Goal: Transaction & Acquisition: Book appointment/travel/reservation

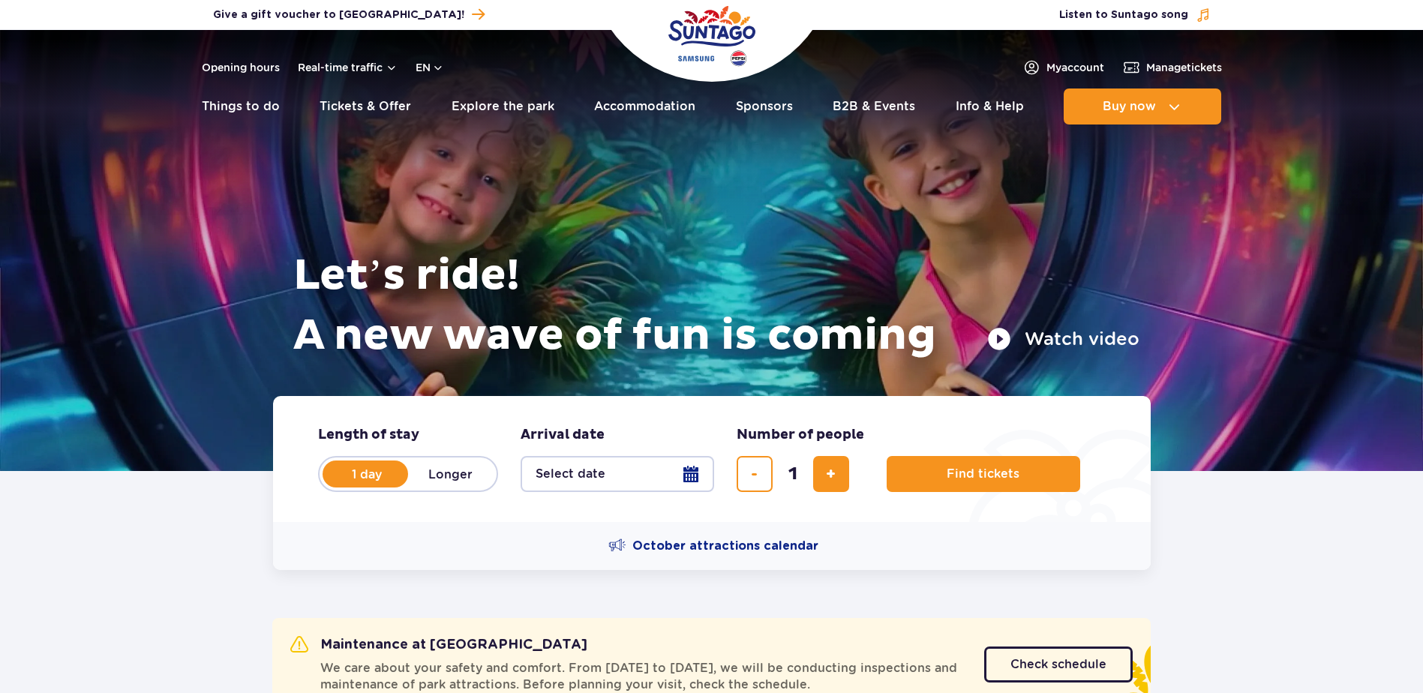
click at [632, 478] on button "Select date" at bounding box center [618, 474] width 194 height 36
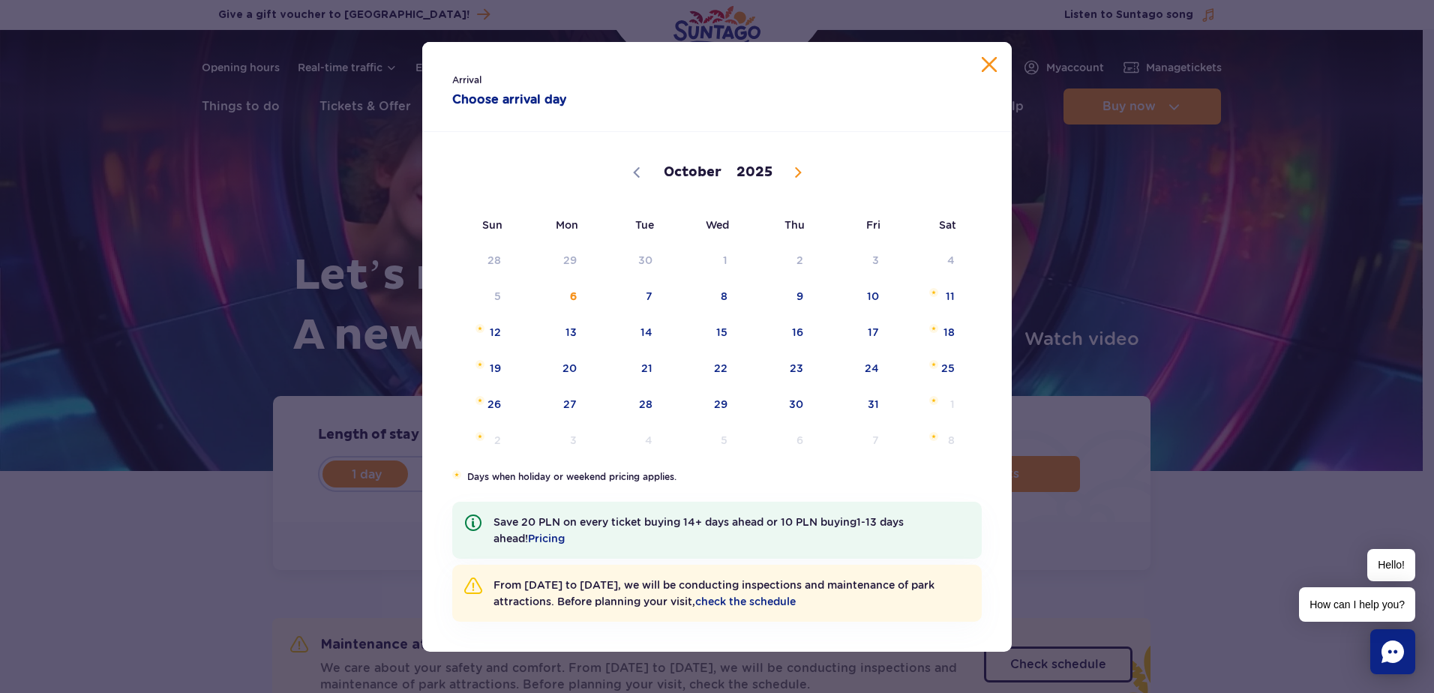
click at [804, 171] on span at bounding box center [799, 173] width 26 height 26
select select "10"
click at [555, 372] on span "17" at bounding box center [551, 368] width 76 height 35
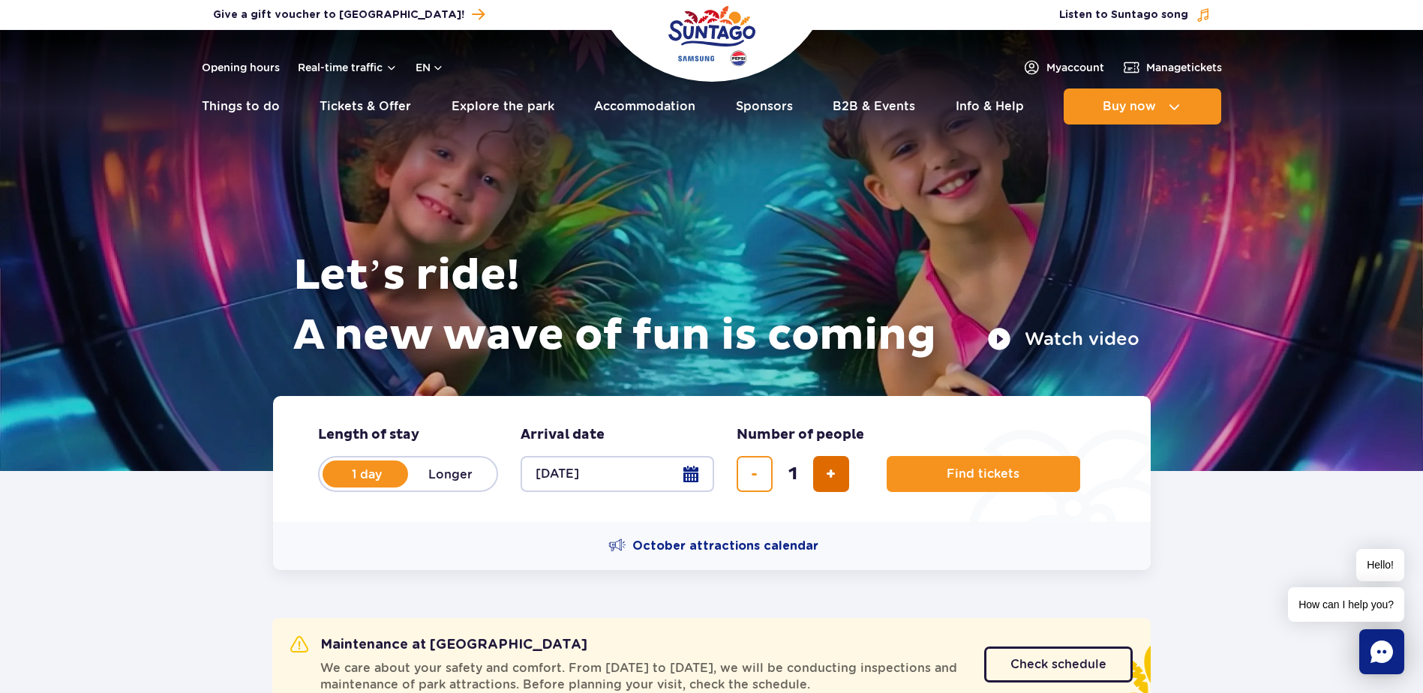
click at [826, 474] on span "add ticket" at bounding box center [831, 474] width 10 height 0
type input "2"
click at [1008, 474] on span "Find tickets" at bounding box center [977, 474] width 73 height 14
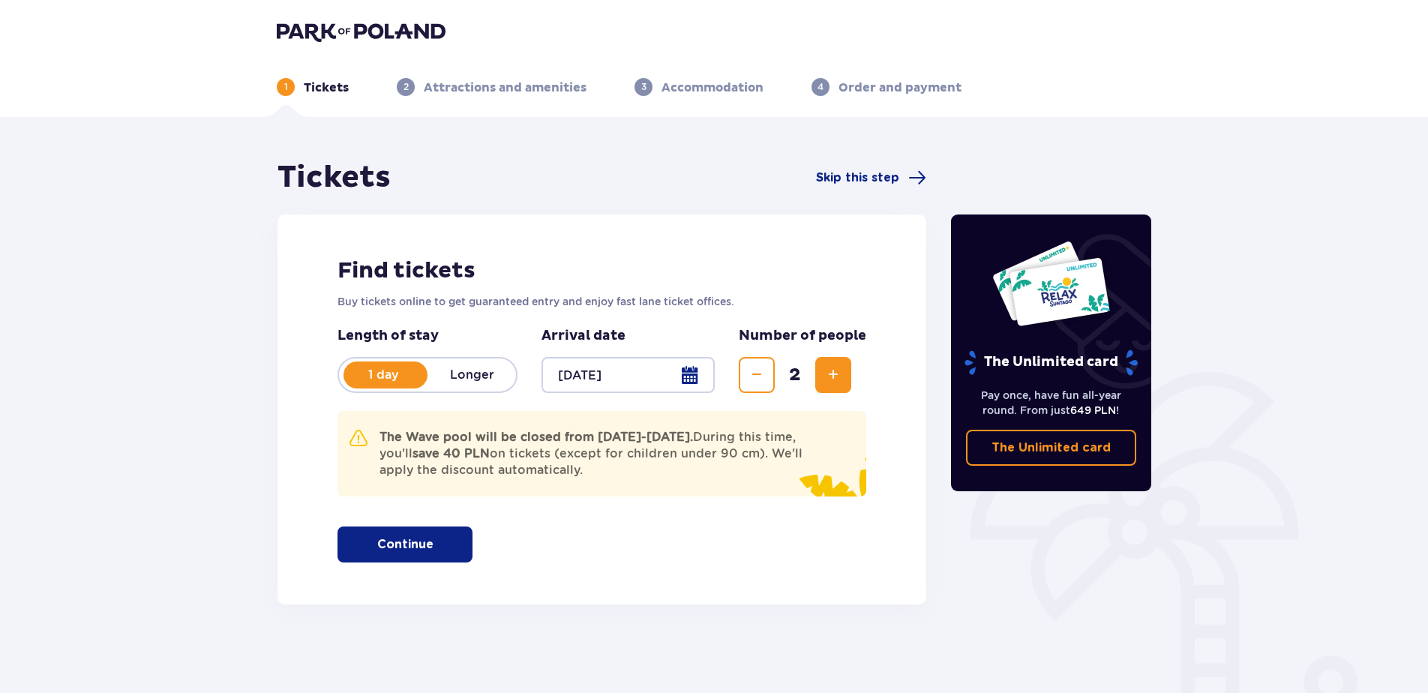
click at [420, 539] on p "Continue" at bounding box center [405, 544] width 56 height 17
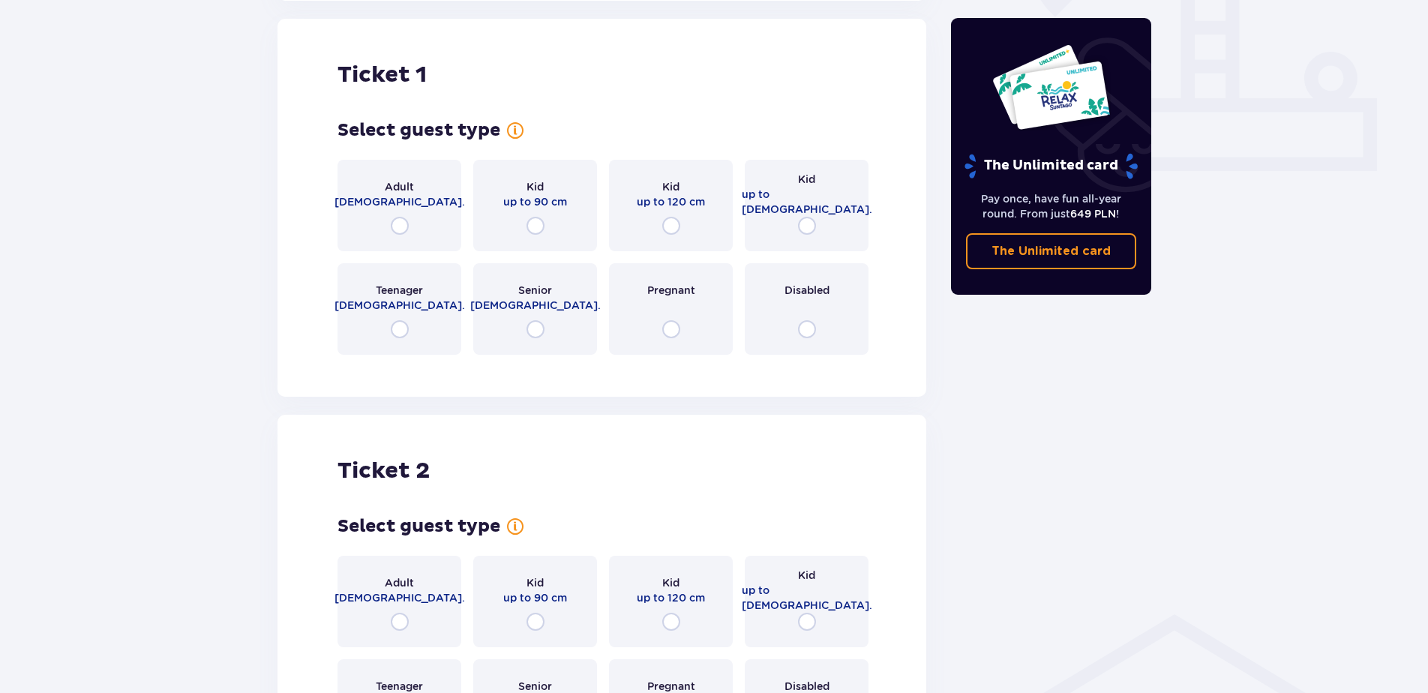
scroll to position [605, 0]
click at [402, 233] on input "radio" at bounding box center [400, 225] width 18 height 18
radio input "true"
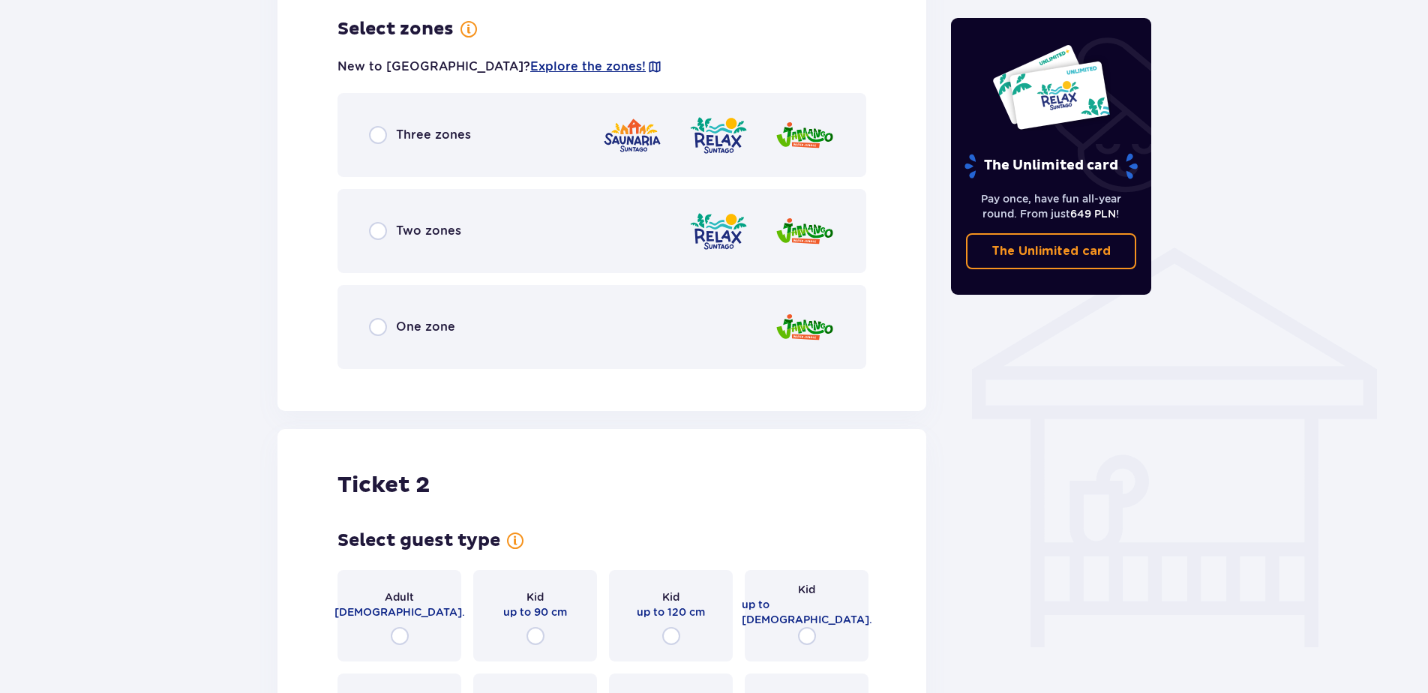
click at [428, 137] on span "Three zones" at bounding box center [433, 135] width 75 height 17
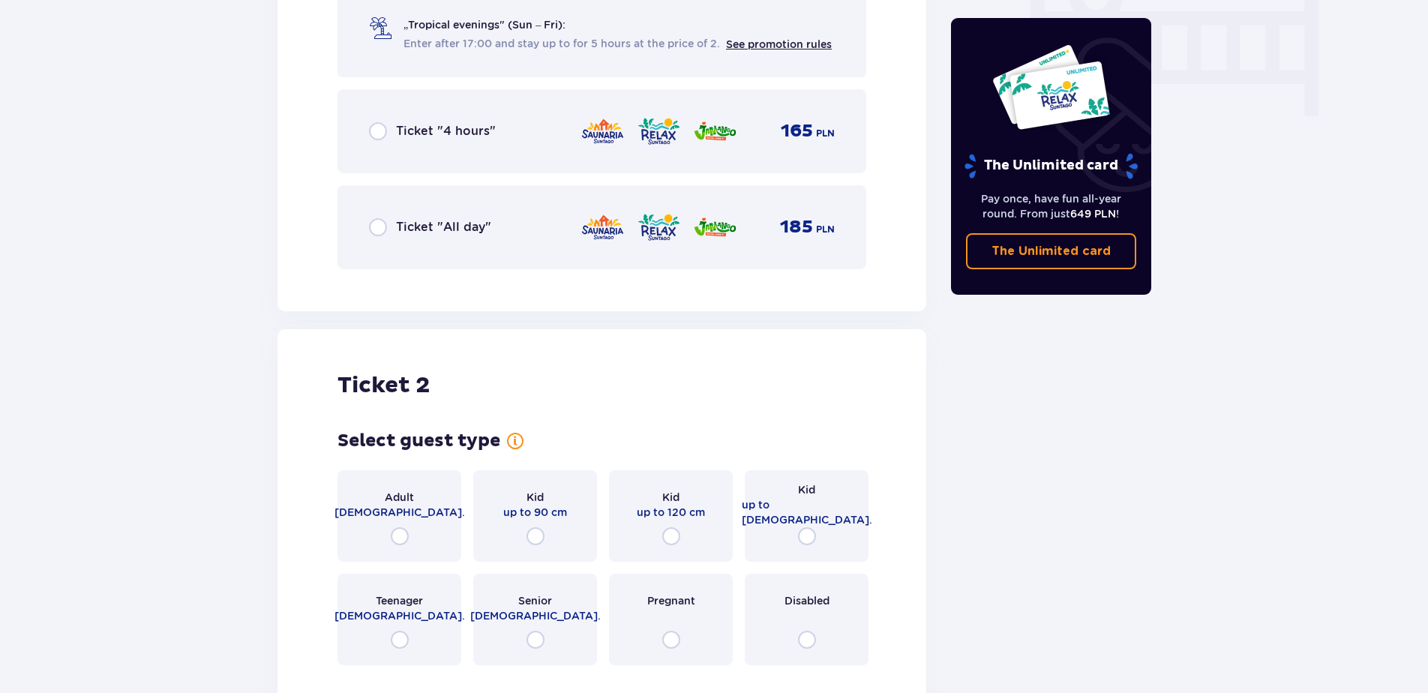
click at [394, 215] on div "Ticket "All day" 185 PLN" at bounding box center [602, 228] width 466 height 32
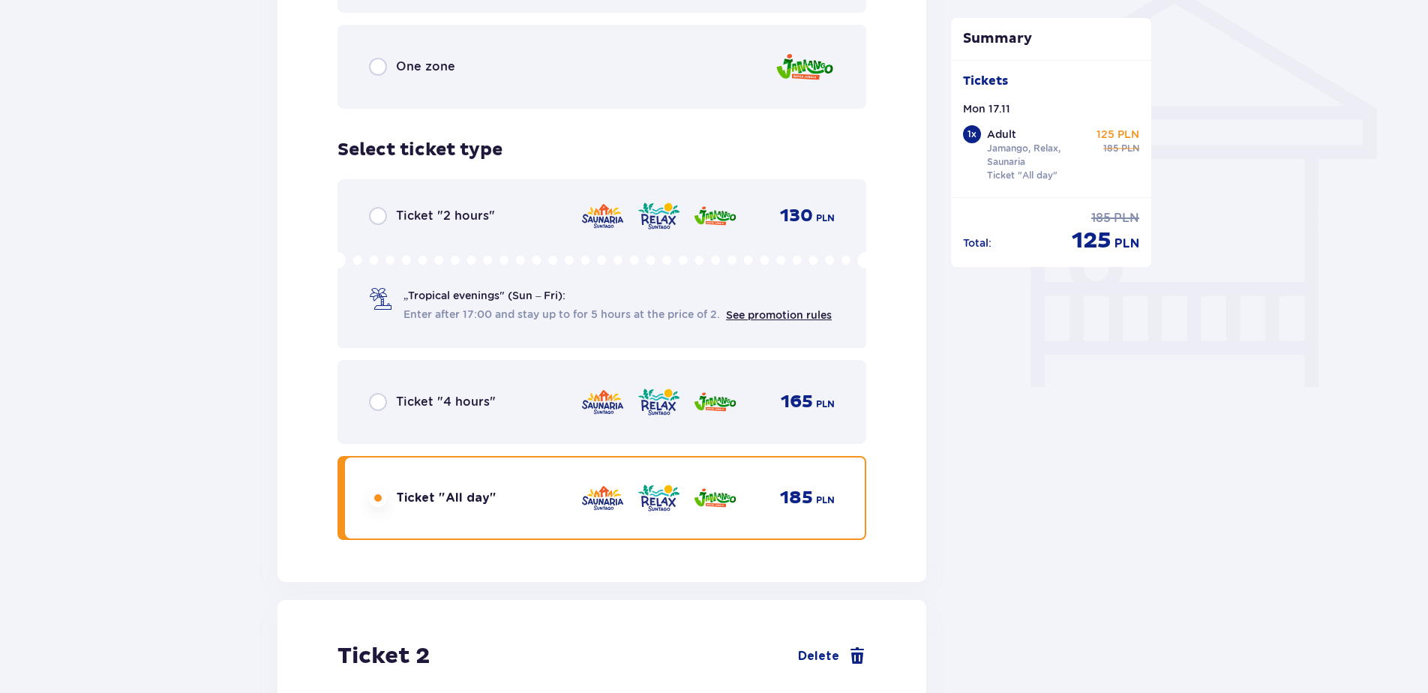
scroll to position [1228, 0]
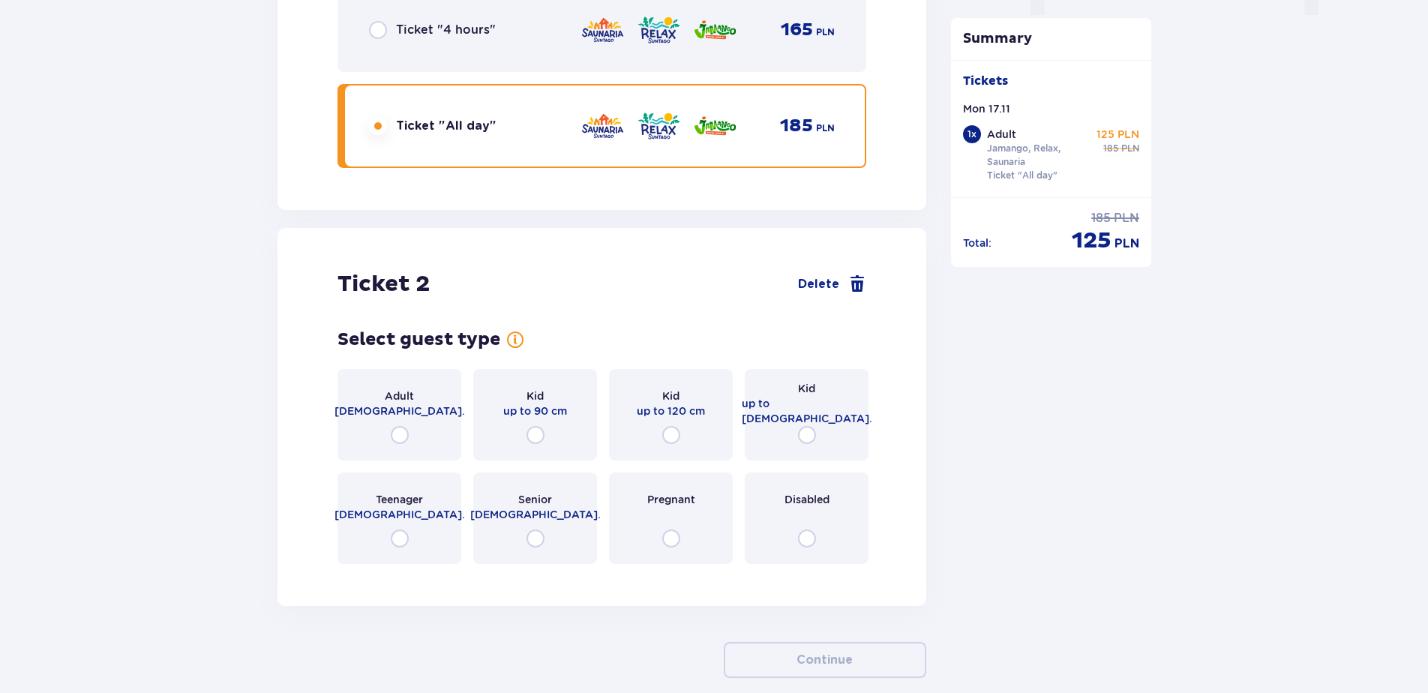
click at [391, 420] on div "Adult [DEMOGRAPHIC_DATA]." at bounding box center [400, 415] width 124 height 92
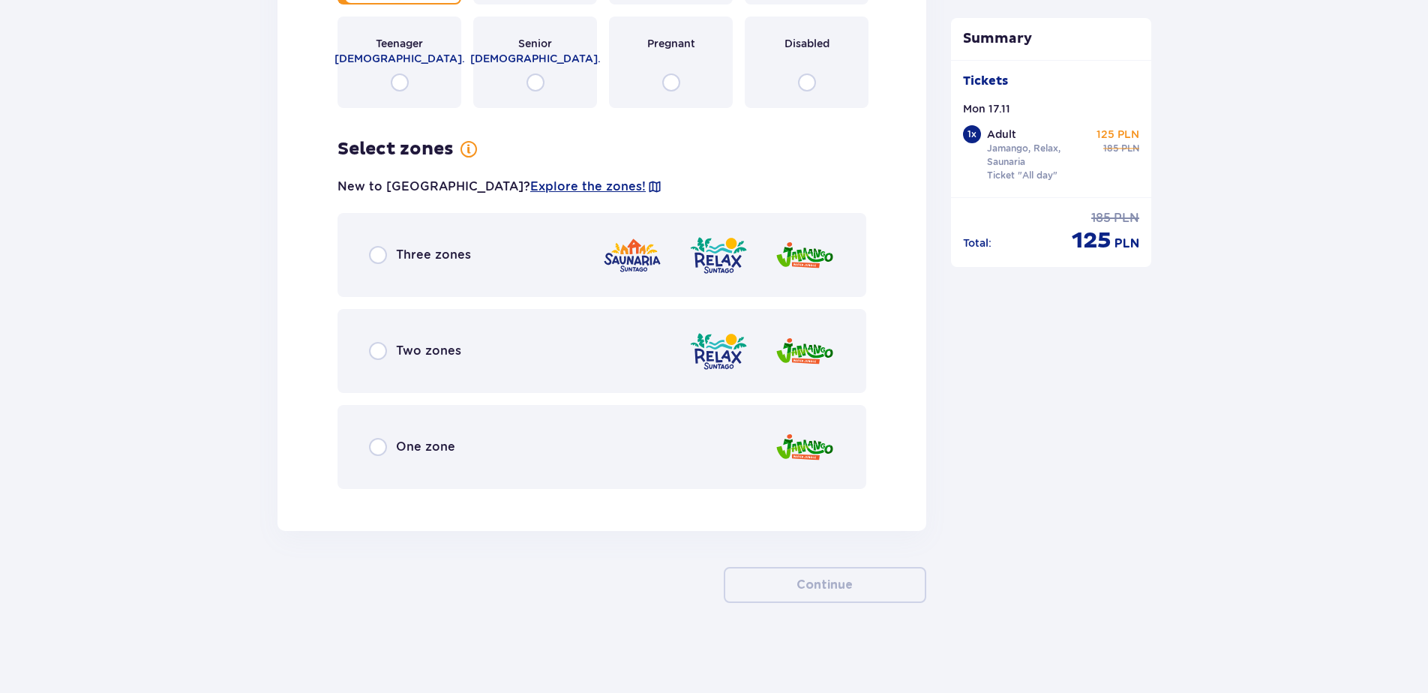
click at [396, 273] on div "Three zones" at bounding box center [602, 255] width 529 height 84
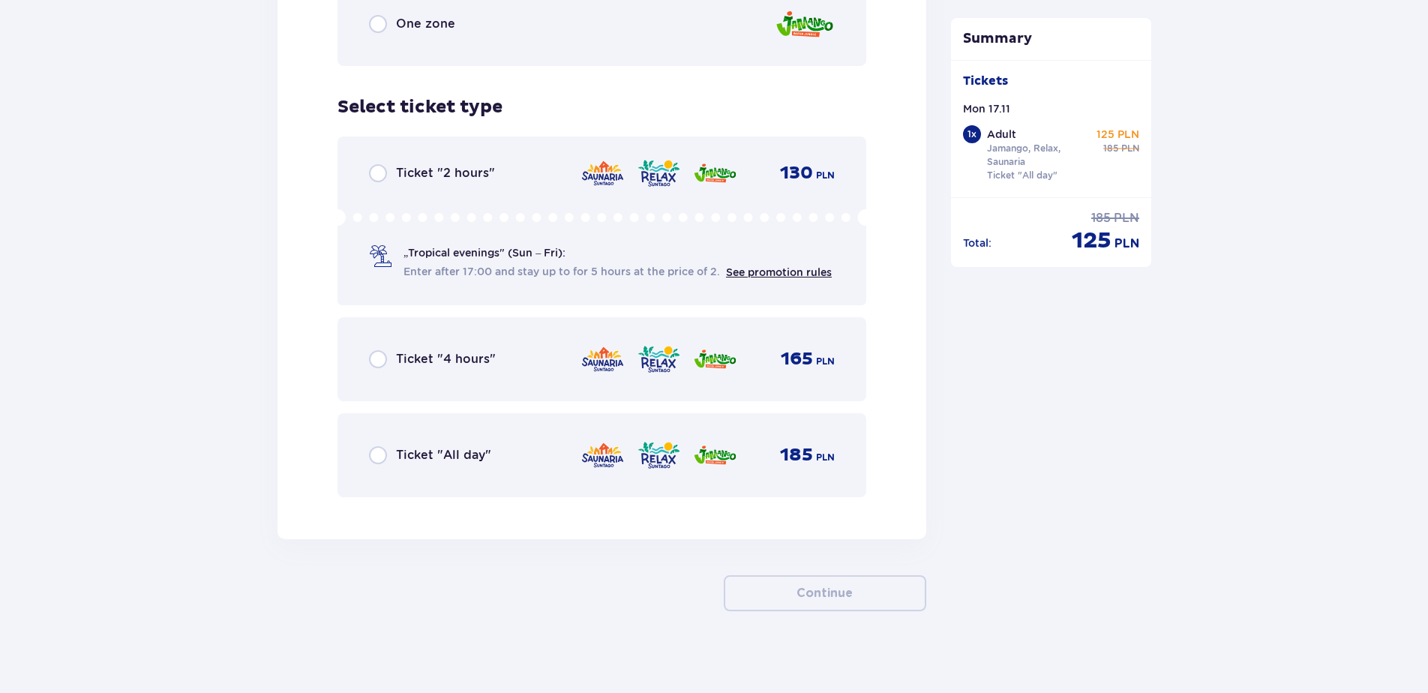
scroll to position [2491, 0]
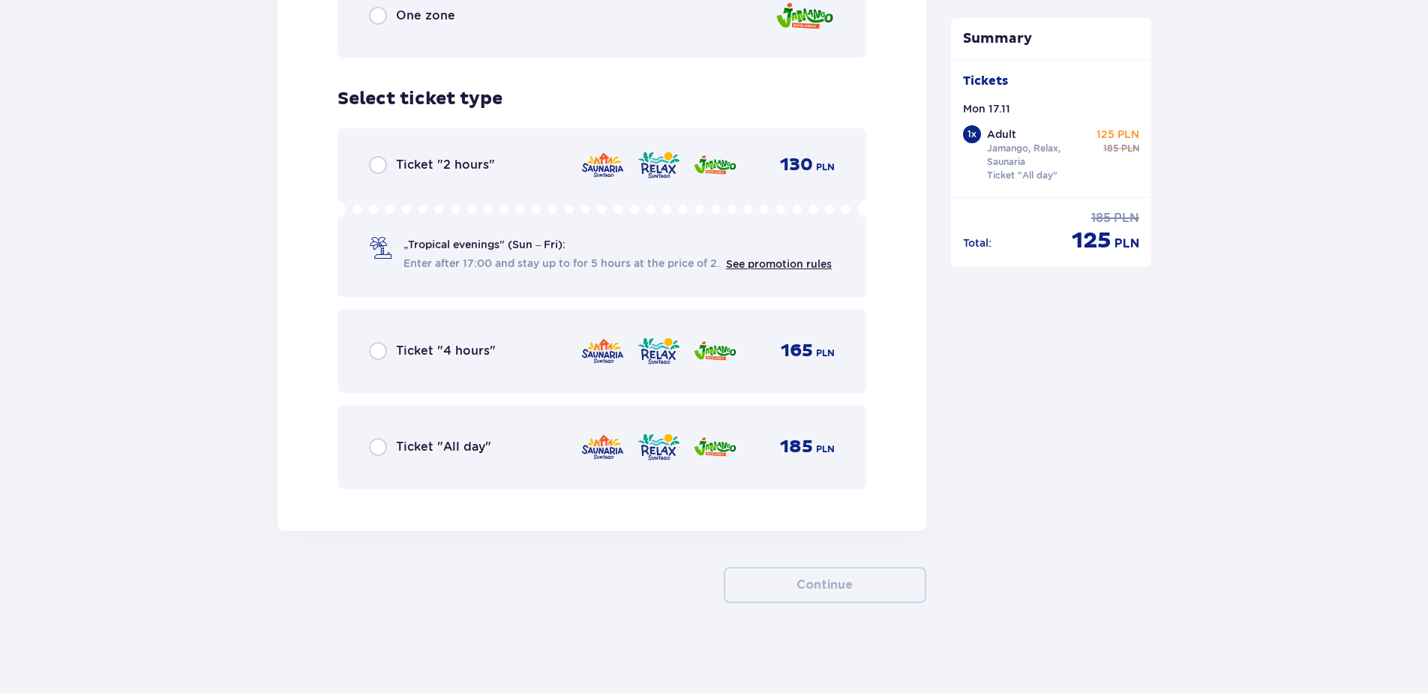
click at [444, 447] on span "Ticket "All day"" at bounding box center [443, 447] width 95 height 17
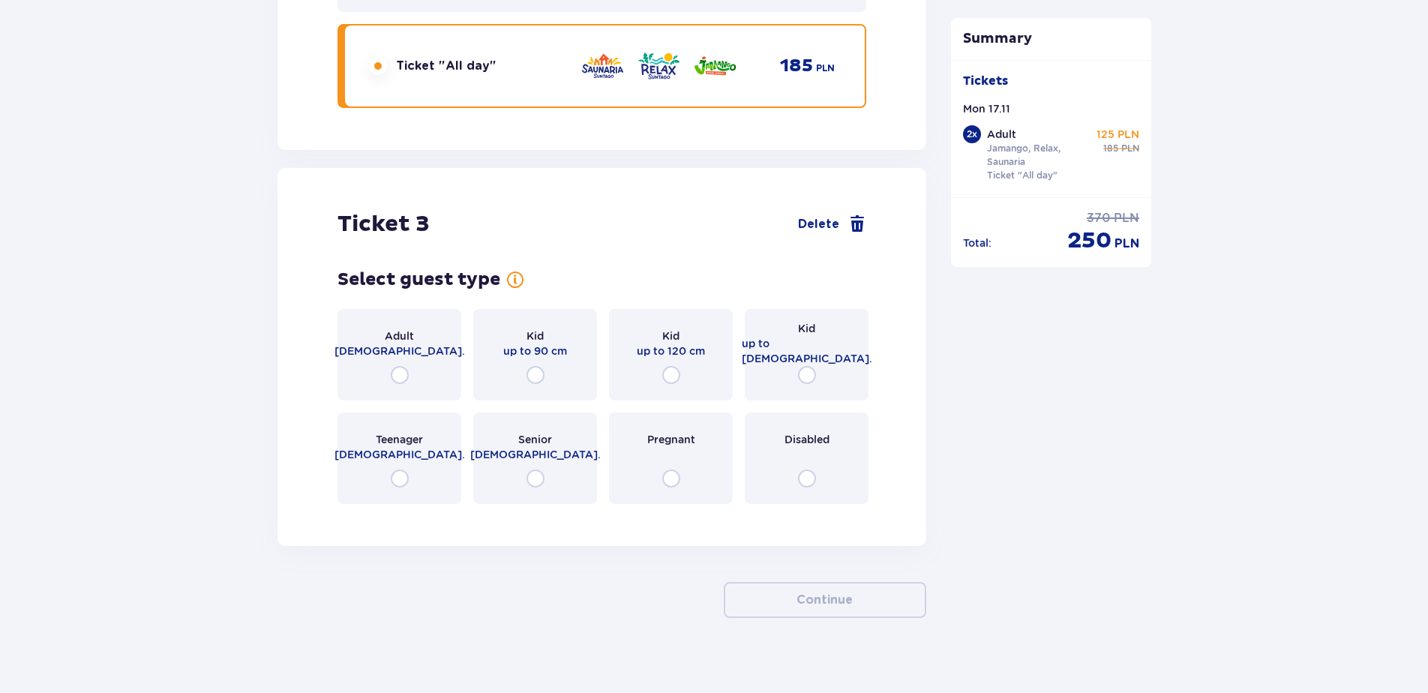
scroll to position [3068, 0]
click at [810, 214] on span "Delete" at bounding box center [818, 222] width 41 height 17
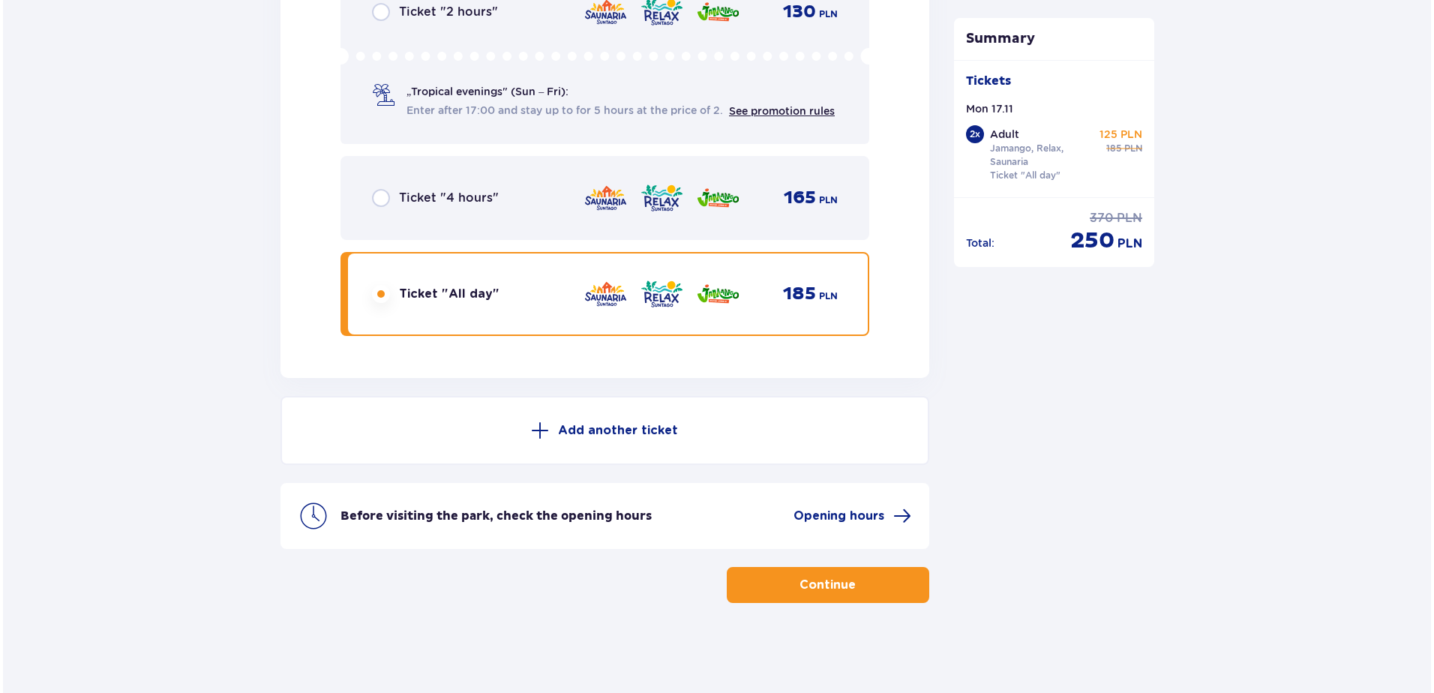
scroll to position [2644, 0]
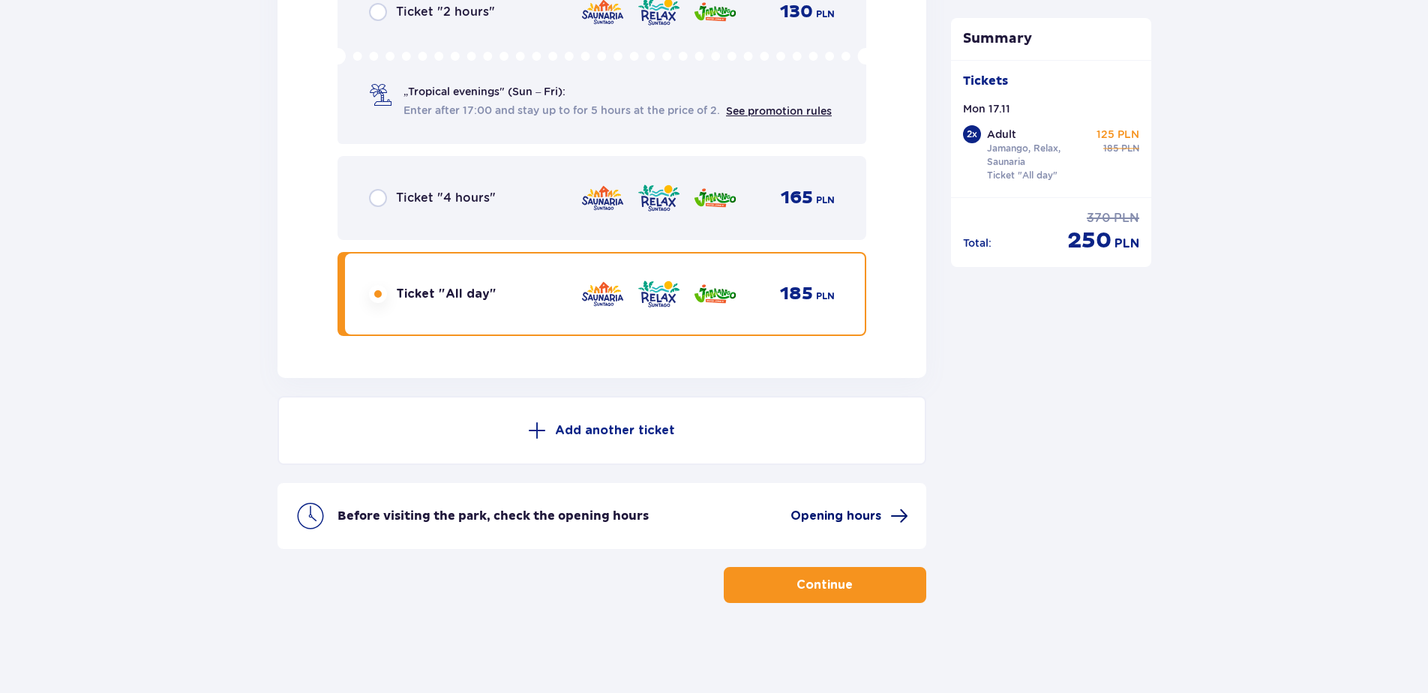
click at [876, 512] on span "Opening hours" at bounding box center [836, 516] width 91 height 17
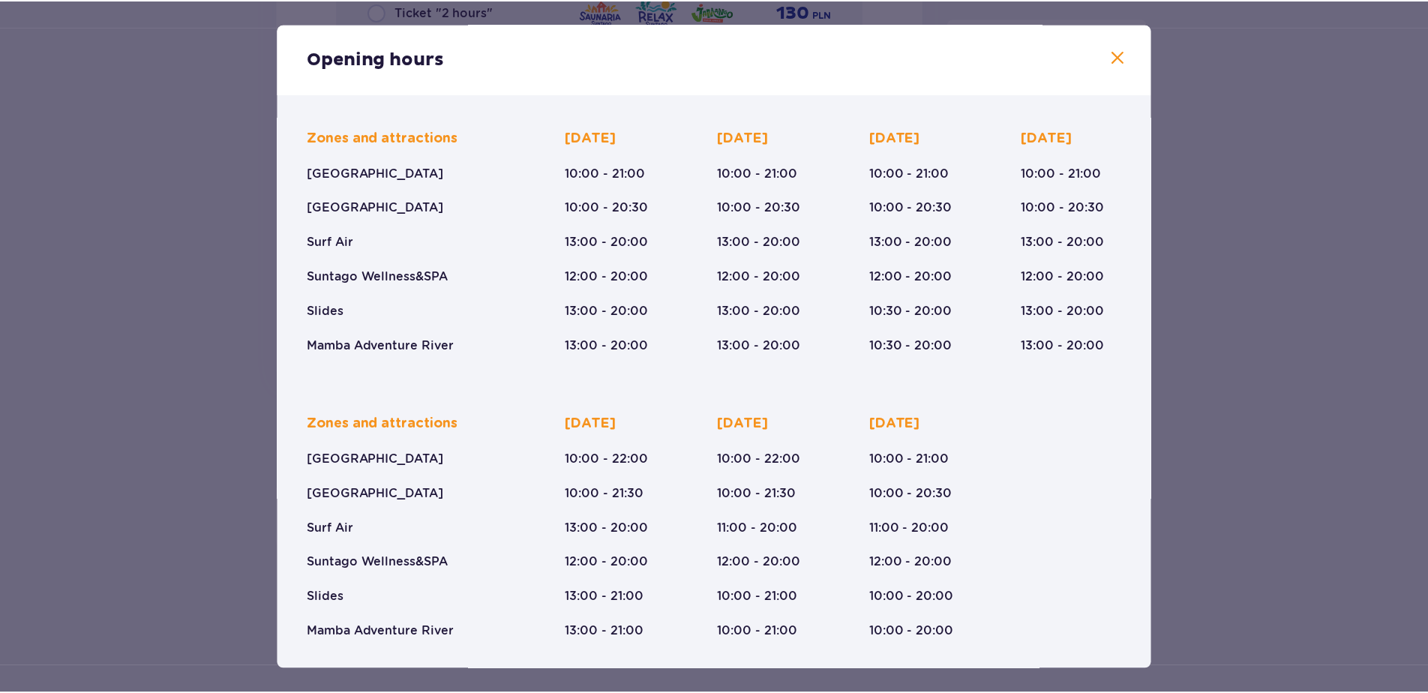
scroll to position [101, 0]
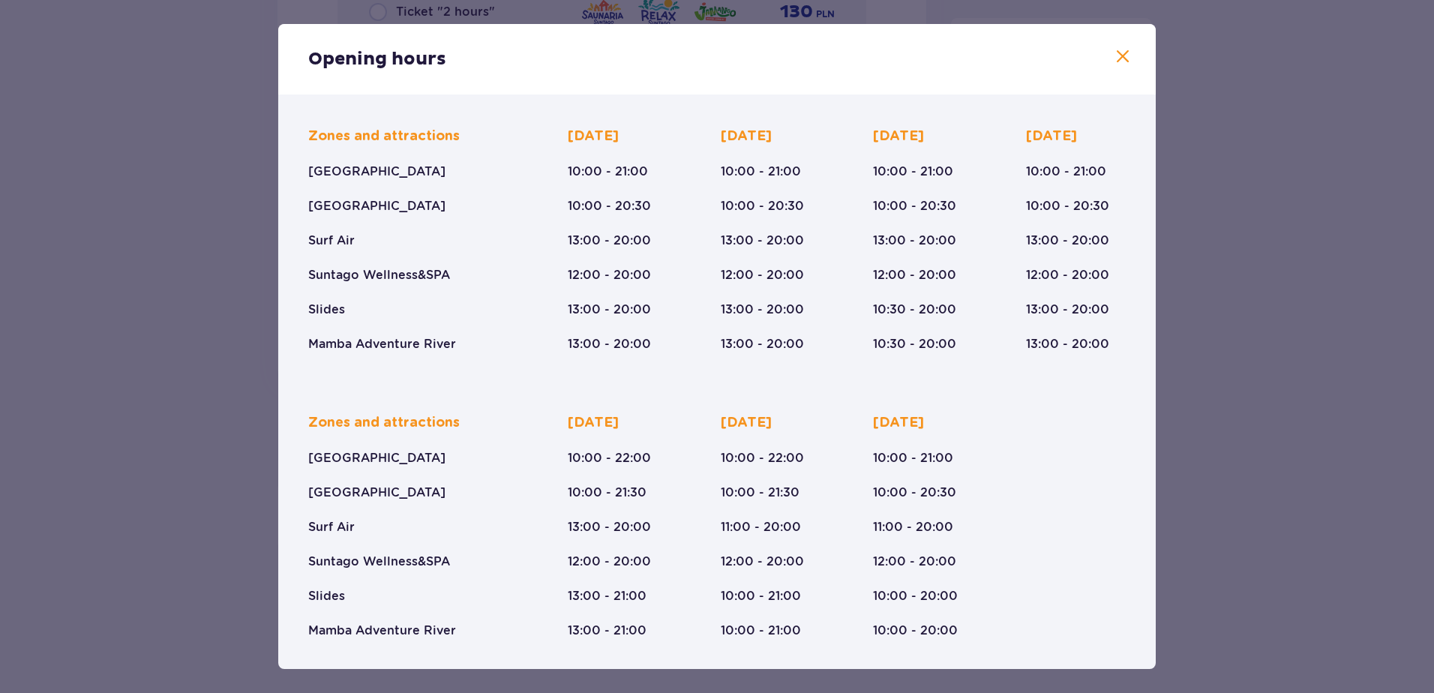
click at [242, 360] on div "Opening hours January - December [DATE] ([DATE]-[DATE]) Zones and attractions […" at bounding box center [717, 346] width 1434 height 693
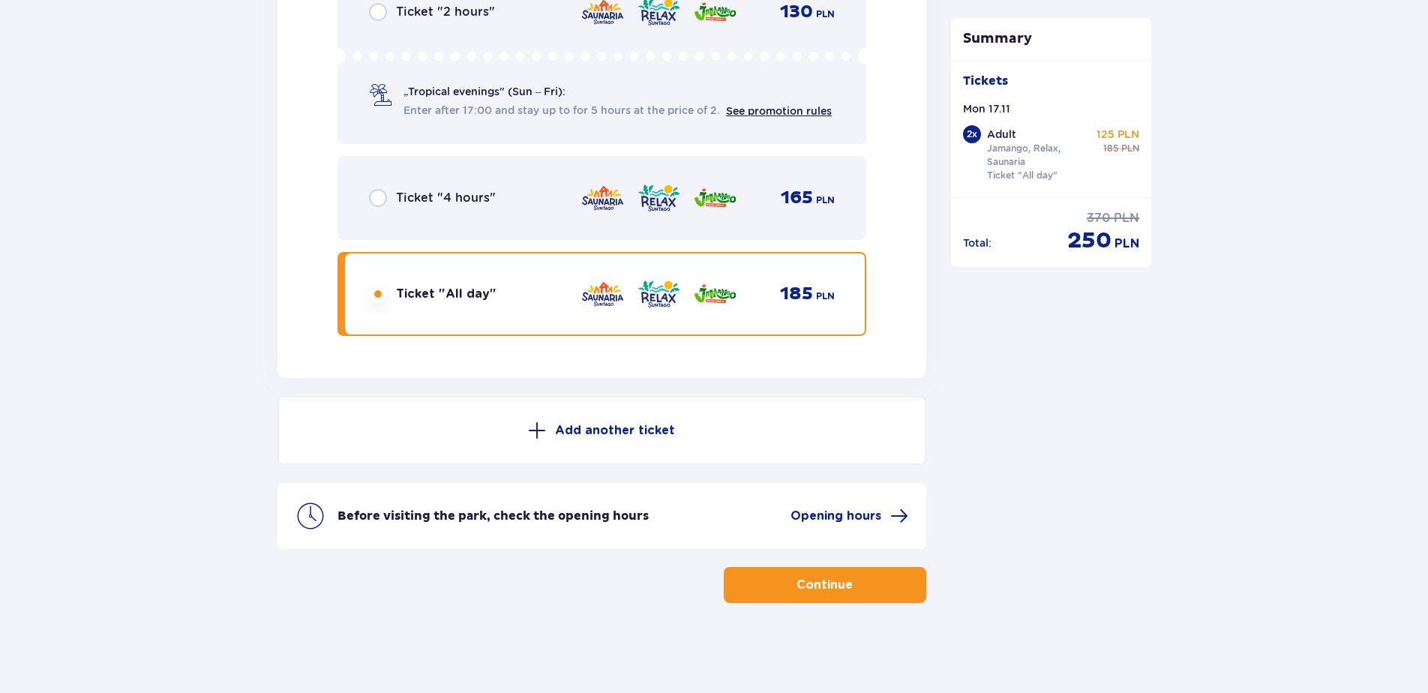
click at [861, 581] on span "button" at bounding box center [856, 585] width 18 height 18
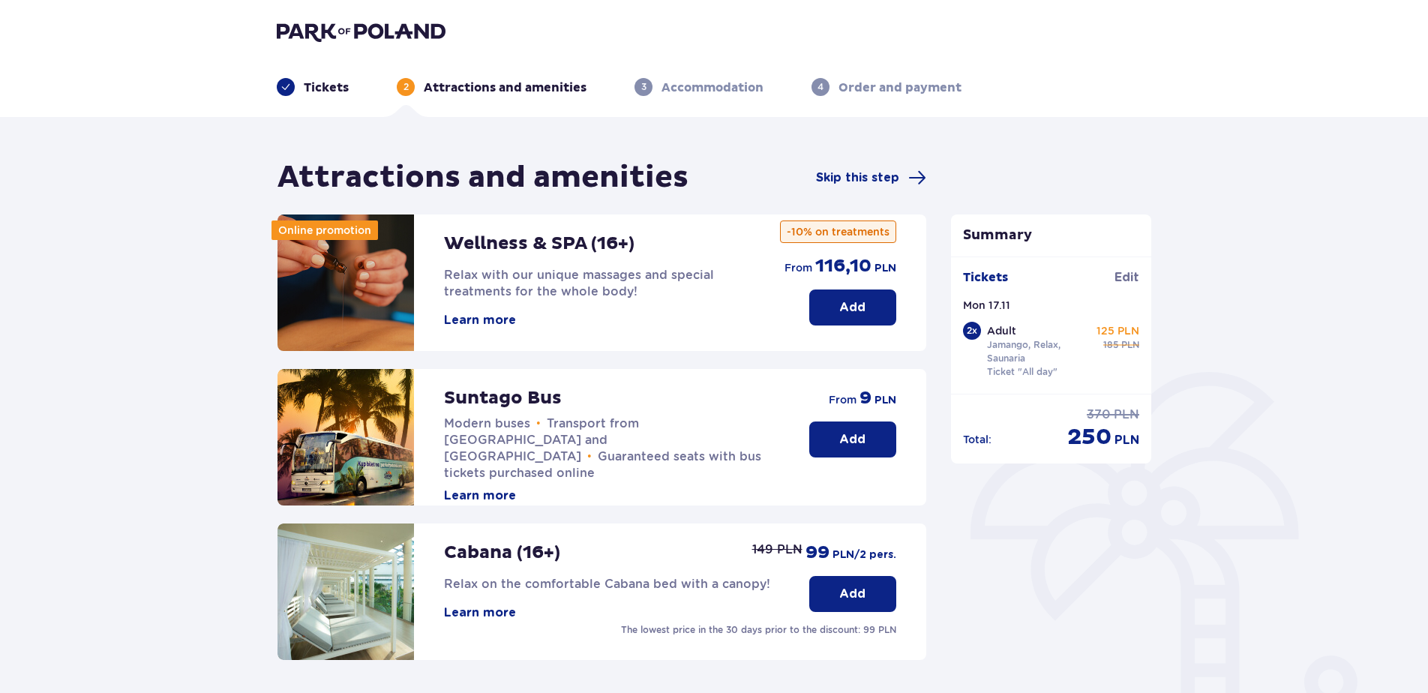
click at [488, 320] on button "Learn more" at bounding box center [480, 320] width 72 height 17
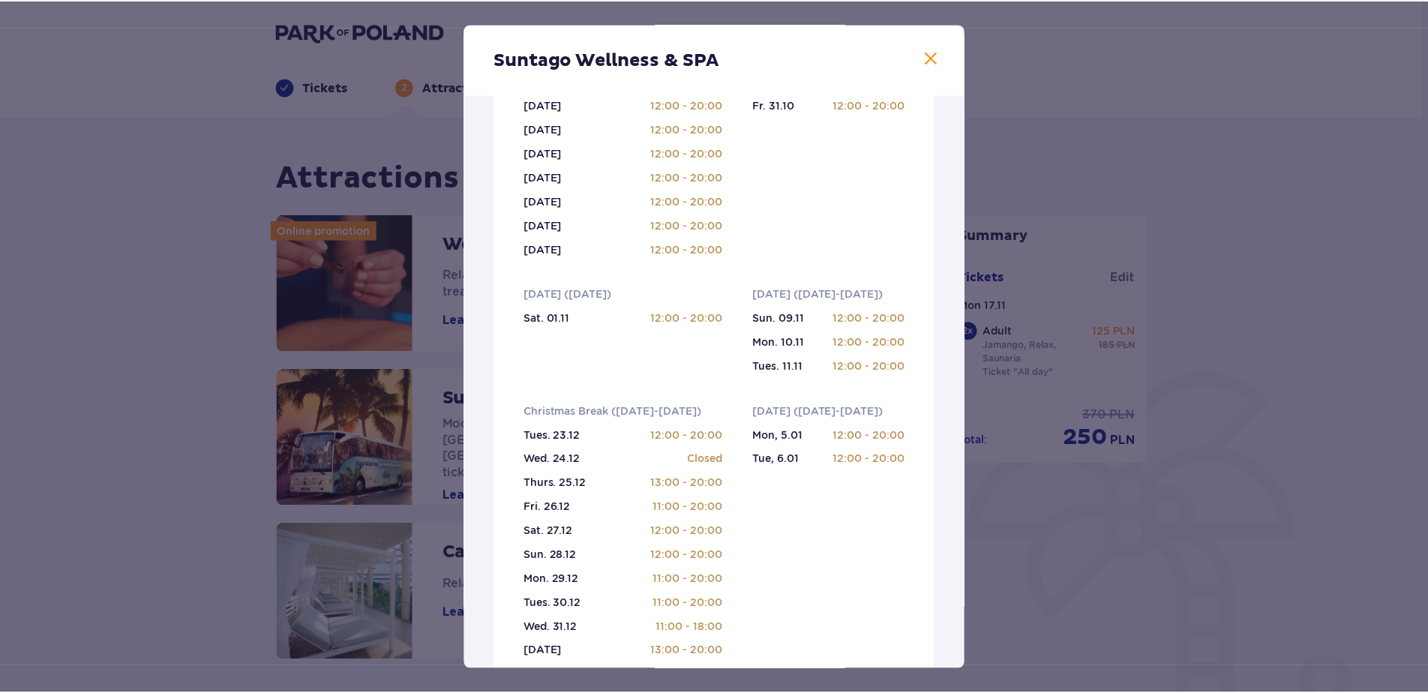
scroll to position [375, 0]
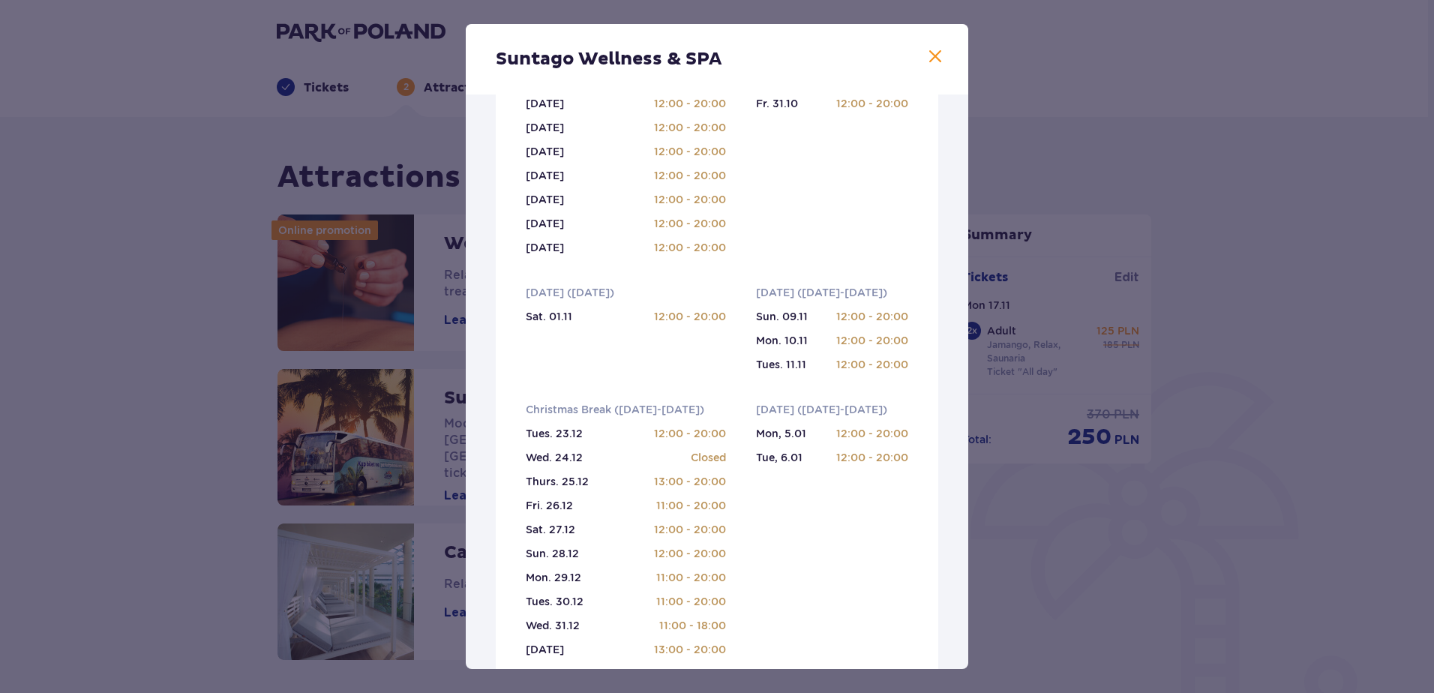
click at [933, 59] on span at bounding box center [936, 57] width 18 height 18
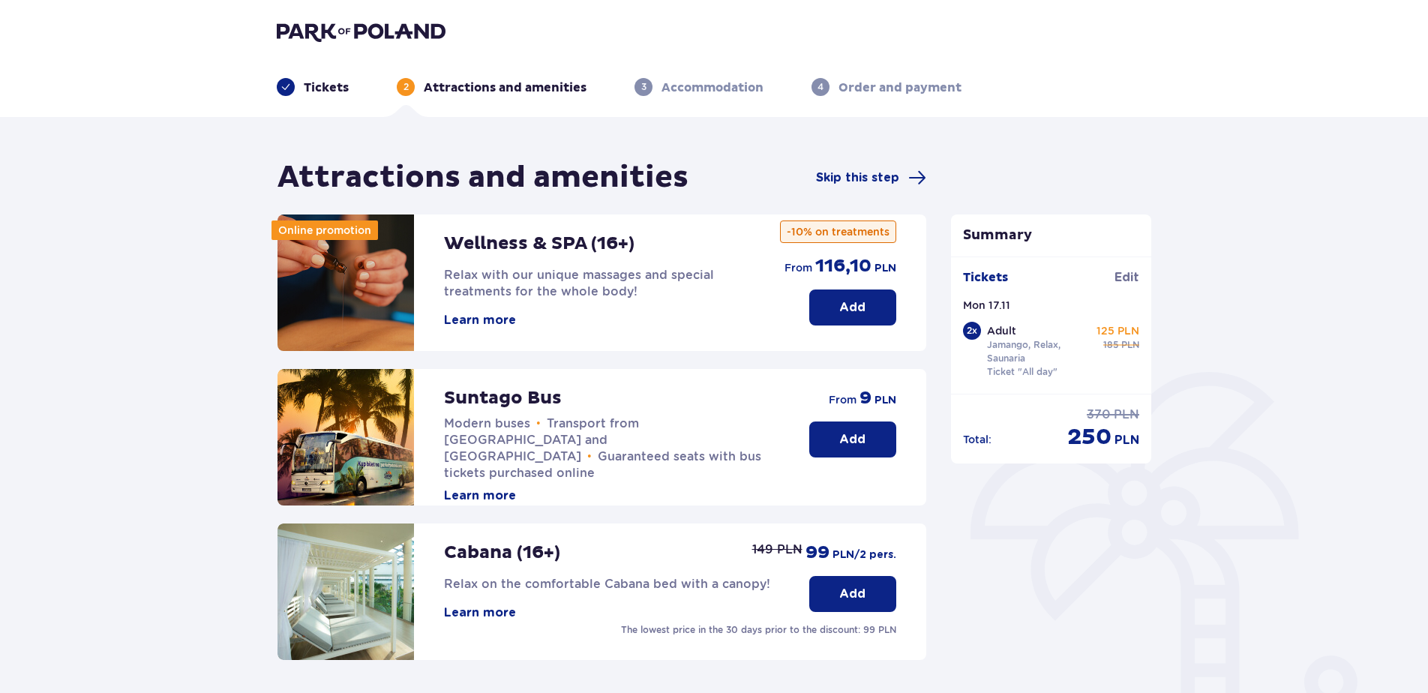
click at [846, 307] on p "Add" at bounding box center [853, 307] width 26 height 17
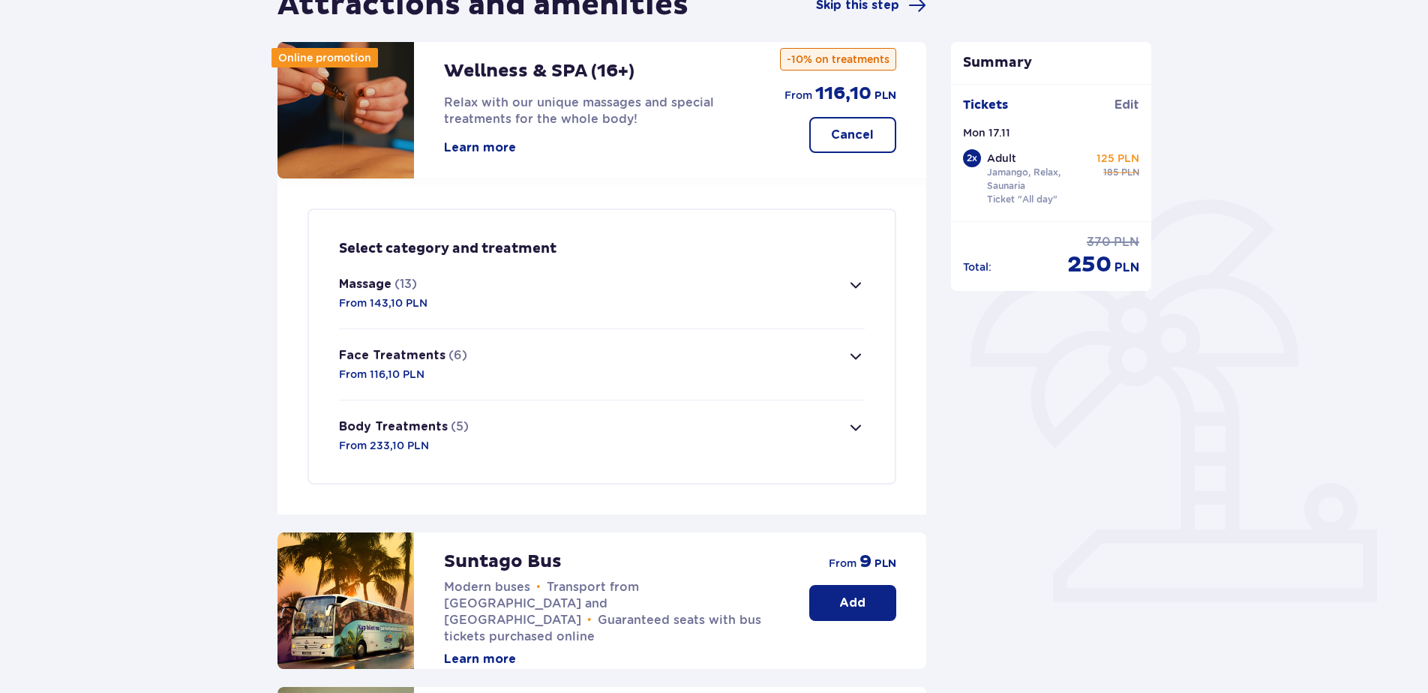
scroll to position [138, 0]
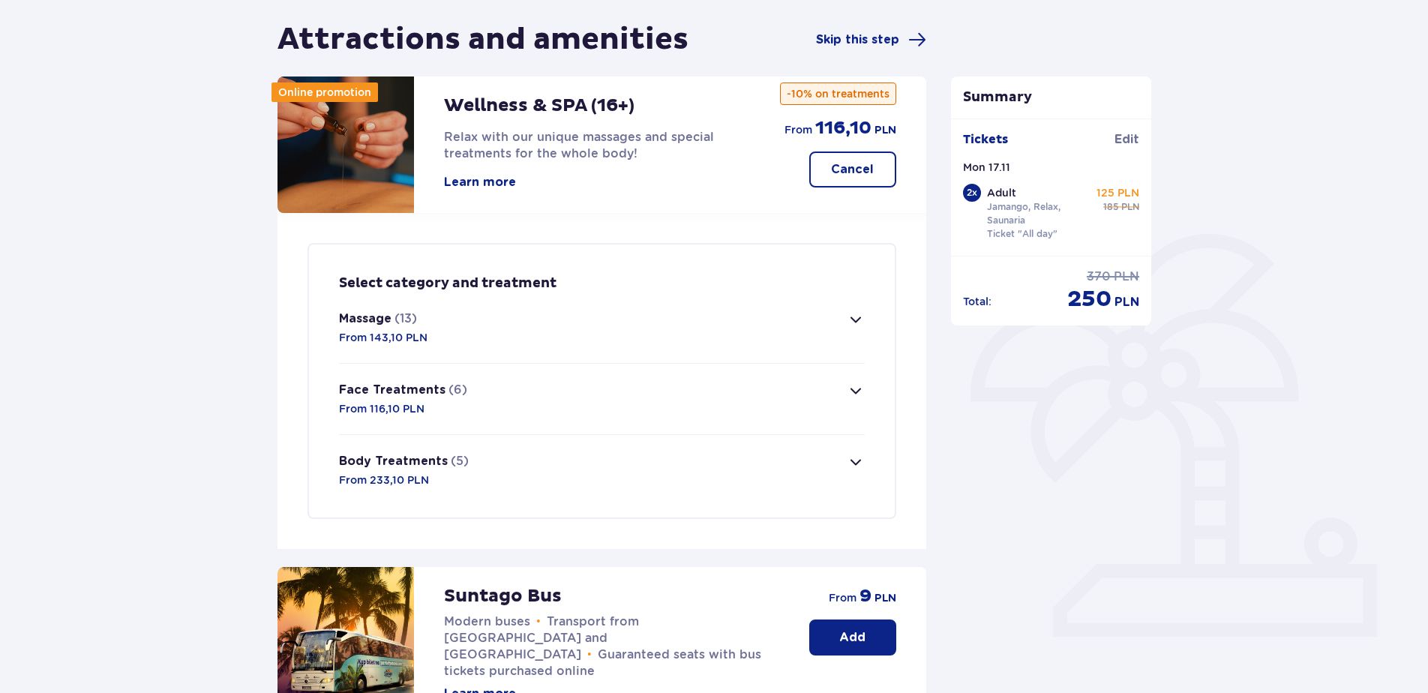
click at [404, 323] on p "(13)" at bounding box center [406, 319] width 23 height 17
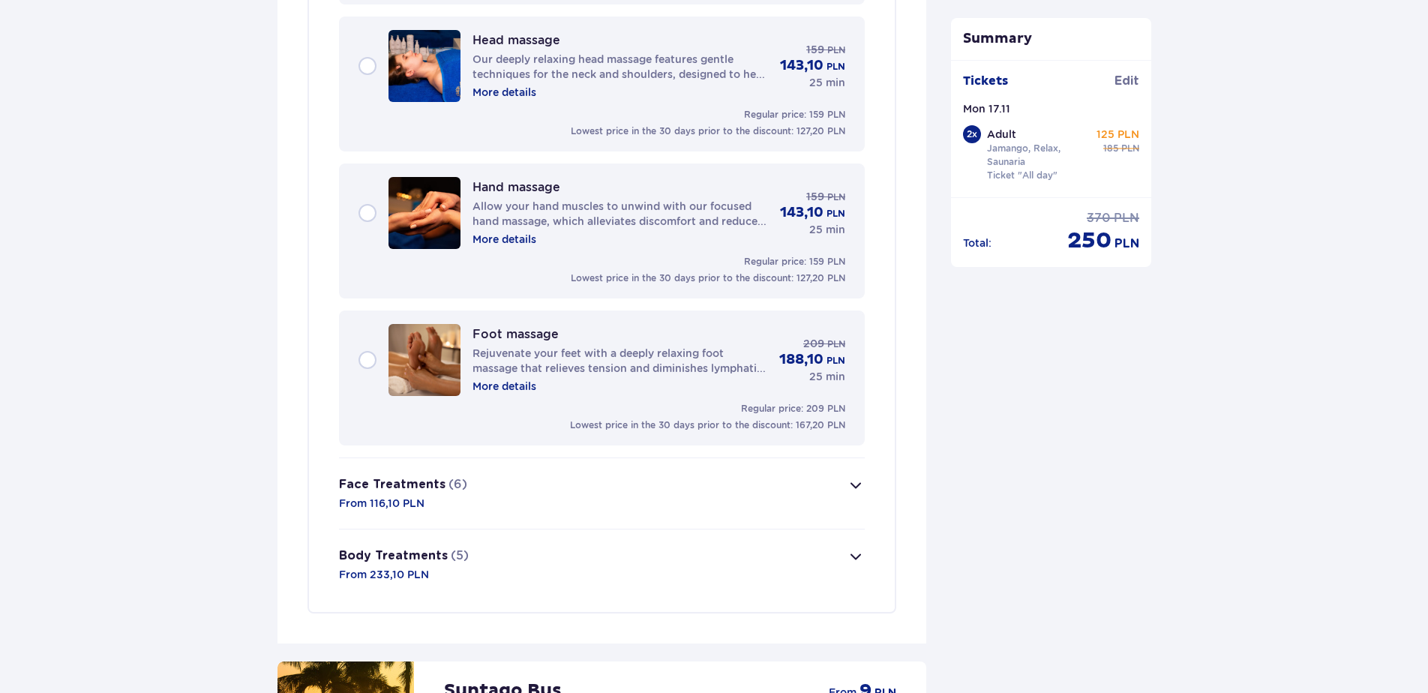
scroll to position [2081, 0]
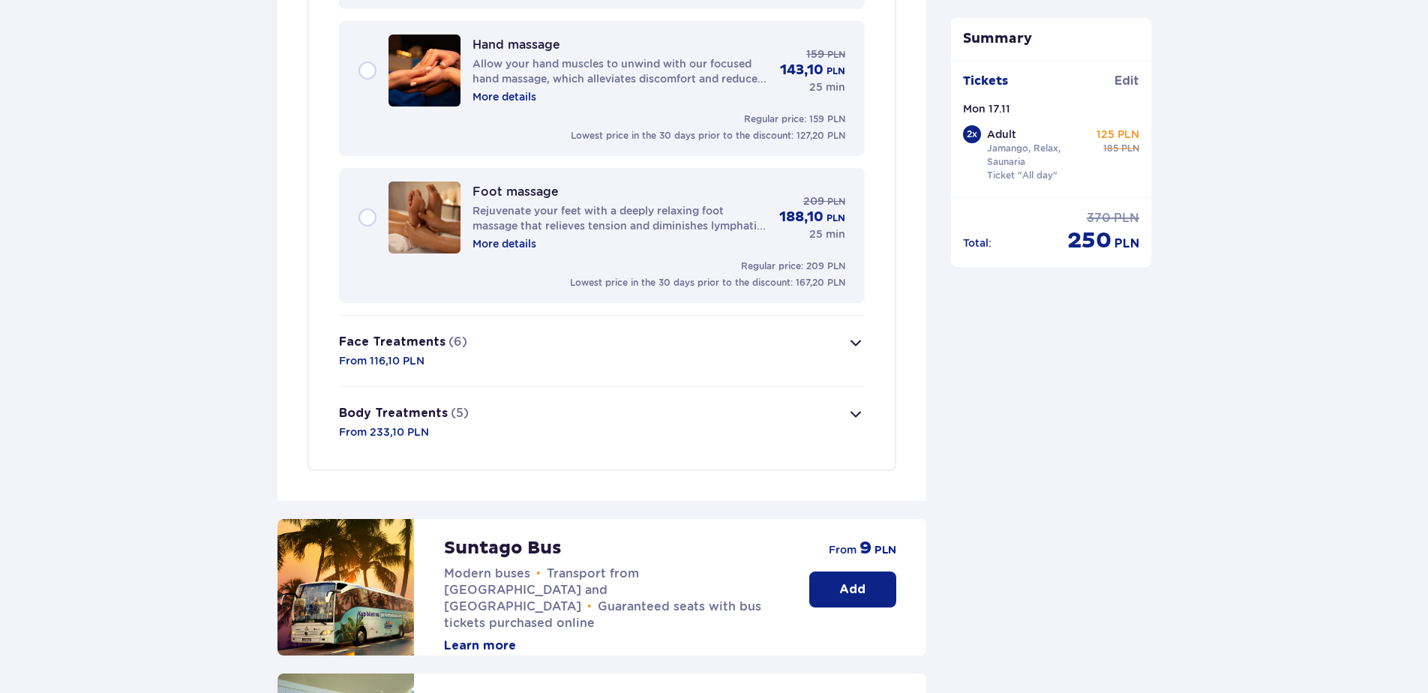
click at [653, 335] on button "Face Treatments (6) From 116,10 PLN" at bounding box center [602, 351] width 526 height 71
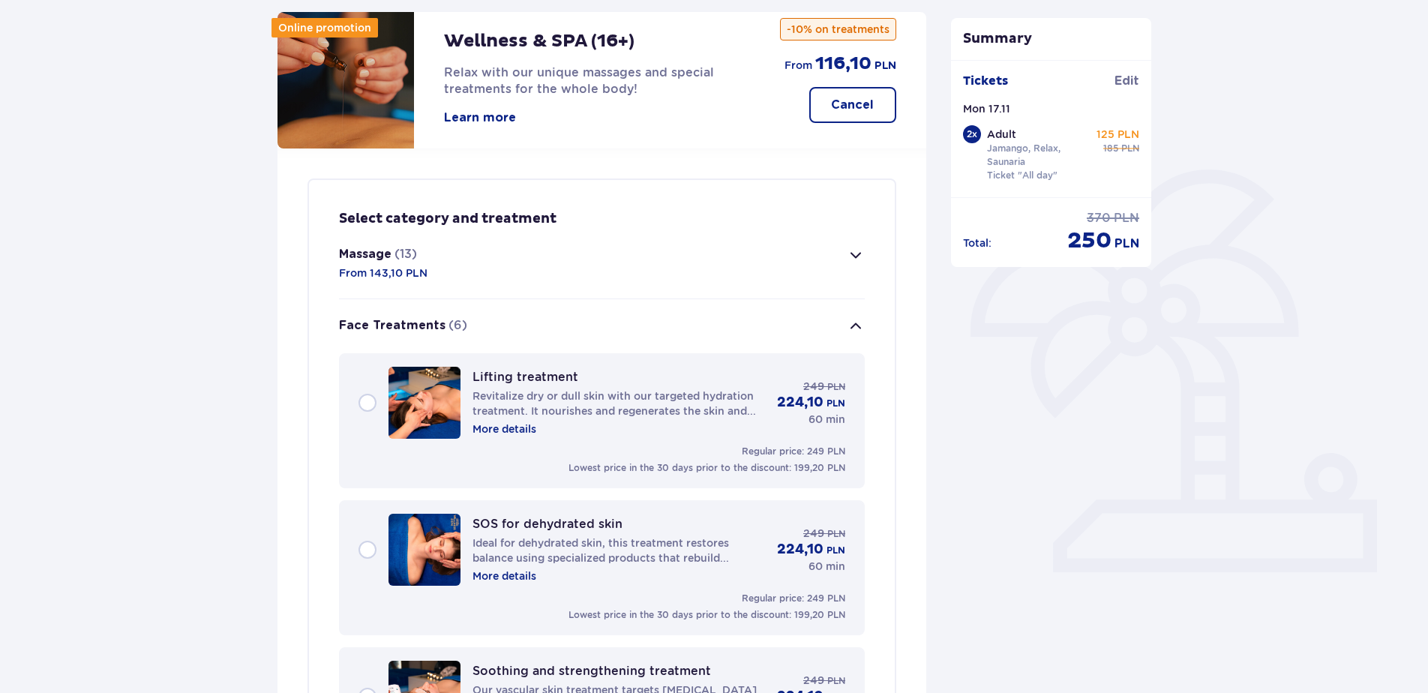
scroll to position [0, 0]
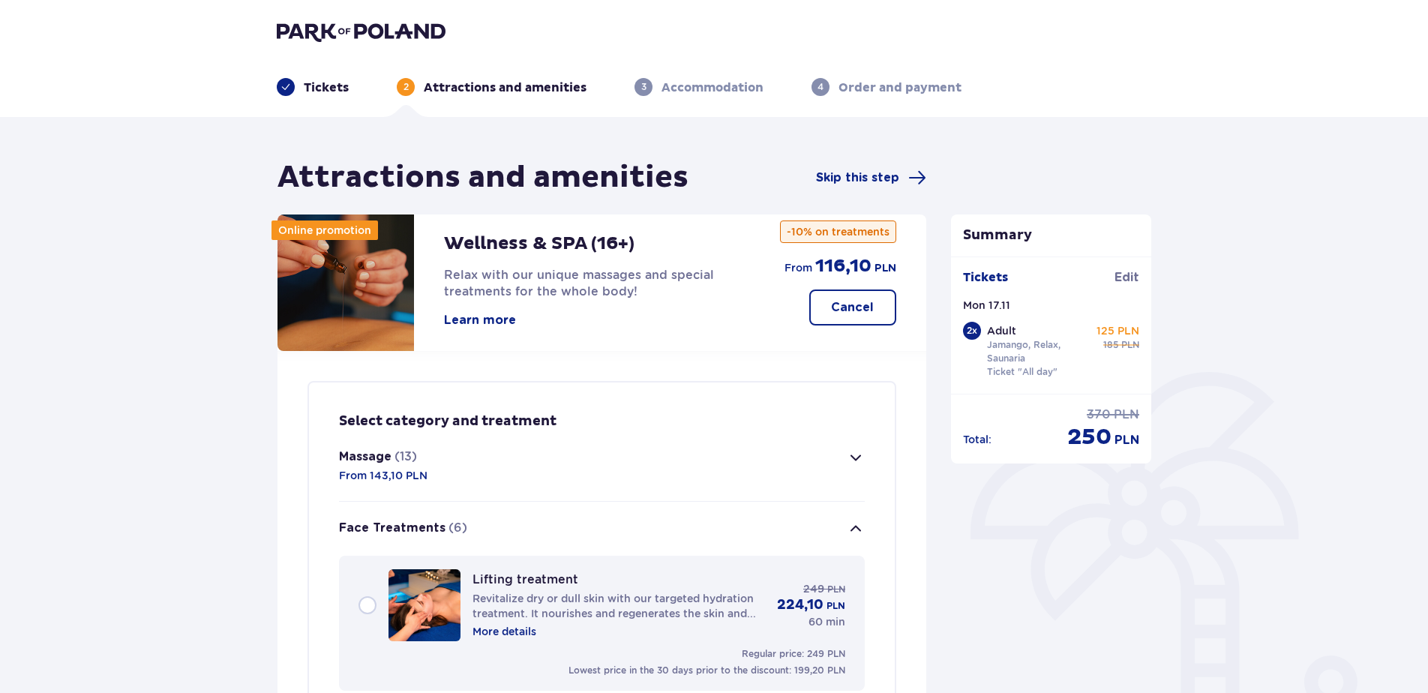
click at [855, 532] on span "button" at bounding box center [856, 529] width 18 height 18
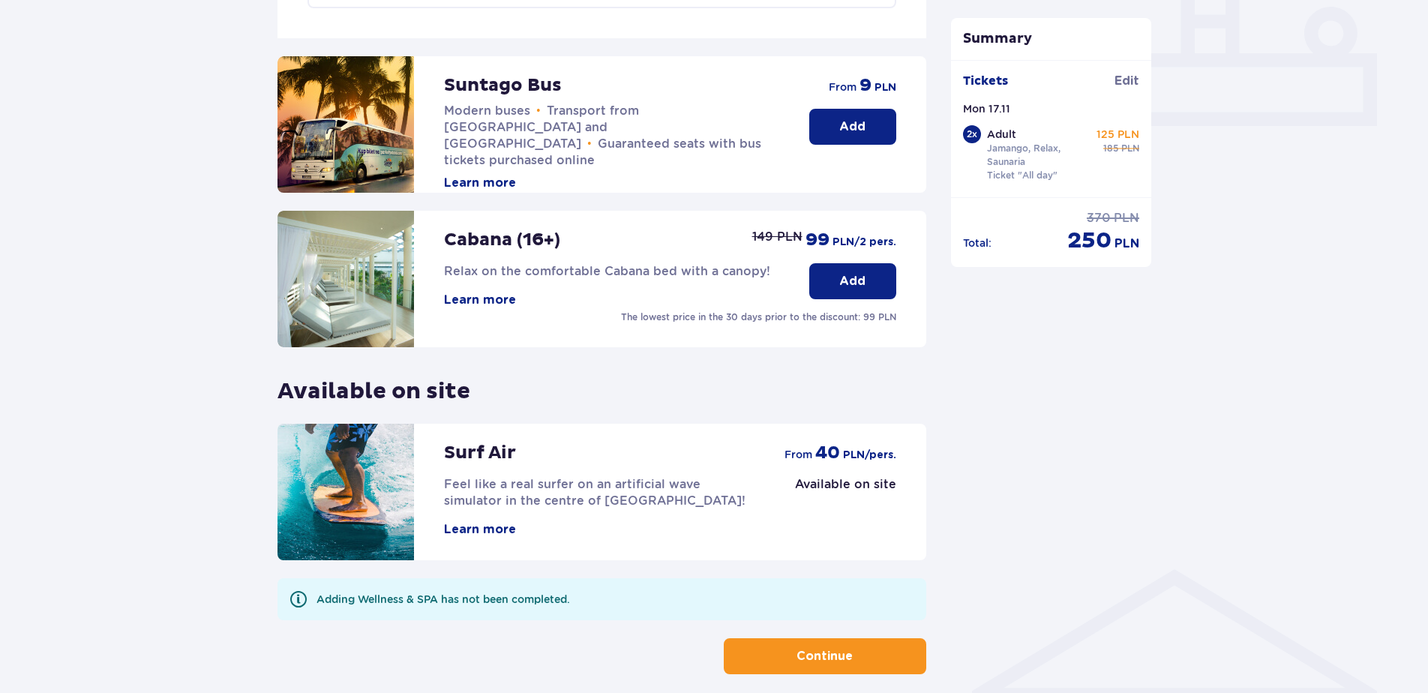
scroll to position [720, 0]
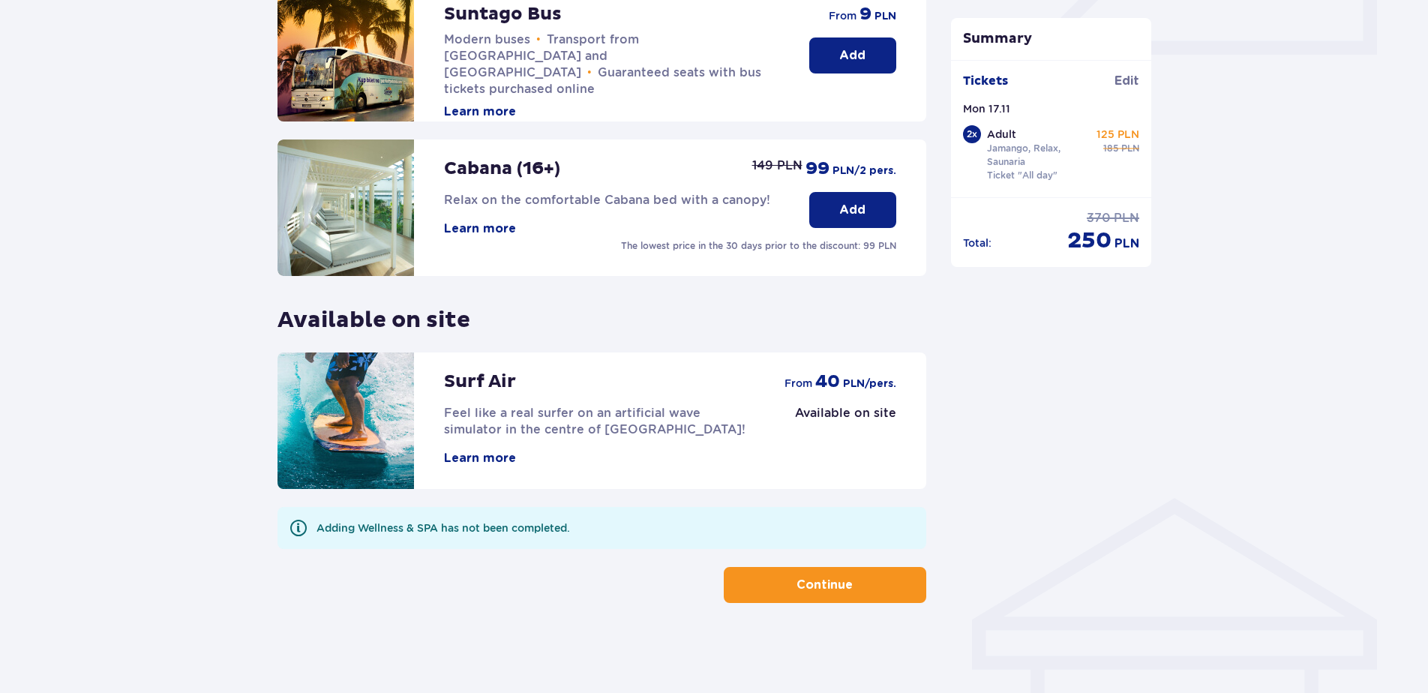
click at [849, 583] on span "button" at bounding box center [856, 585] width 18 height 18
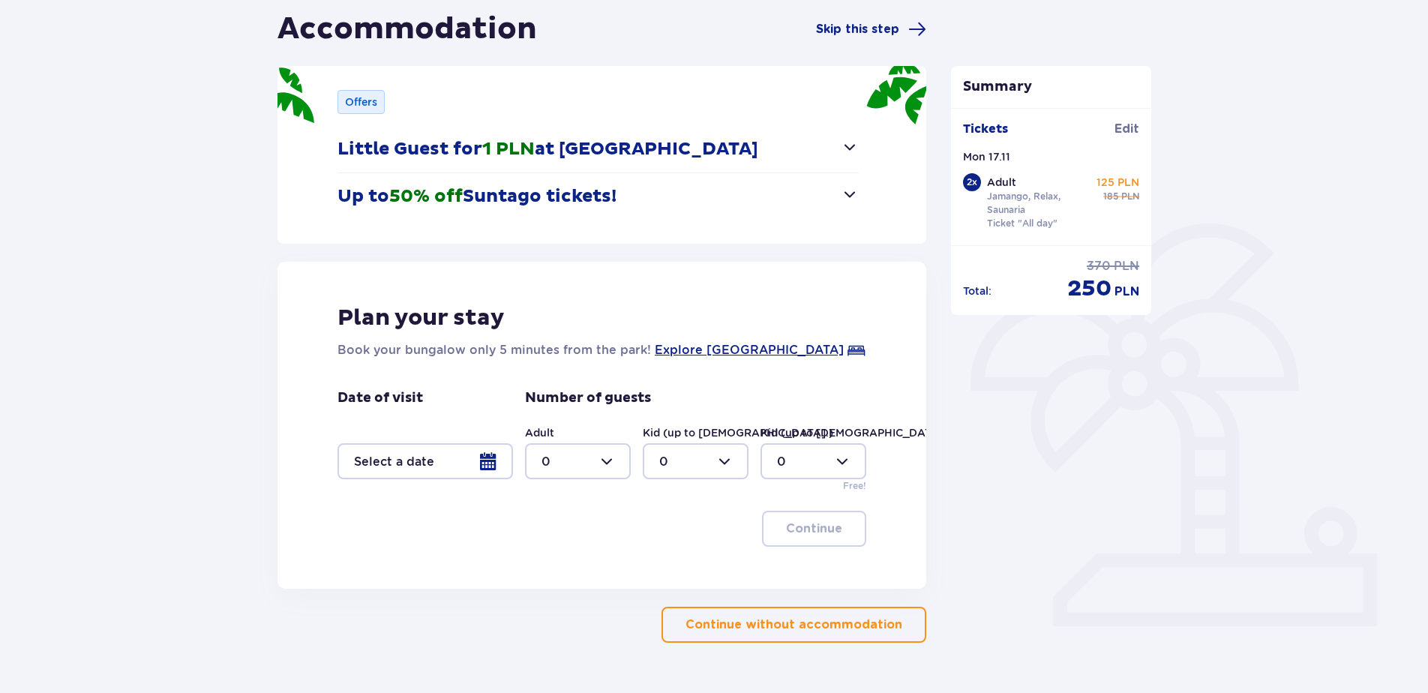
scroll to position [150, 0]
click at [481, 458] on div at bounding box center [426, 460] width 176 height 36
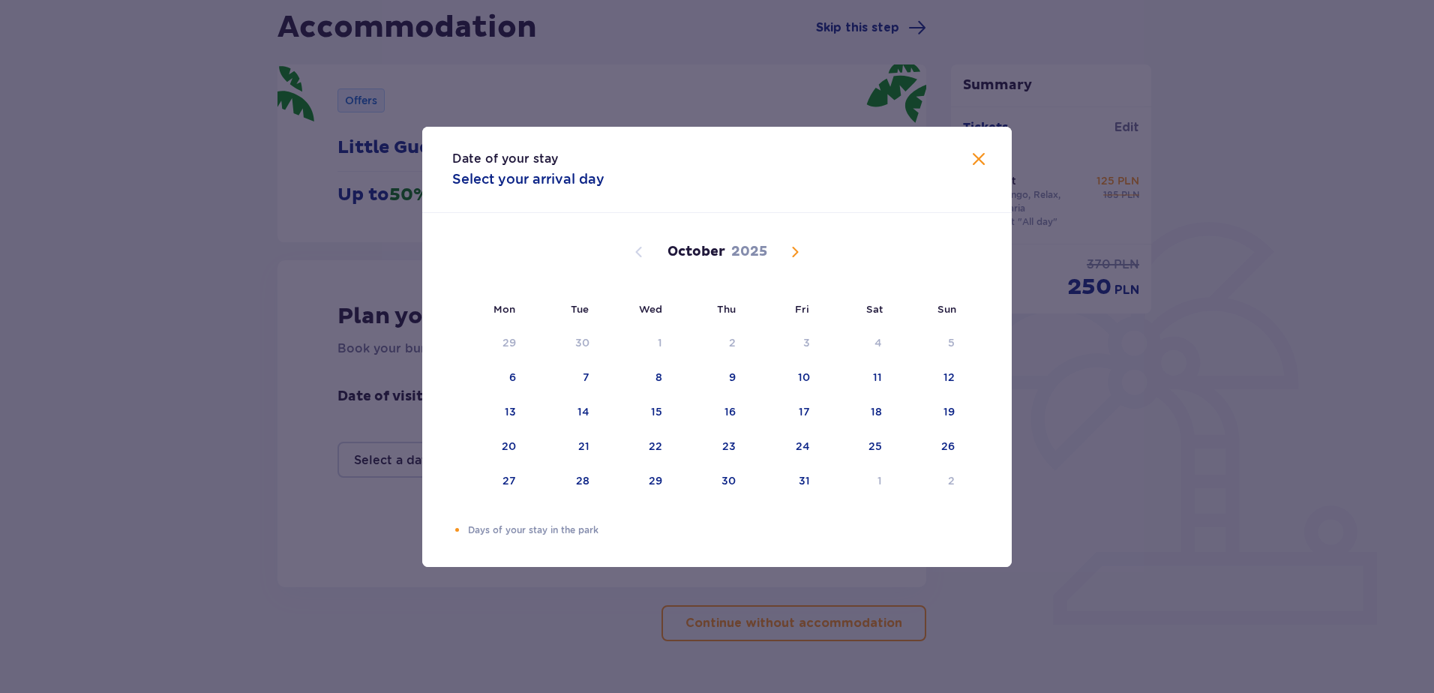
click at [801, 254] on span "Next month" at bounding box center [795, 252] width 18 height 18
click at [503, 451] on div "17" at bounding box center [489, 447] width 74 height 33
click at [578, 444] on div "18" at bounding box center [583, 446] width 11 height 15
type input "[DATE] - [DATE]"
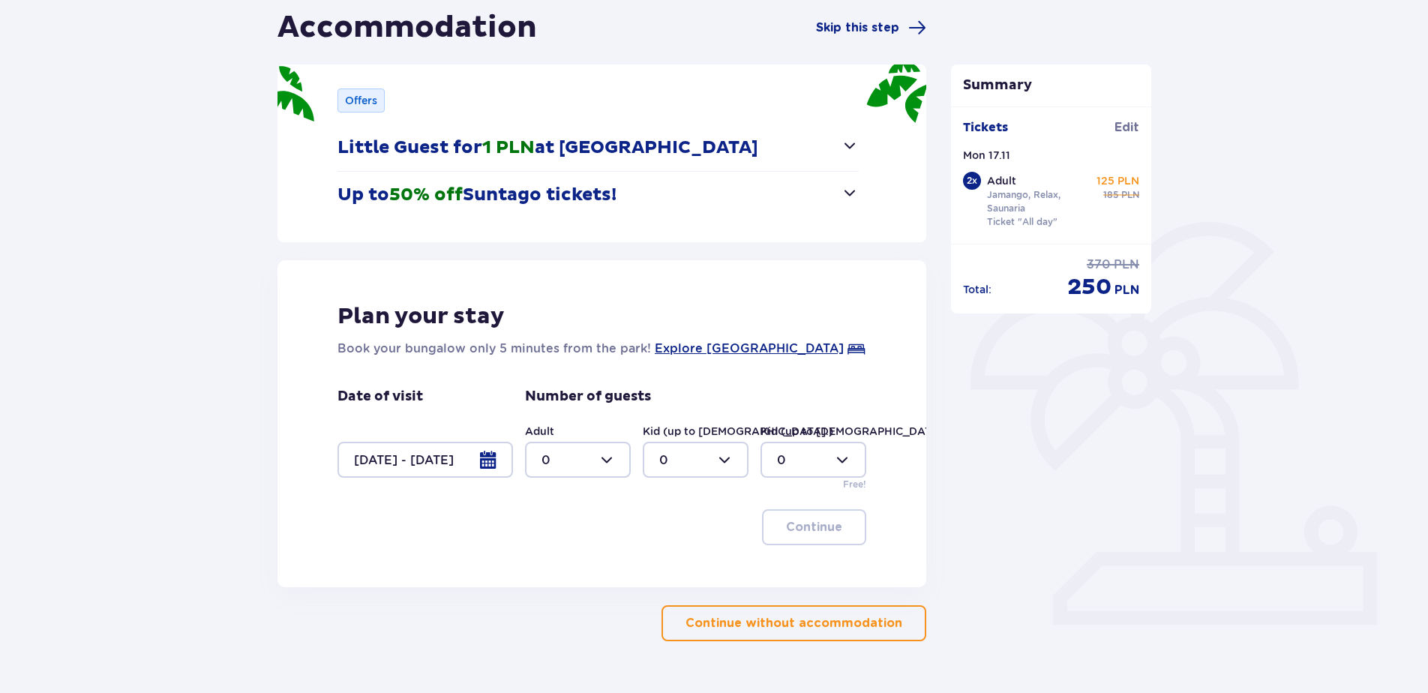
click at [600, 470] on div at bounding box center [578, 460] width 106 height 36
click at [575, 566] on div "2" at bounding box center [578, 568] width 73 height 17
type input "2"
click at [816, 526] on p "Continue" at bounding box center [814, 527] width 56 height 17
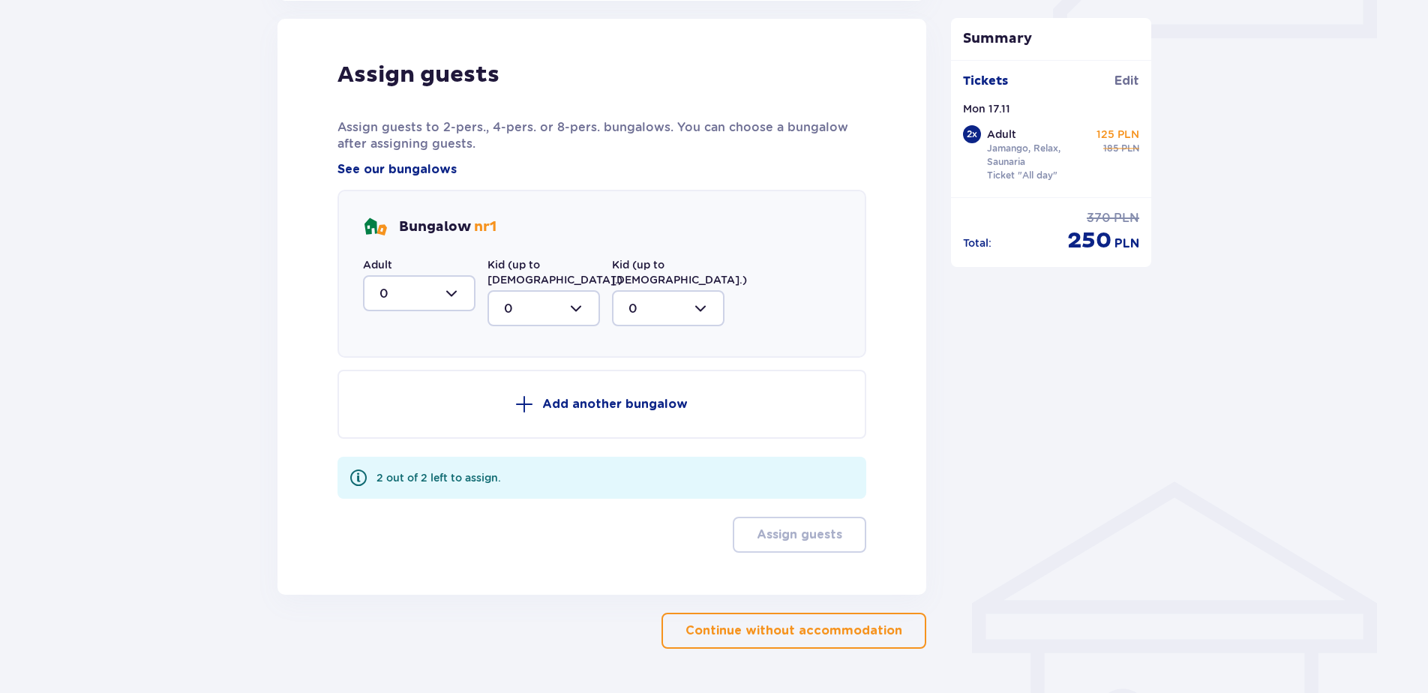
scroll to position [738, 0]
click at [456, 296] on div at bounding box center [419, 293] width 113 height 36
click at [432, 404] on div "2" at bounding box center [420, 401] width 80 height 17
type input "2"
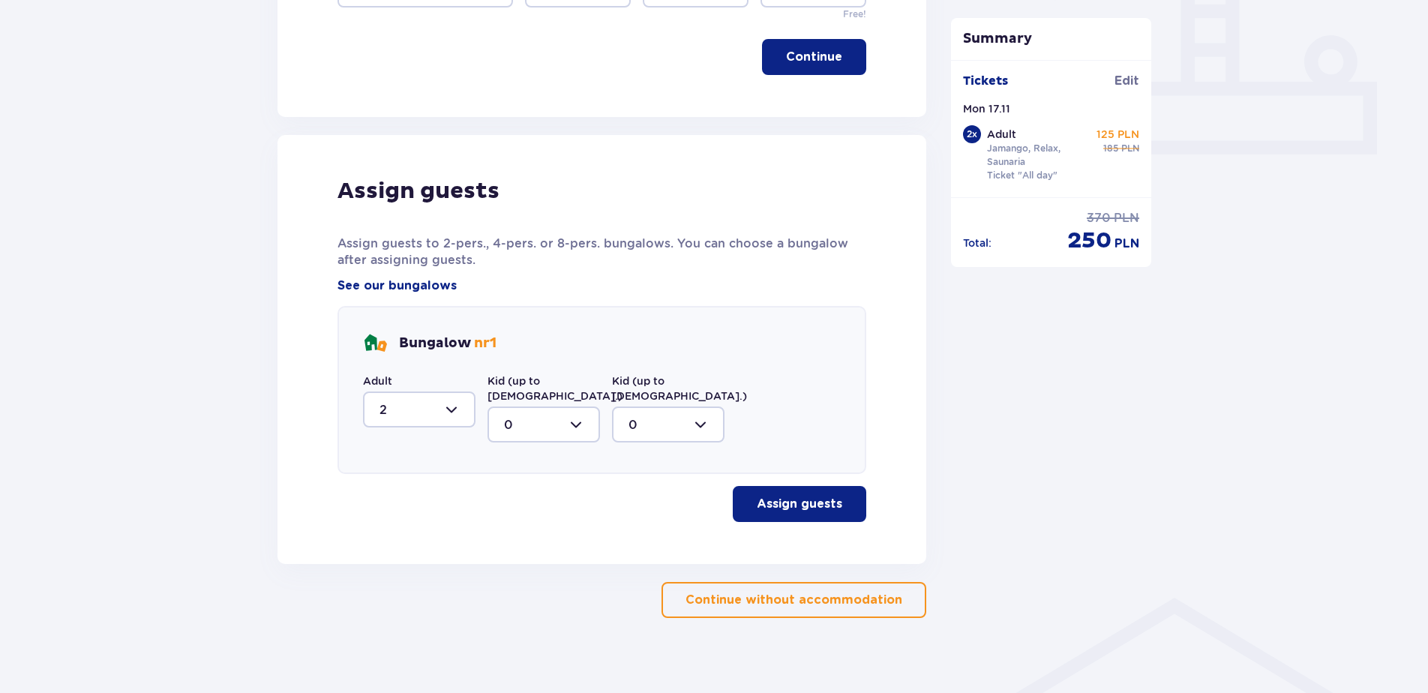
click at [817, 486] on button "Assign guests" at bounding box center [800, 504] width 134 height 36
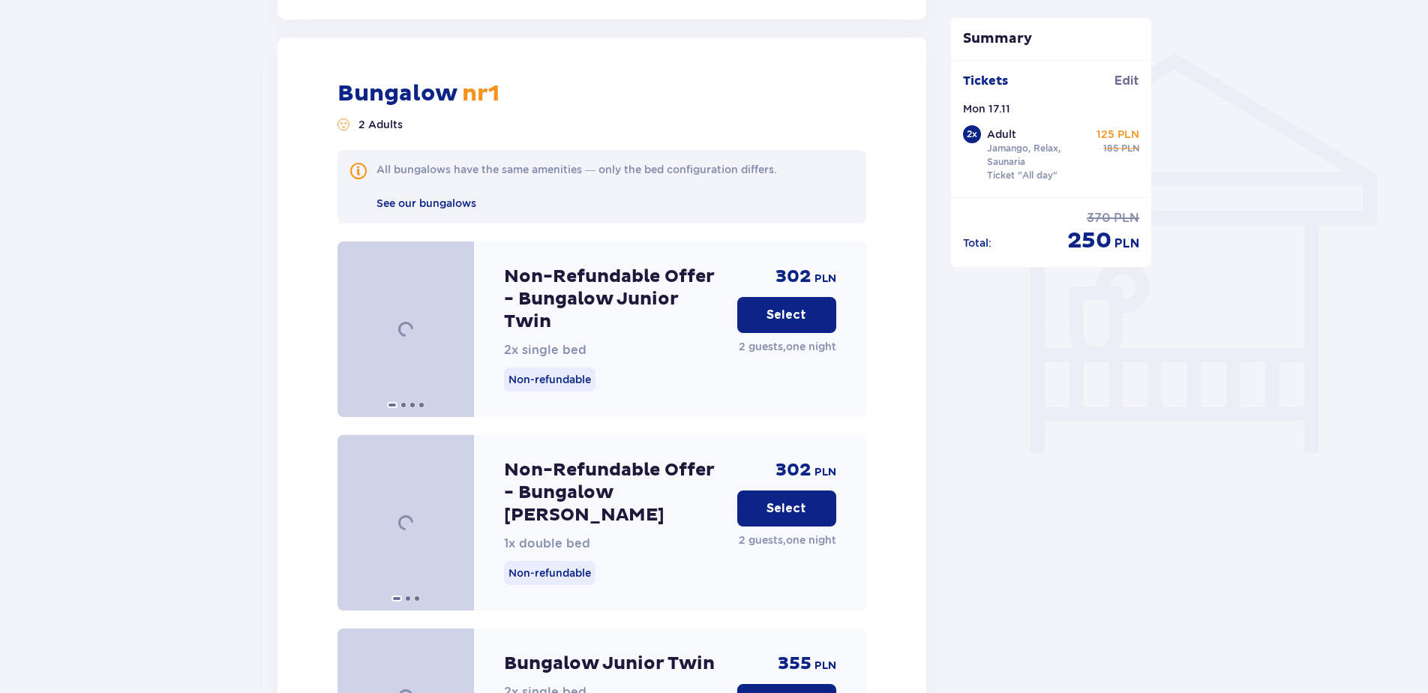
scroll to position [1170, 0]
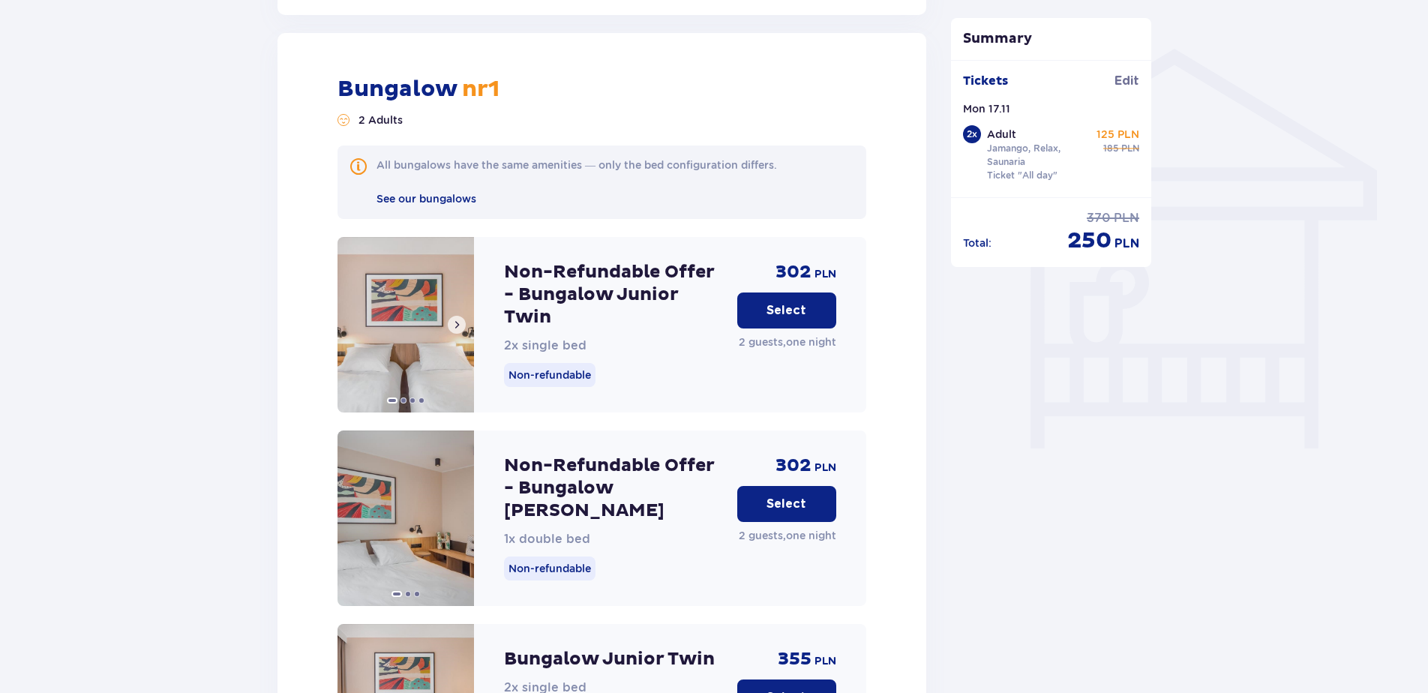
click at [407, 392] on div at bounding box center [406, 399] width 137 height 14
click at [455, 319] on span at bounding box center [457, 325] width 12 height 12
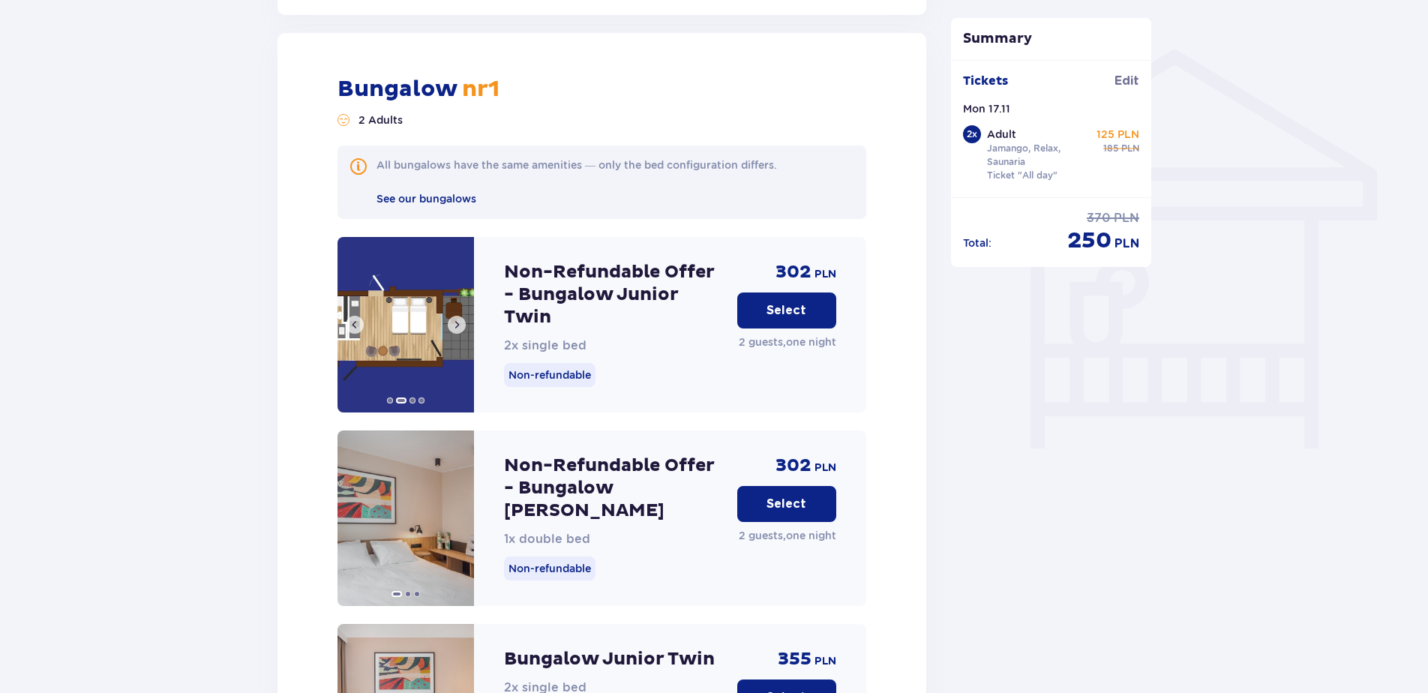
click at [455, 319] on span at bounding box center [457, 325] width 12 height 12
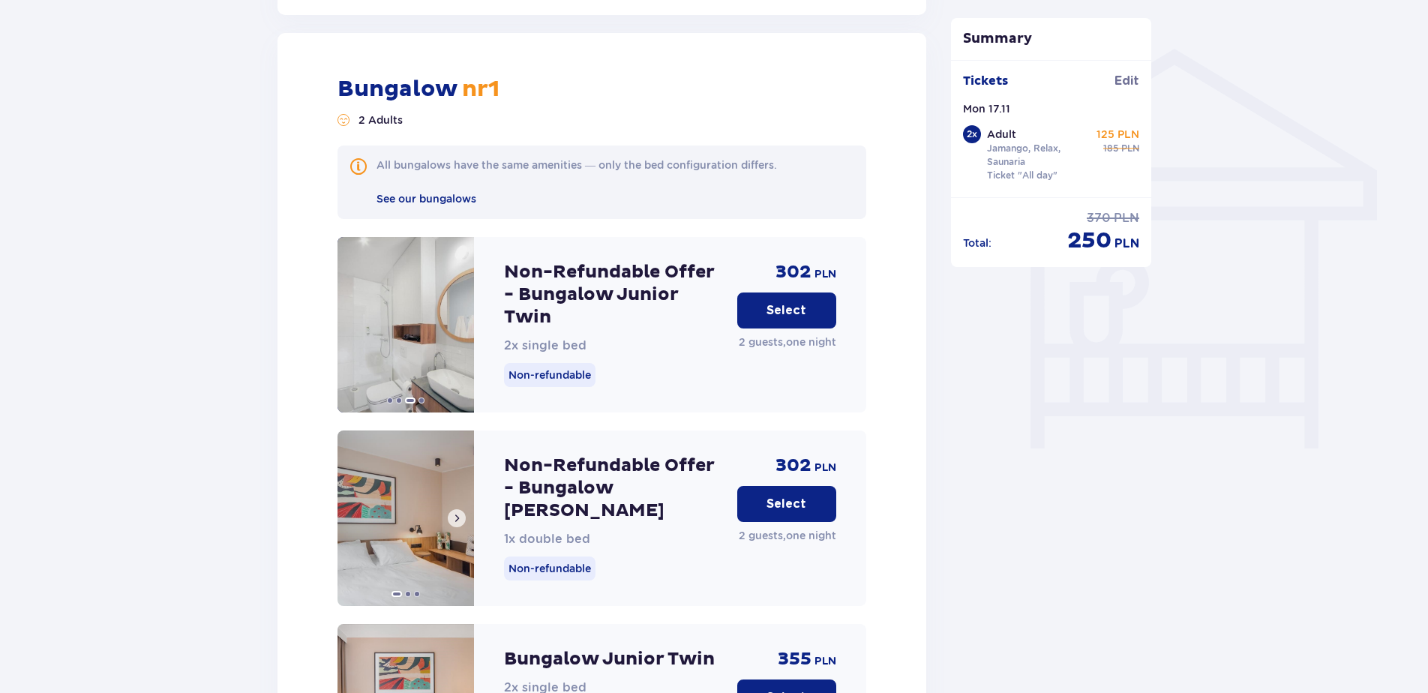
click at [458, 512] on span at bounding box center [457, 518] width 12 height 12
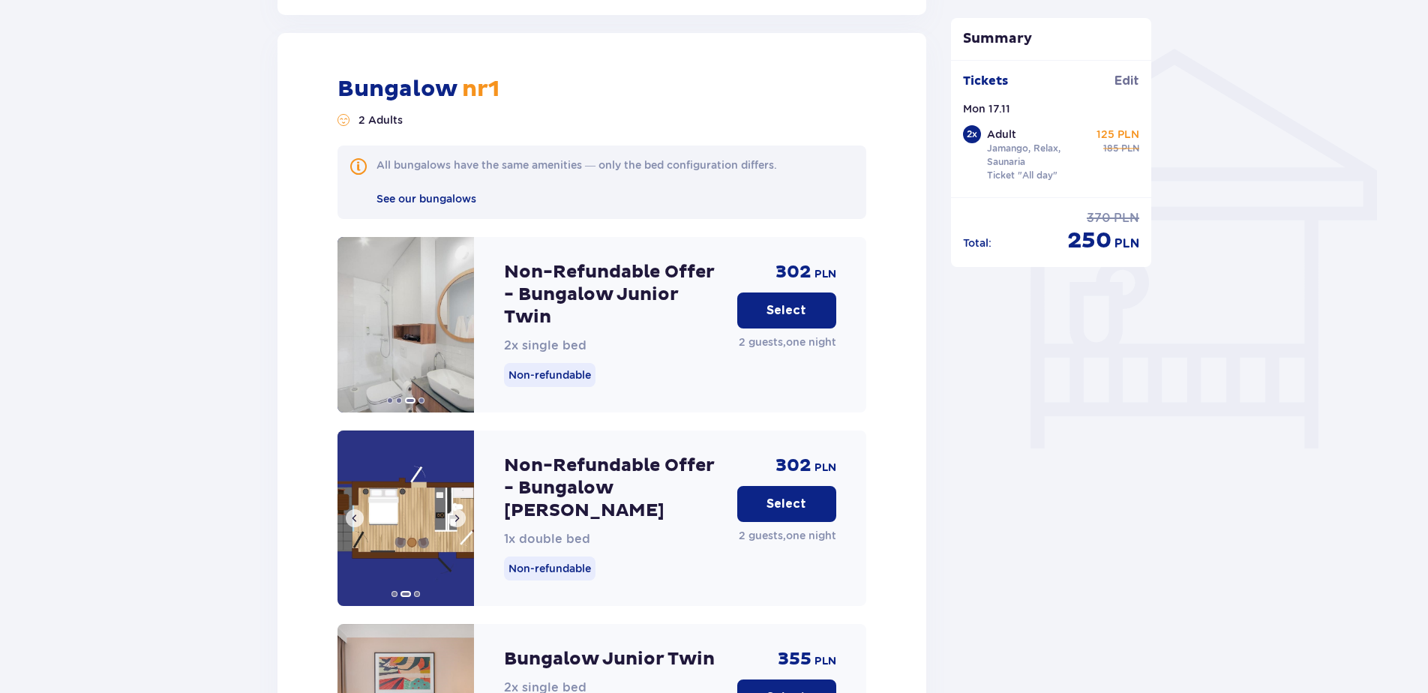
click at [458, 512] on span at bounding box center [457, 518] width 12 height 12
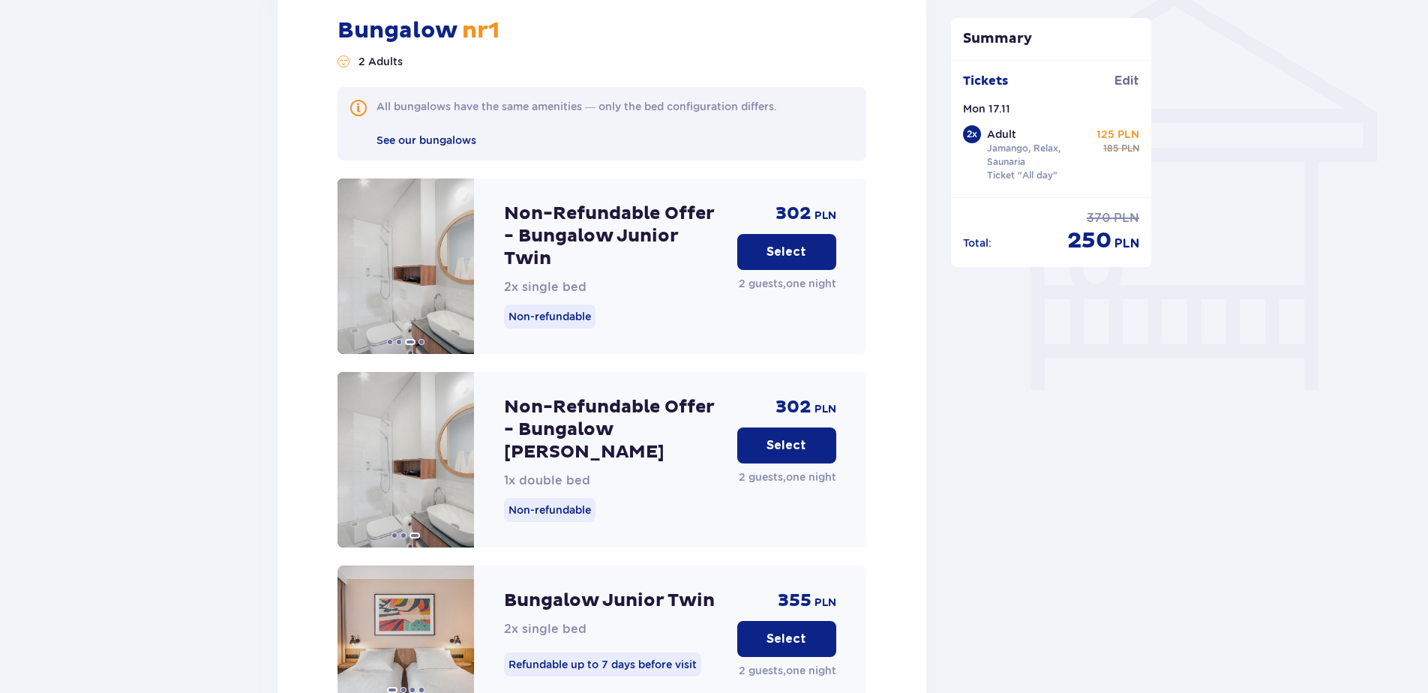
scroll to position [1320, 0]
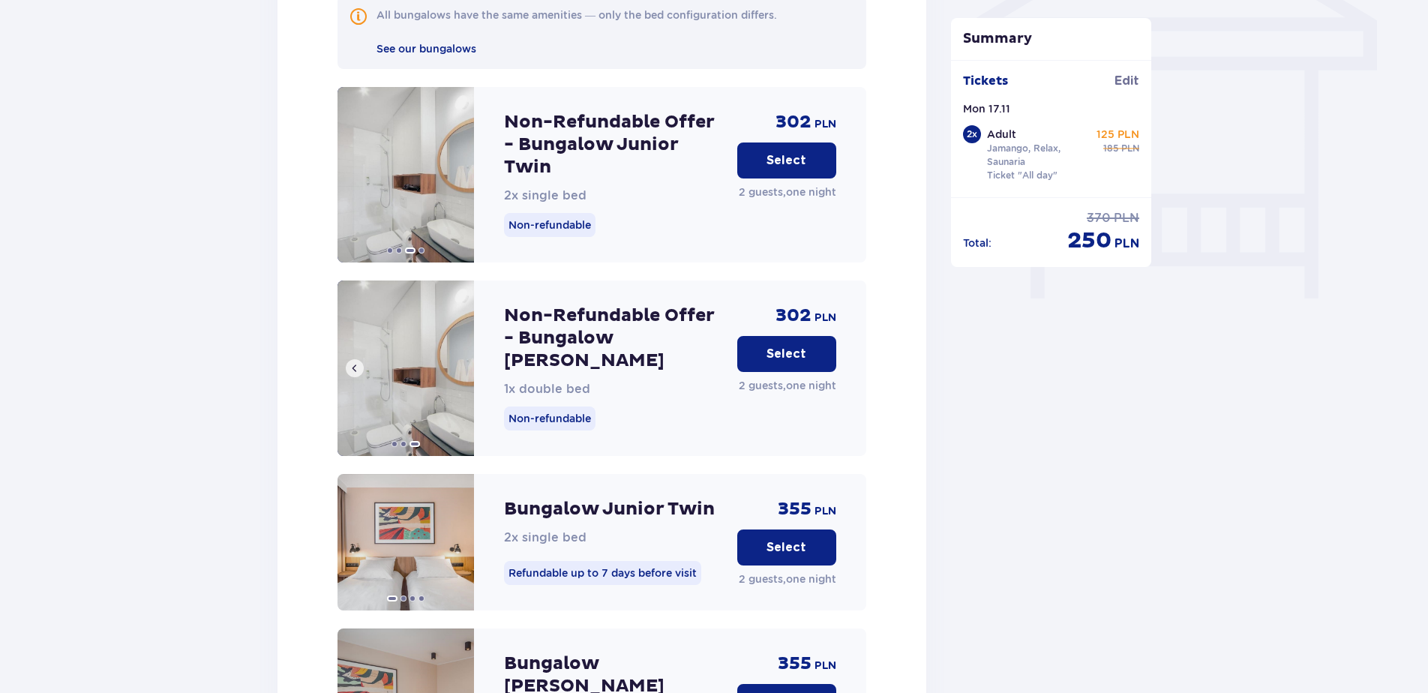
click at [355, 362] on span at bounding box center [355, 368] width 12 height 12
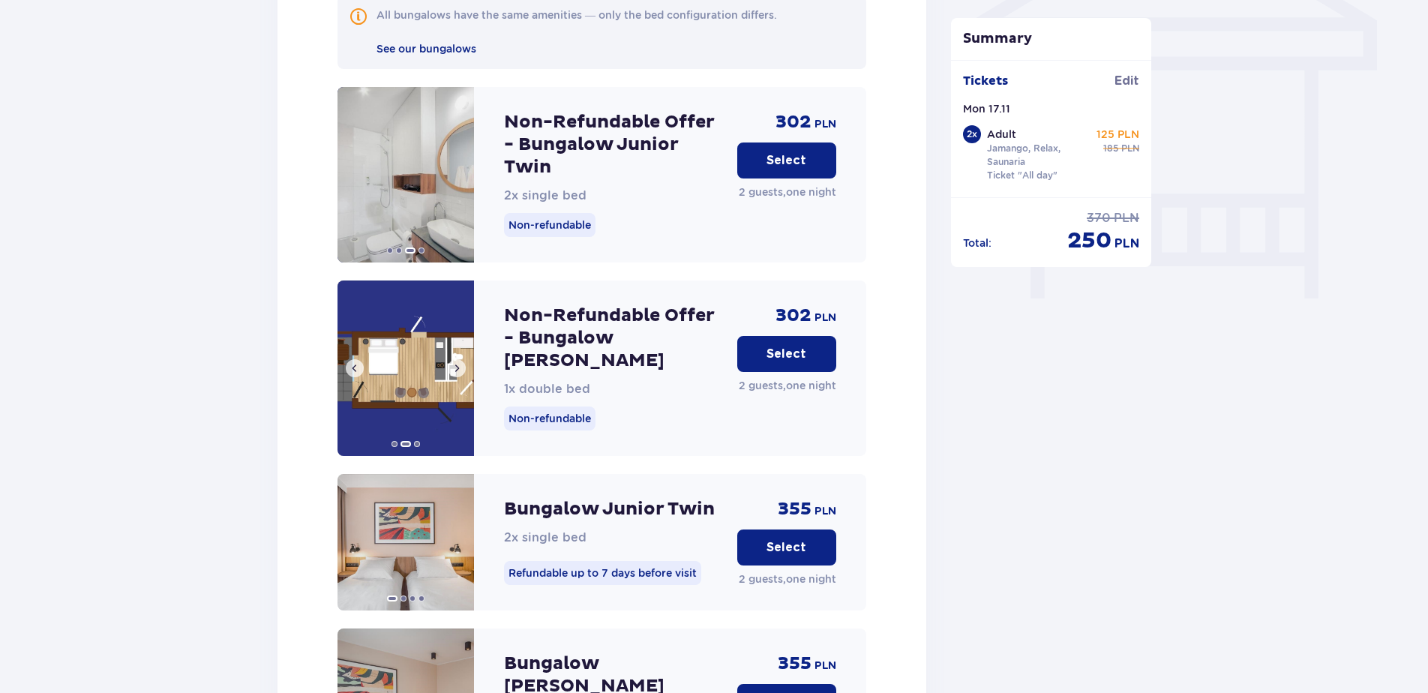
click at [350, 362] on span at bounding box center [355, 368] width 12 height 12
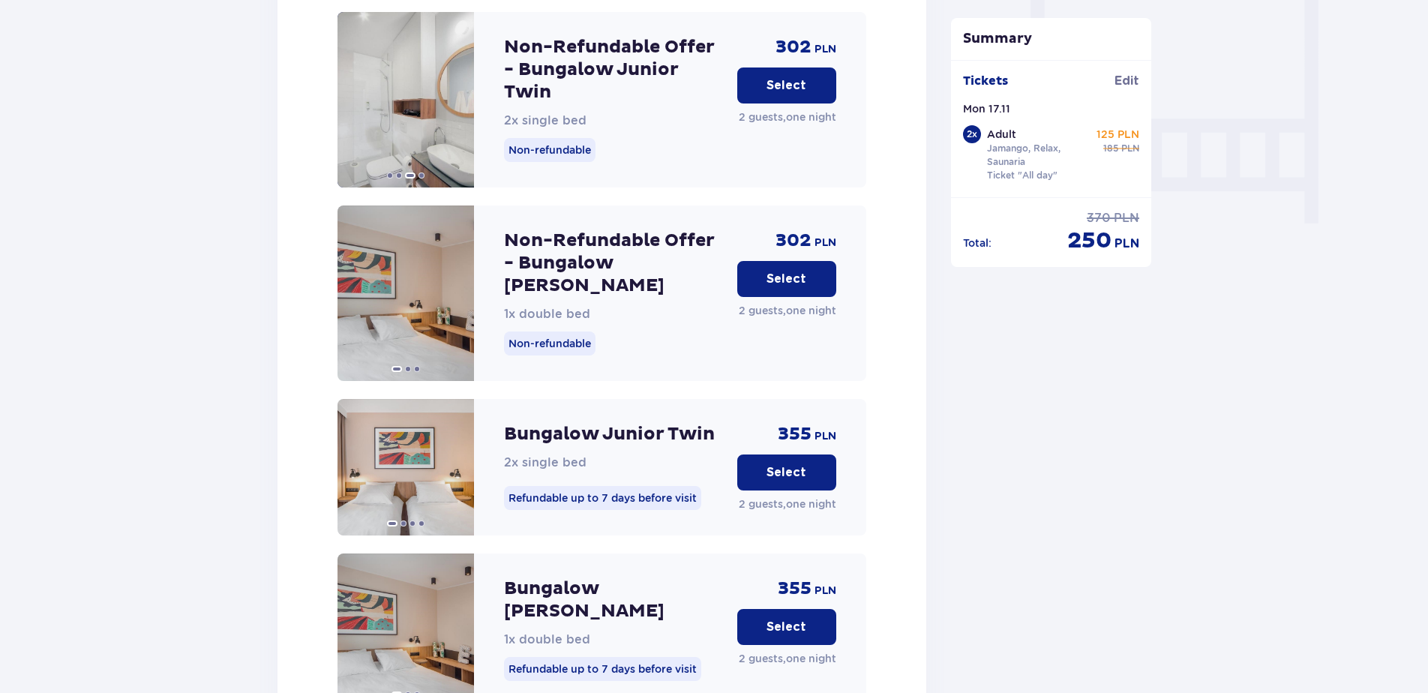
click at [823, 263] on button "Select" at bounding box center [787, 279] width 99 height 36
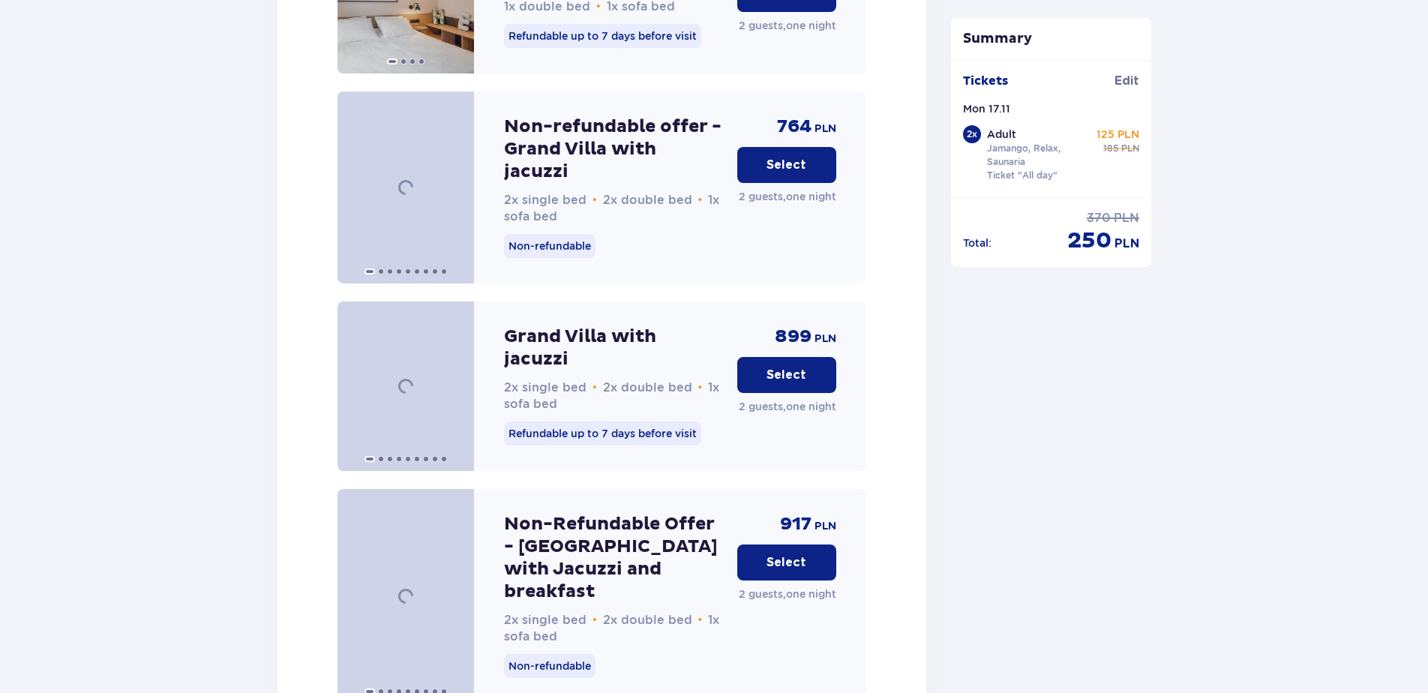
scroll to position [4498, 0]
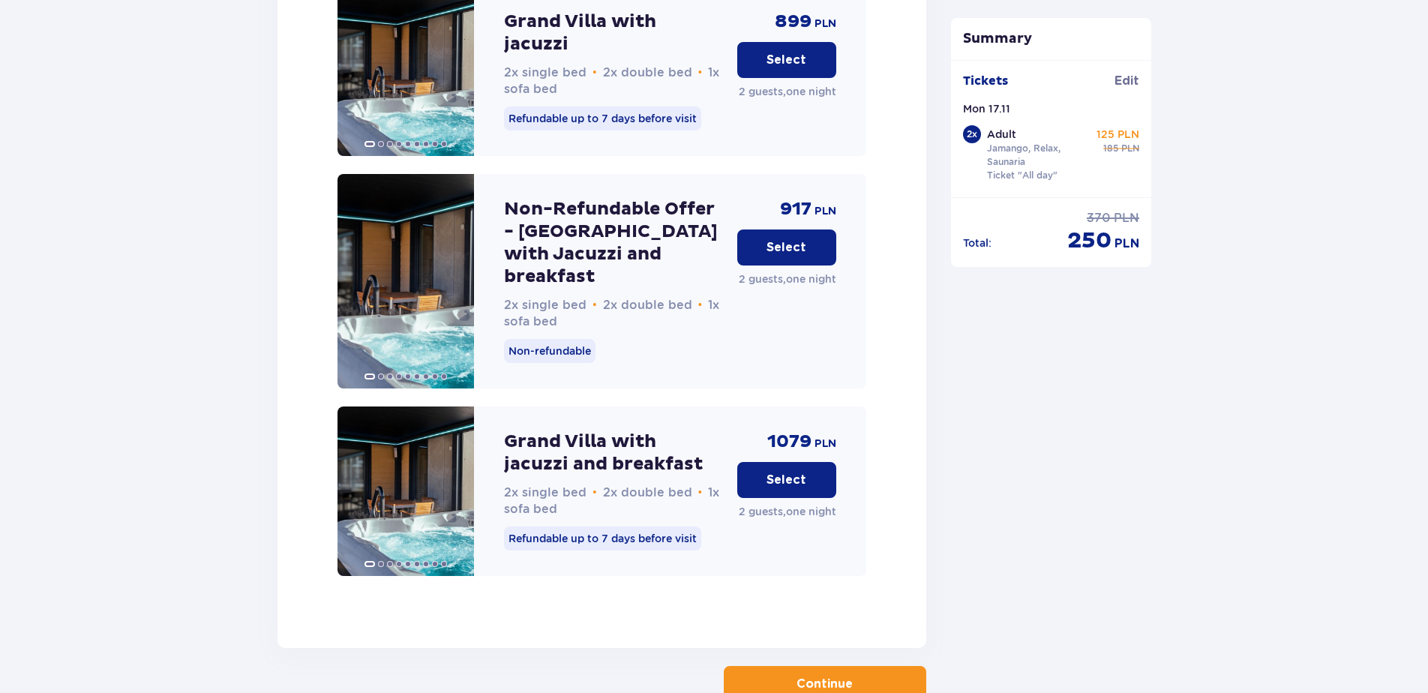
click at [856, 675] on span "button" at bounding box center [856, 684] width 18 height 18
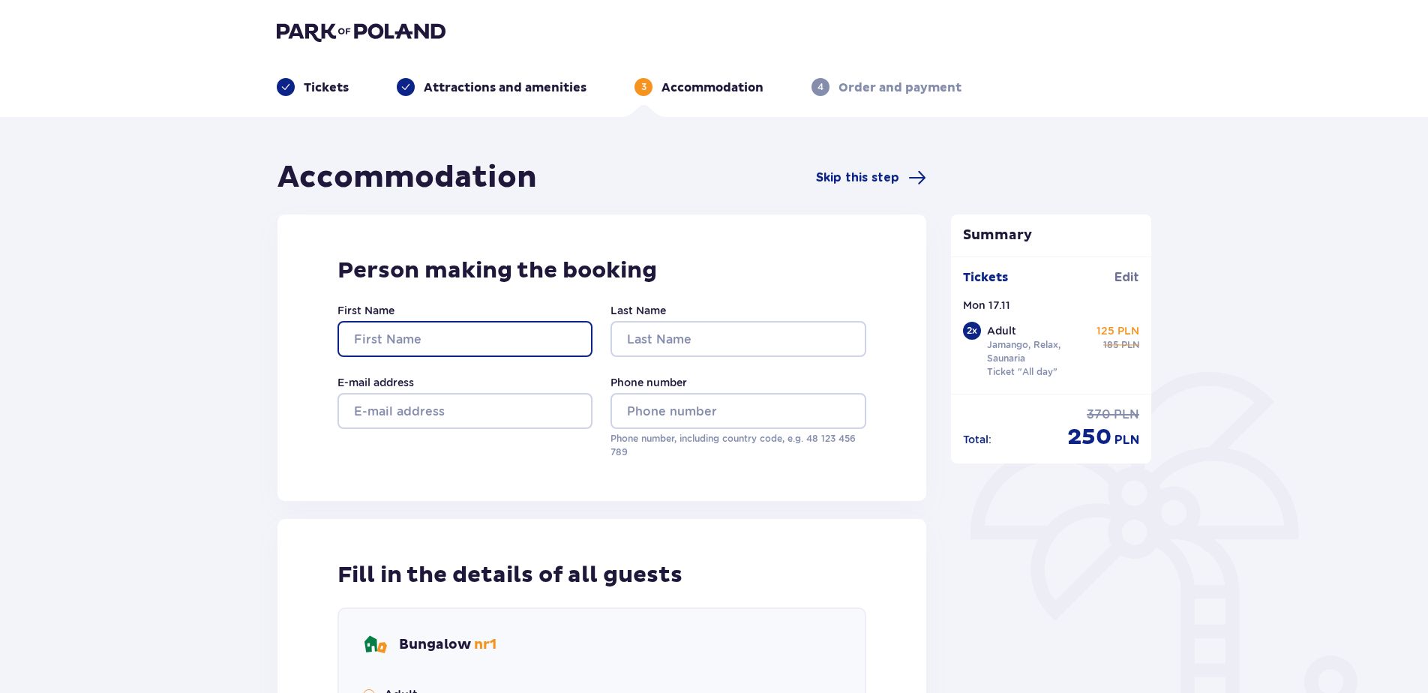
click at [458, 330] on input "First Name" at bounding box center [465, 339] width 255 height 36
type input "[PERSON_NAME]"
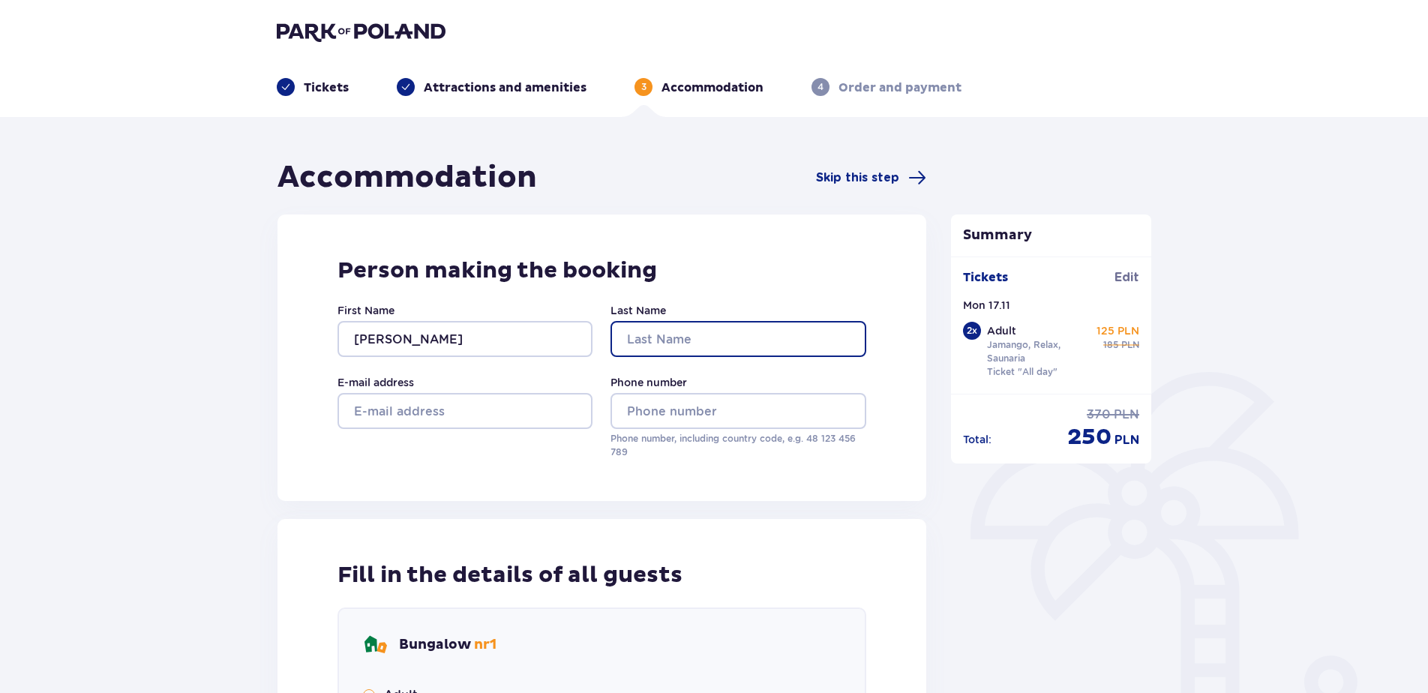
type input "Razgulajeva"
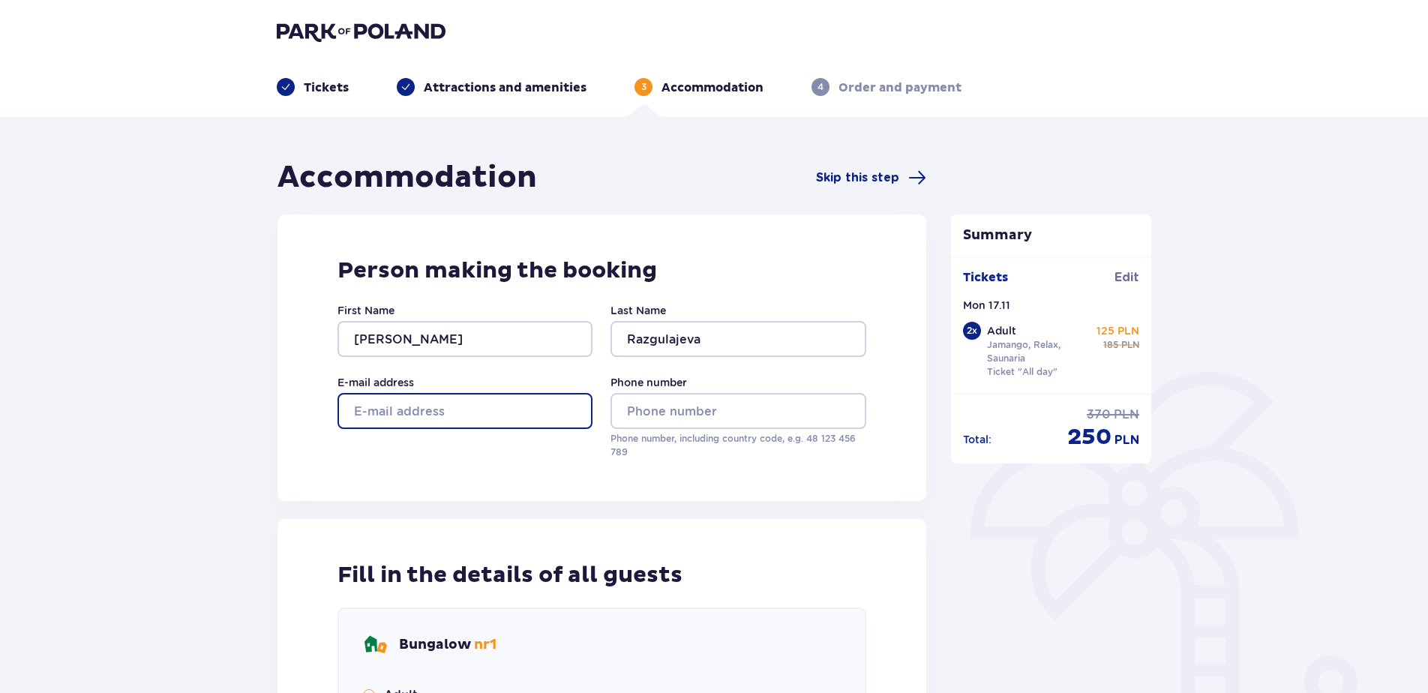
type input "[PERSON_NAME][EMAIL_ADDRESS][PERSON_NAME][DOMAIN_NAME]"
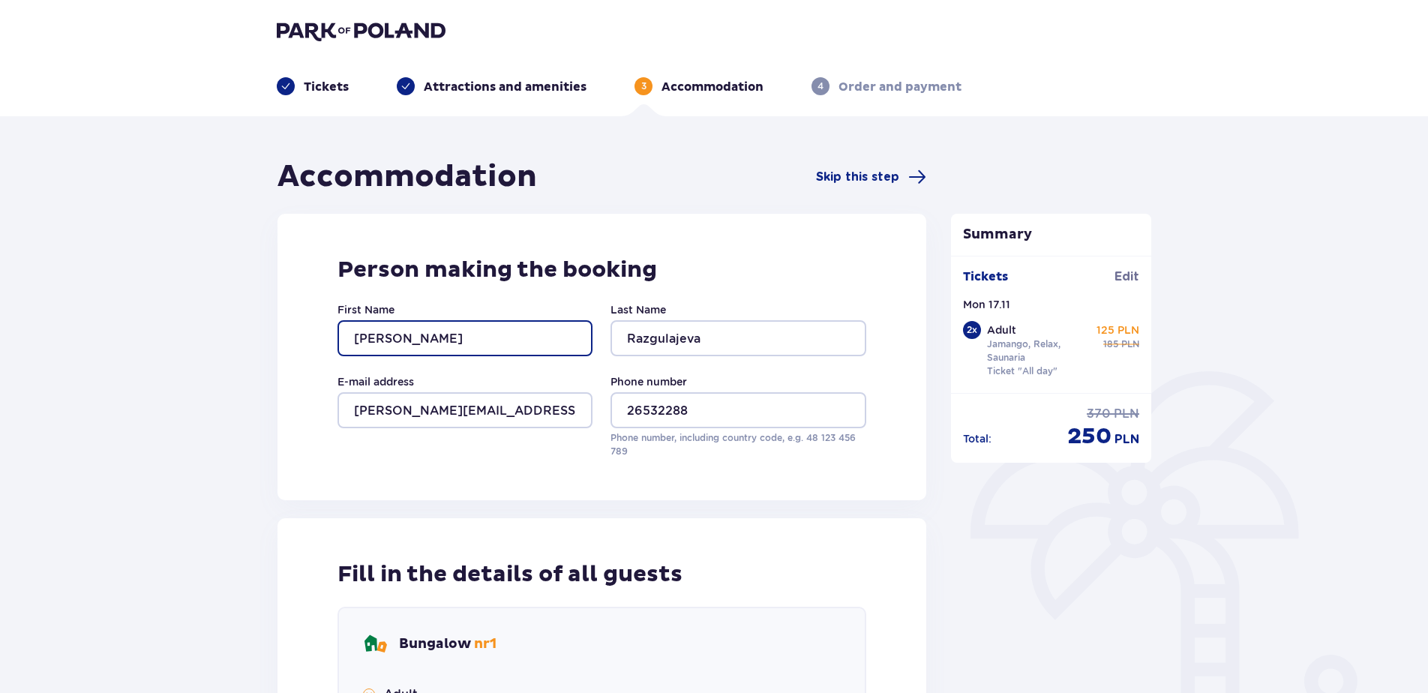
scroll to position [375, 0]
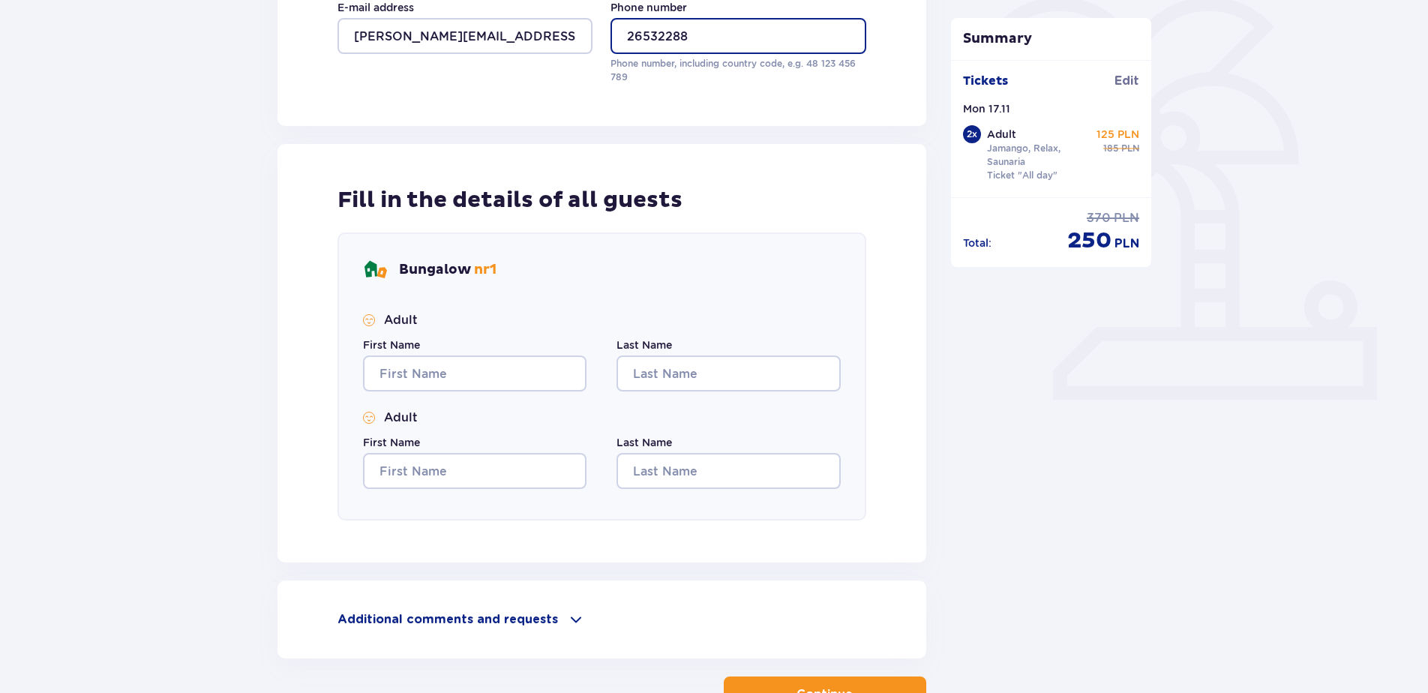
click at [629, 35] on input "26532288" at bounding box center [738, 36] width 255 height 36
type input "[PHONE_NUMBER]"
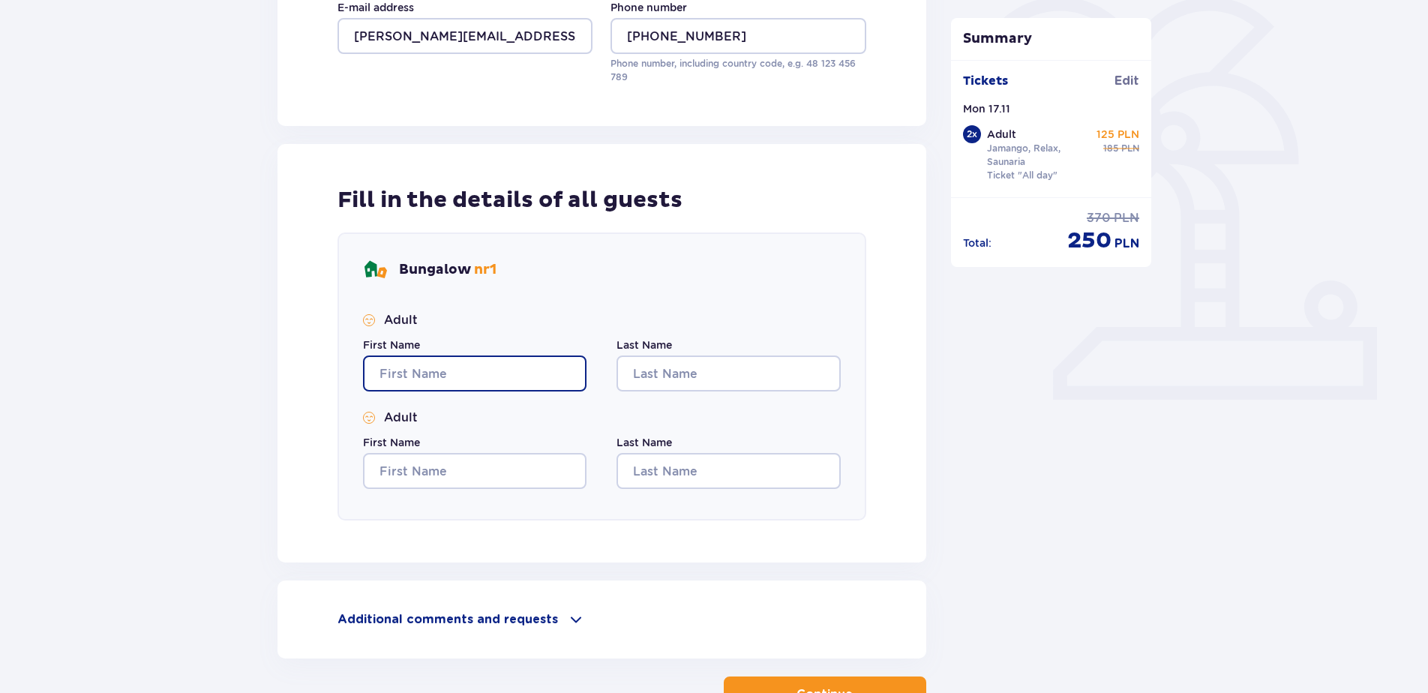
click at [526, 380] on input "First Name" at bounding box center [475, 374] width 224 height 36
type input "Artūrs"
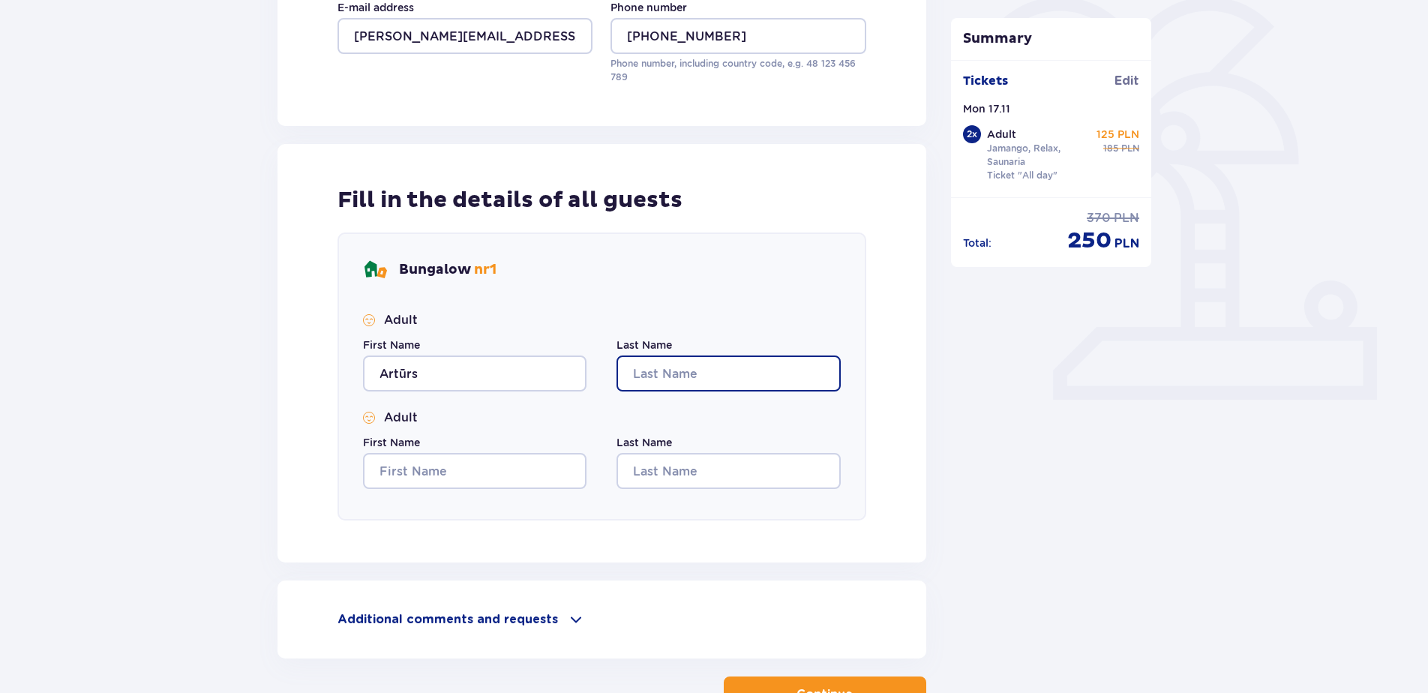
type input "Harčevins"
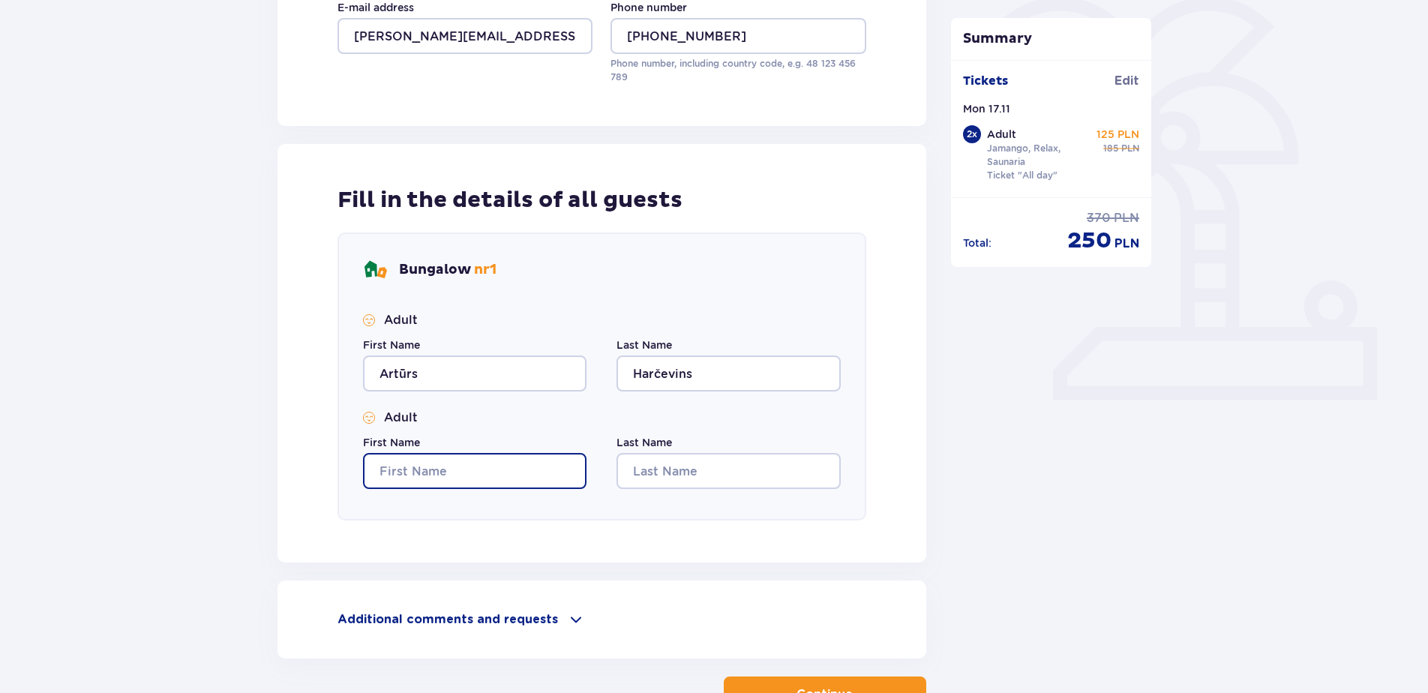
type input "Artūrs"
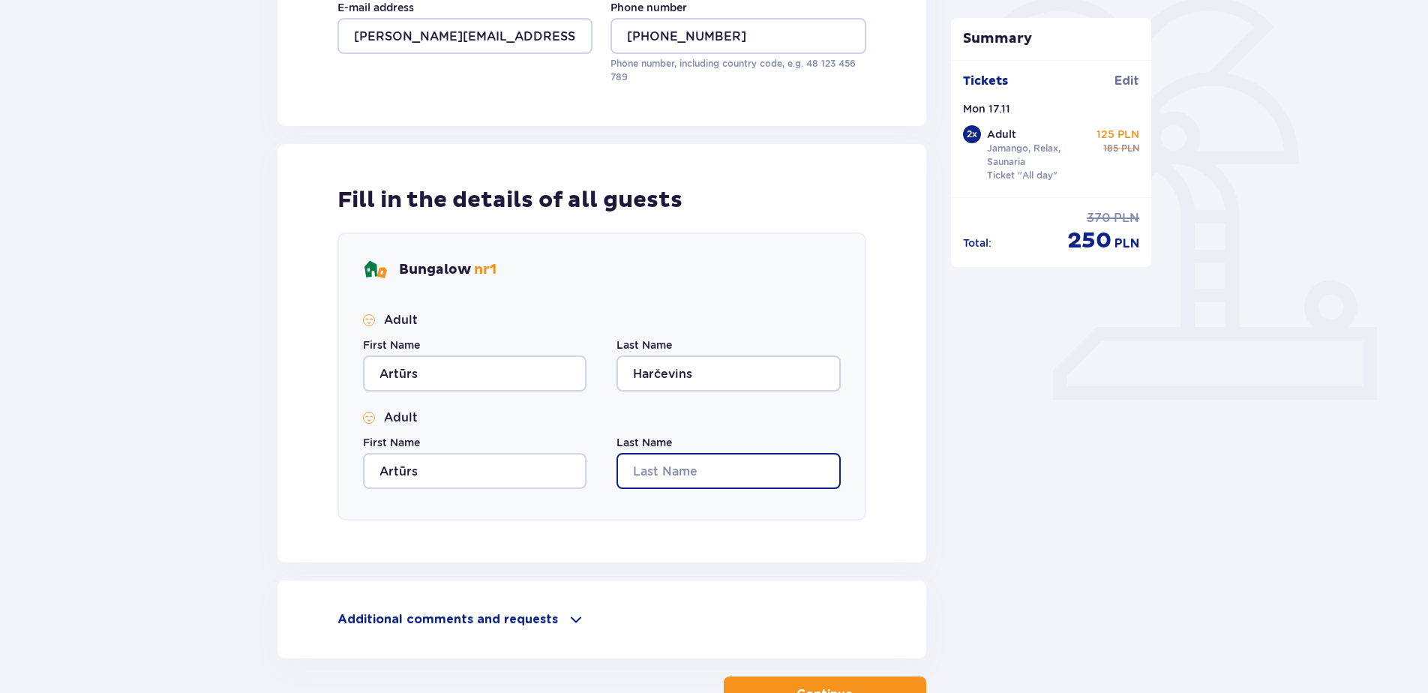
type input "Harčevins"
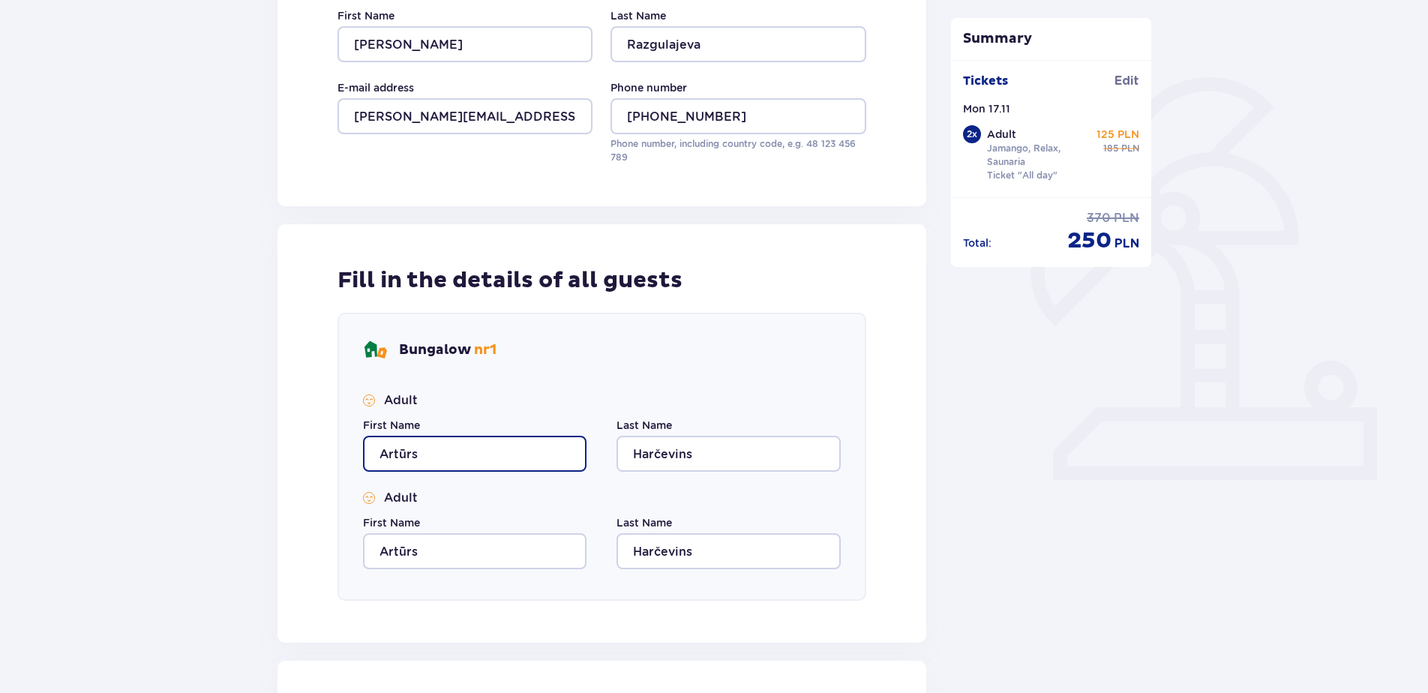
scroll to position [485, 0]
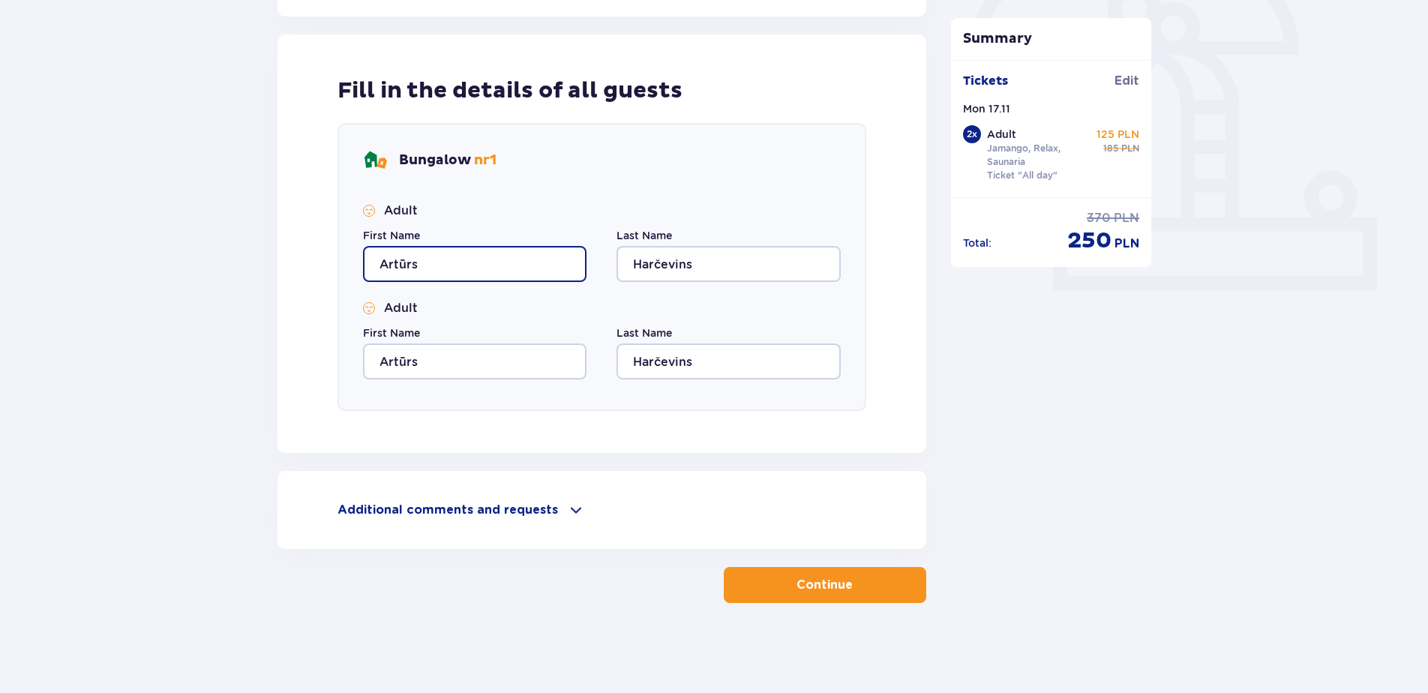
drag, startPoint x: 445, startPoint y: 262, endPoint x: 22, endPoint y: 226, distance: 424.7
click at [30, 242] on div "Accommodation Skip this step Person making the booking First Name [PERSON_NAME]…" at bounding box center [714, 162] width 1428 height 1061
type input "[PERSON_NAME]"
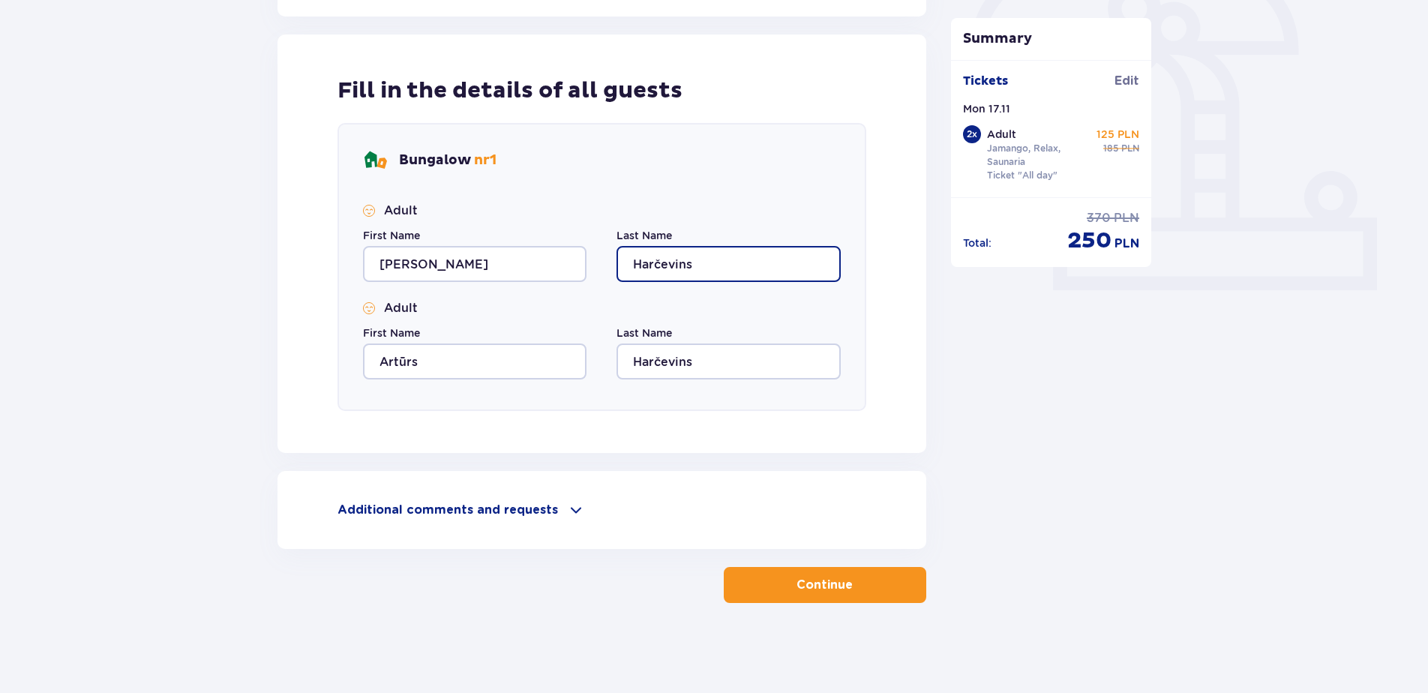
click at [725, 263] on input "Harčevins" at bounding box center [729, 264] width 224 height 36
drag, startPoint x: 753, startPoint y: 260, endPoint x: 494, endPoint y: 246, distance: 259.9
click at [495, 253] on div "First Name [PERSON_NAME] Last Name [PERSON_NAME]" at bounding box center [602, 255] width 478 height 54
type input "Razgulajeva"
click at [825, 590] on p "Continue" at bounding box center [825, 585] width 56 height 17
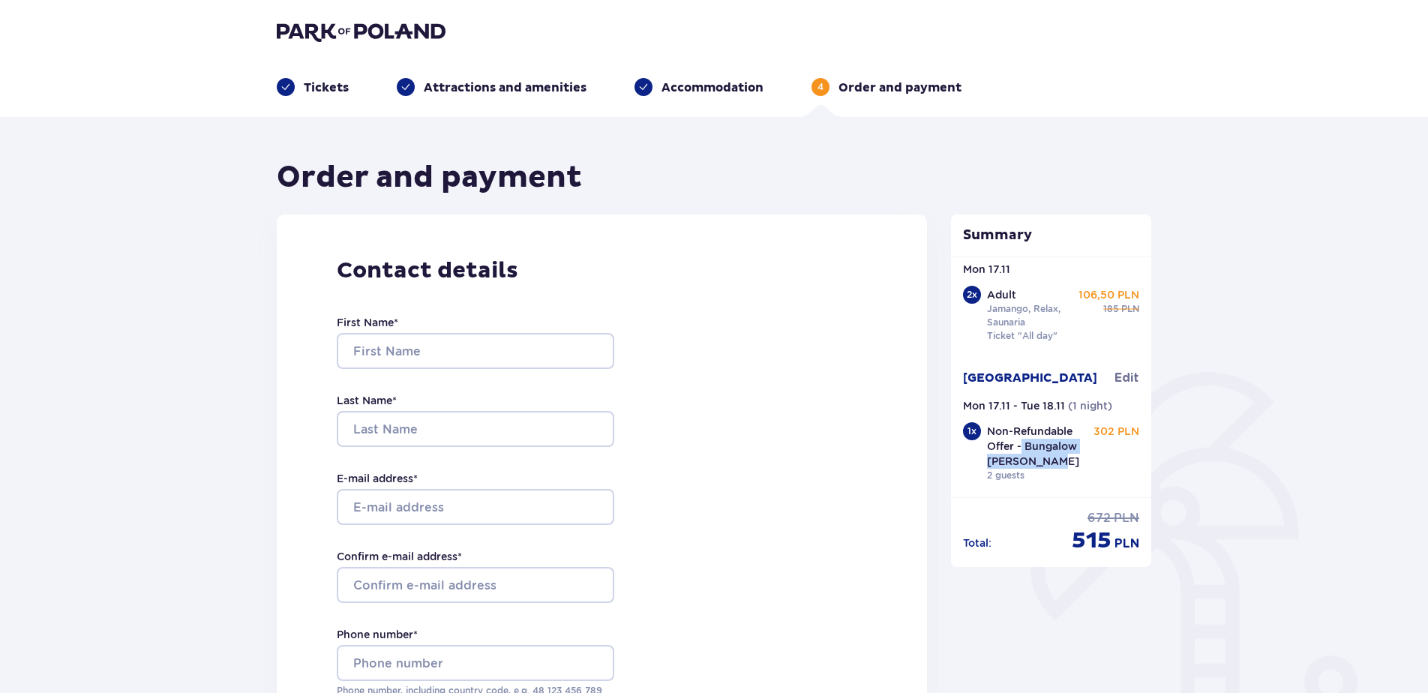
drag, startPoint x: 1053, startPoint y: 465, endPoint x: 1023, endPoint y: 449, distance: 34.2
click at [1023, 449] on p "Non-Refundable Offer - Bungalow [PERSON_NAME]" at bounding box center [1039, 446] width 104 height 45
drag, startPoint x: 1023, startPoint y: 449, endPoint x: 1038, endPoint y: 449, distance: 15.8
click at [1127, 376] on span "Edit" at bounding box center [1127, 378] width 25 height 17
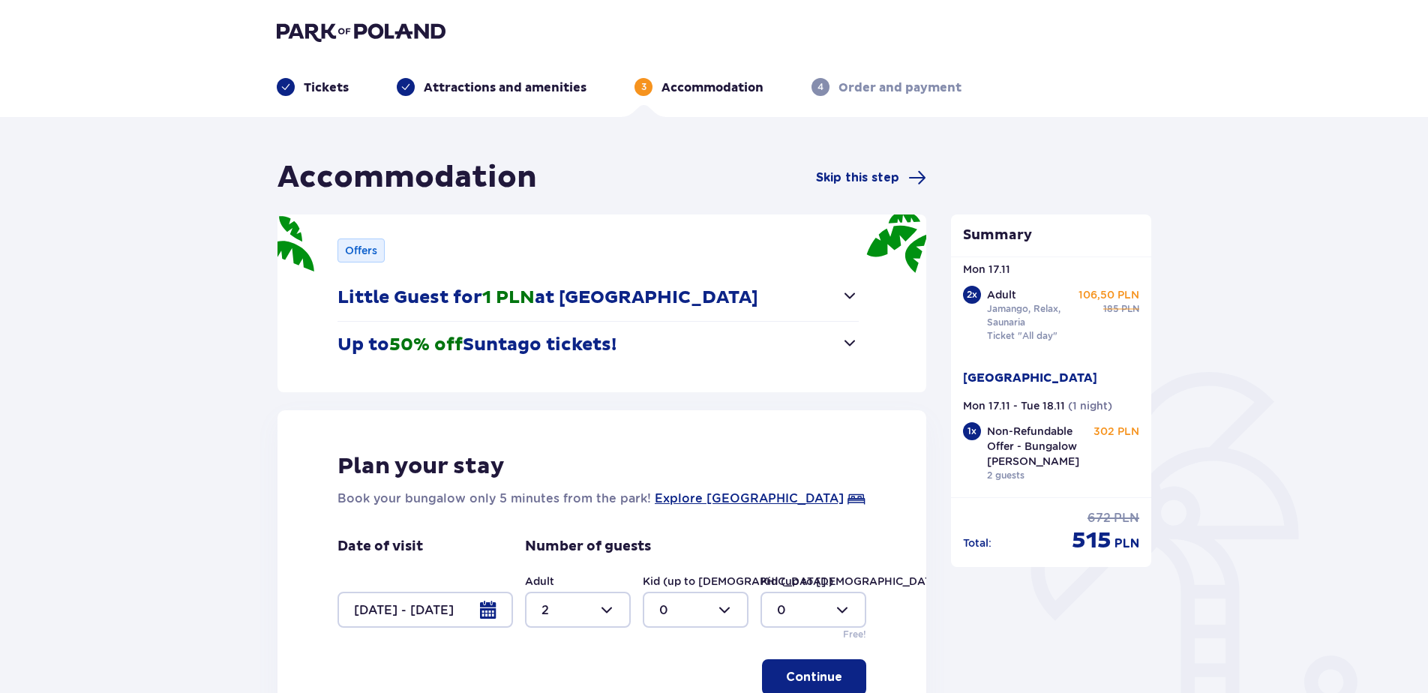
click at [792, 362] on button "Up to 50% off Suntago tickets!" at bounding box center [598, 345] width 521 height 47
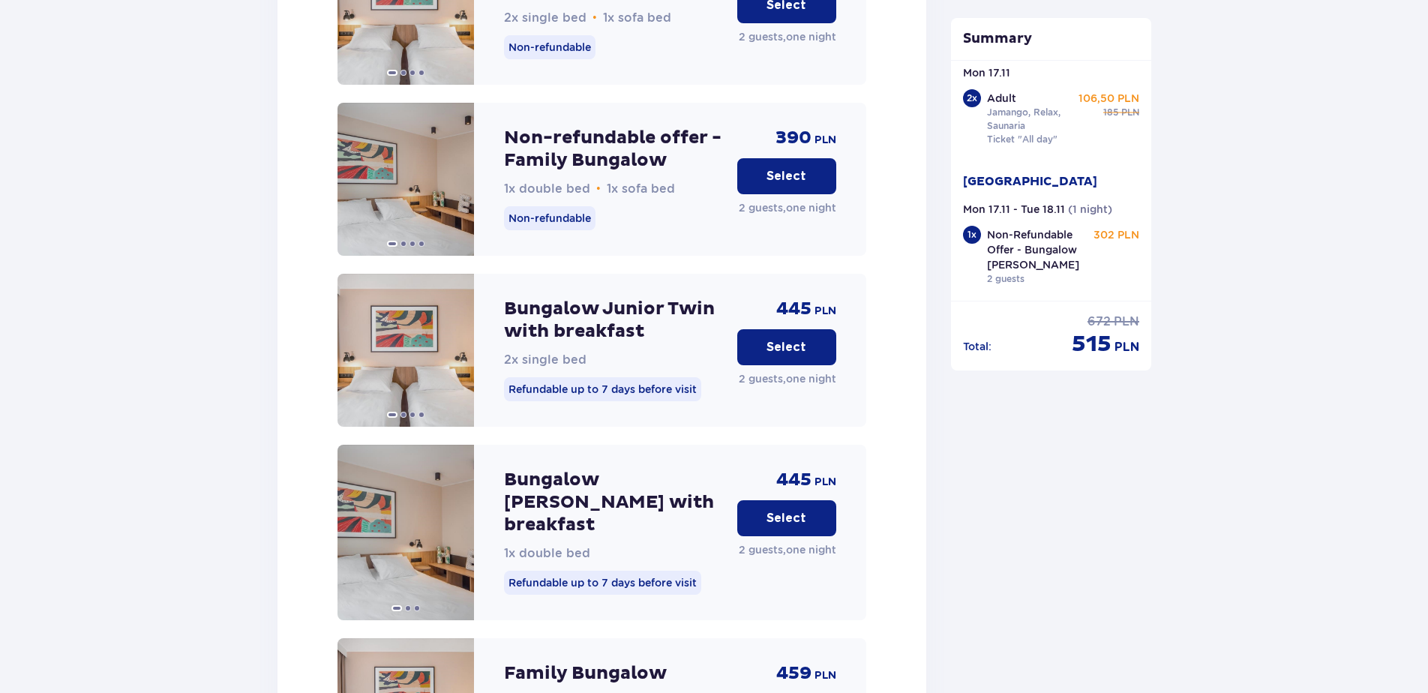
scroll to position [2693, 0]
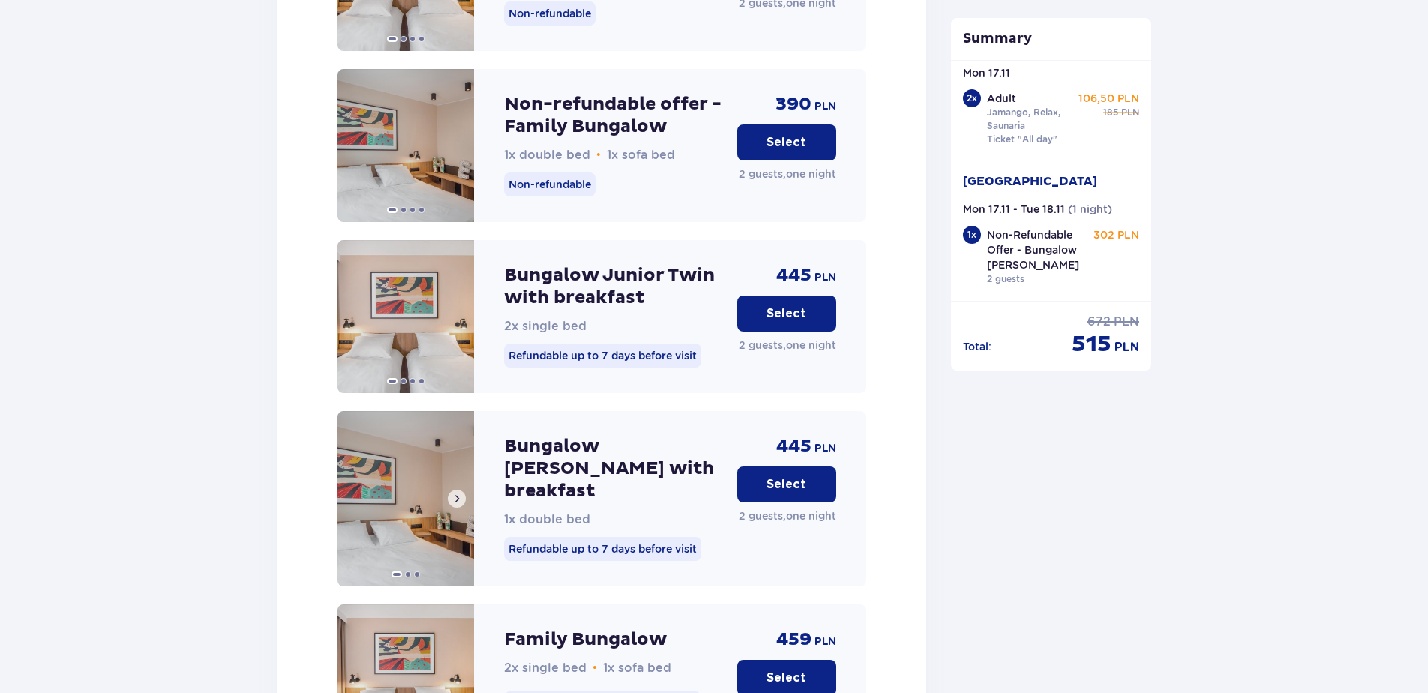
click at [458, 493] on span at bounding box center [457, 499] width 12 height 12
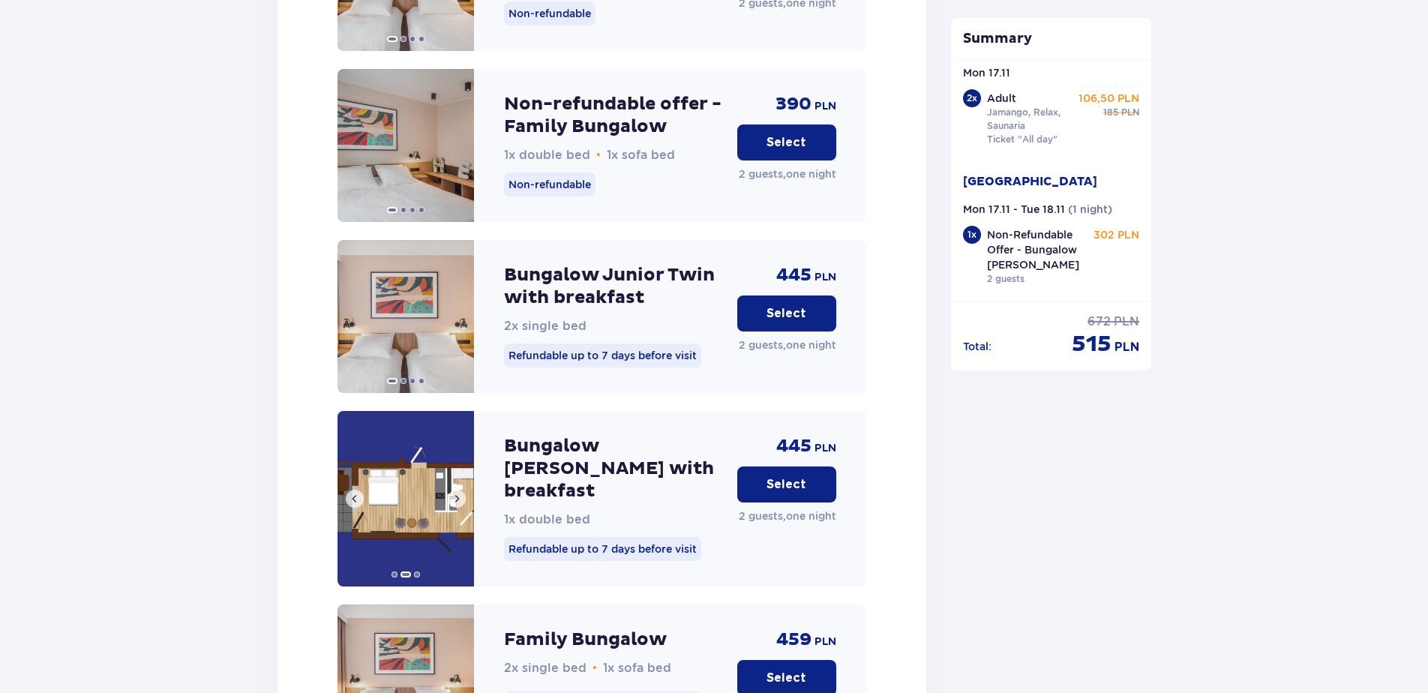
click at [458, 493] on span at bounding box center [457, 499] width 12 height 12
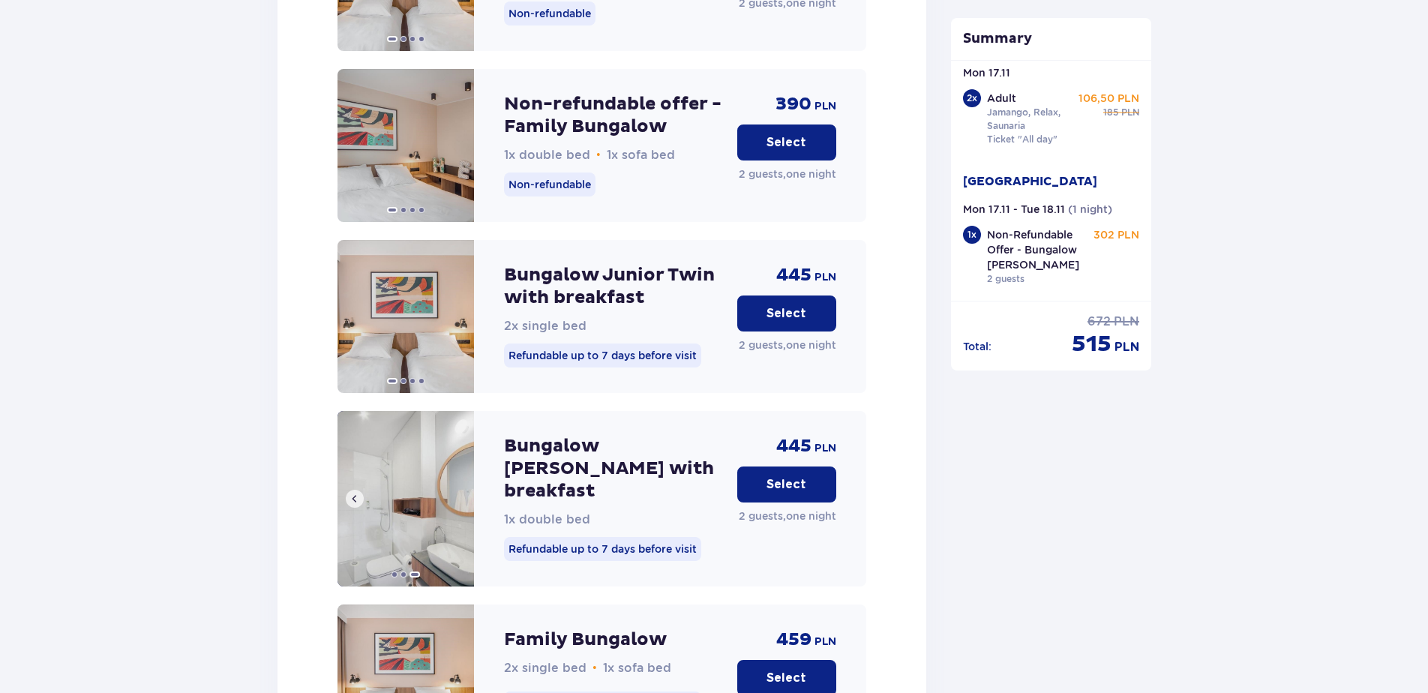
click at [458, 418] on img at bounding box center [406, 499] width 137 height 176
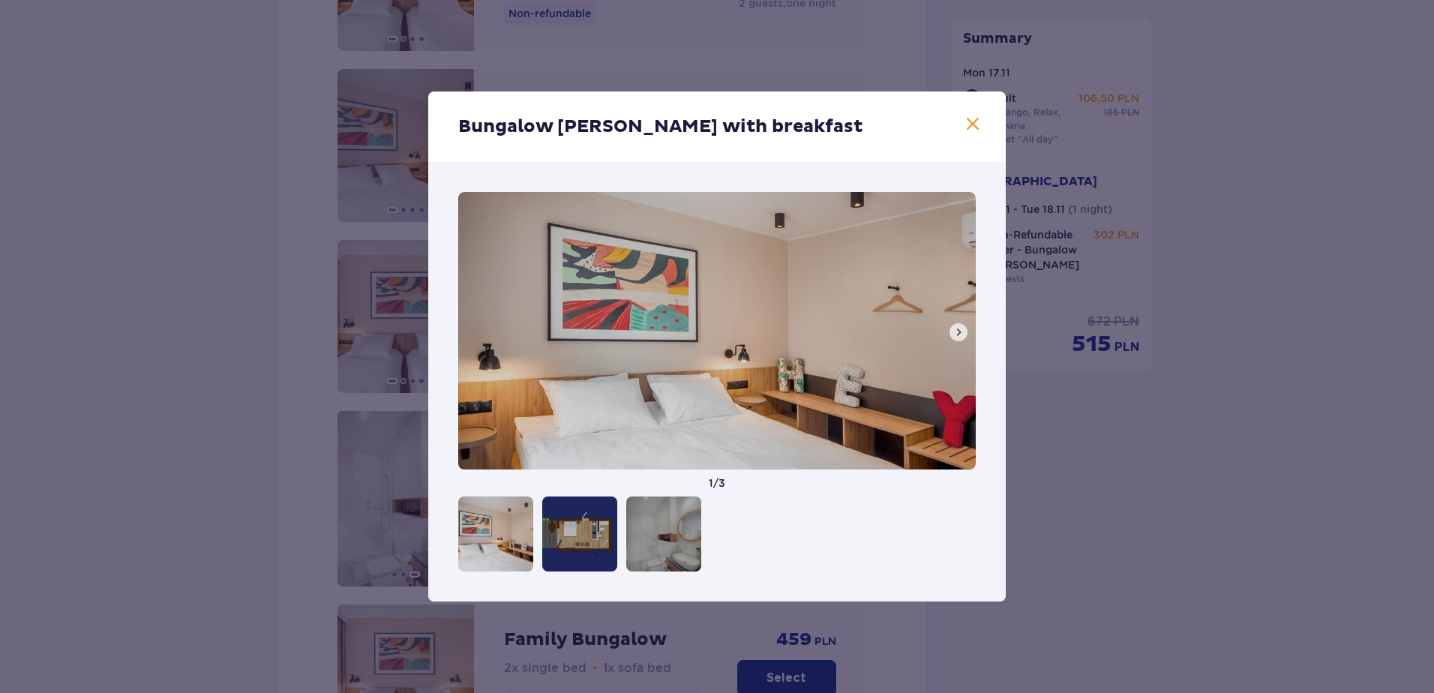
click at [1050, 434] on div "Bungalow [PERSON_NAME] with breakfast 1 / 3" at bounding box center [717, 346] width 1434 height 693
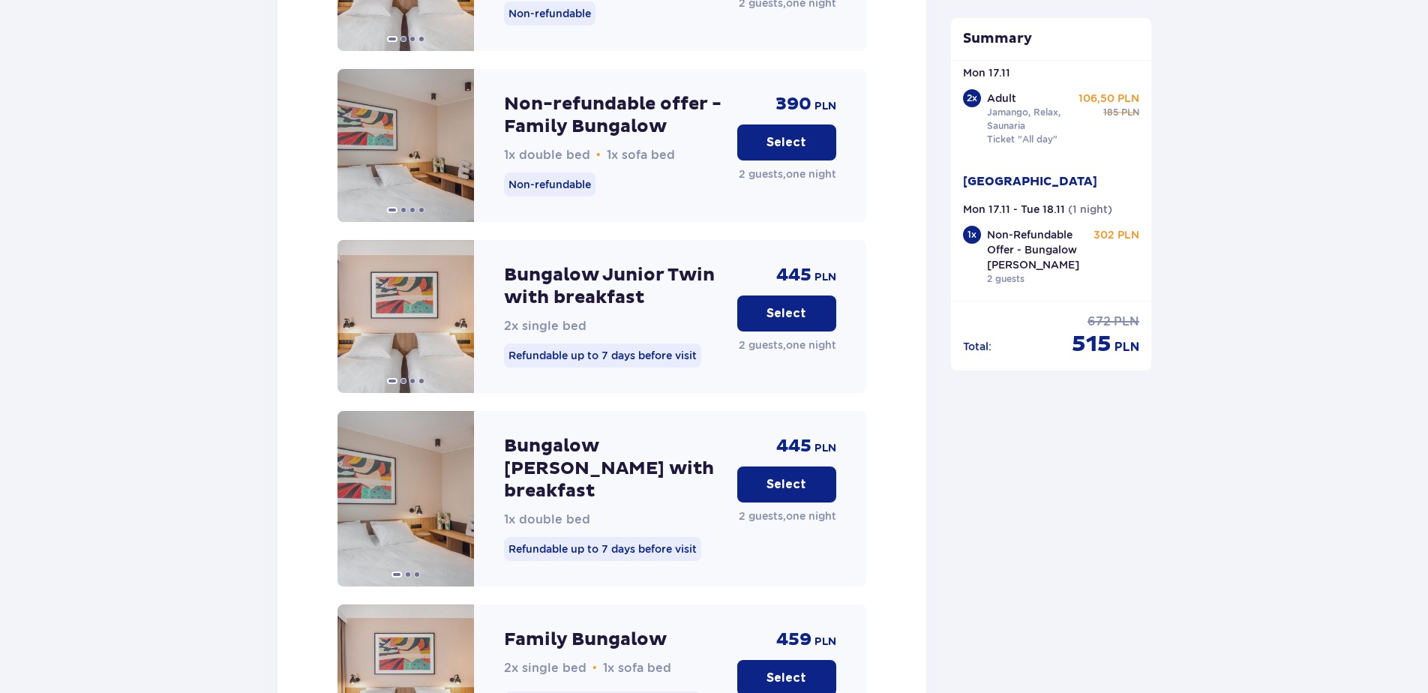
click at [801, 476] on p "Select" at bounding box center [787, 484] width 40 height 17
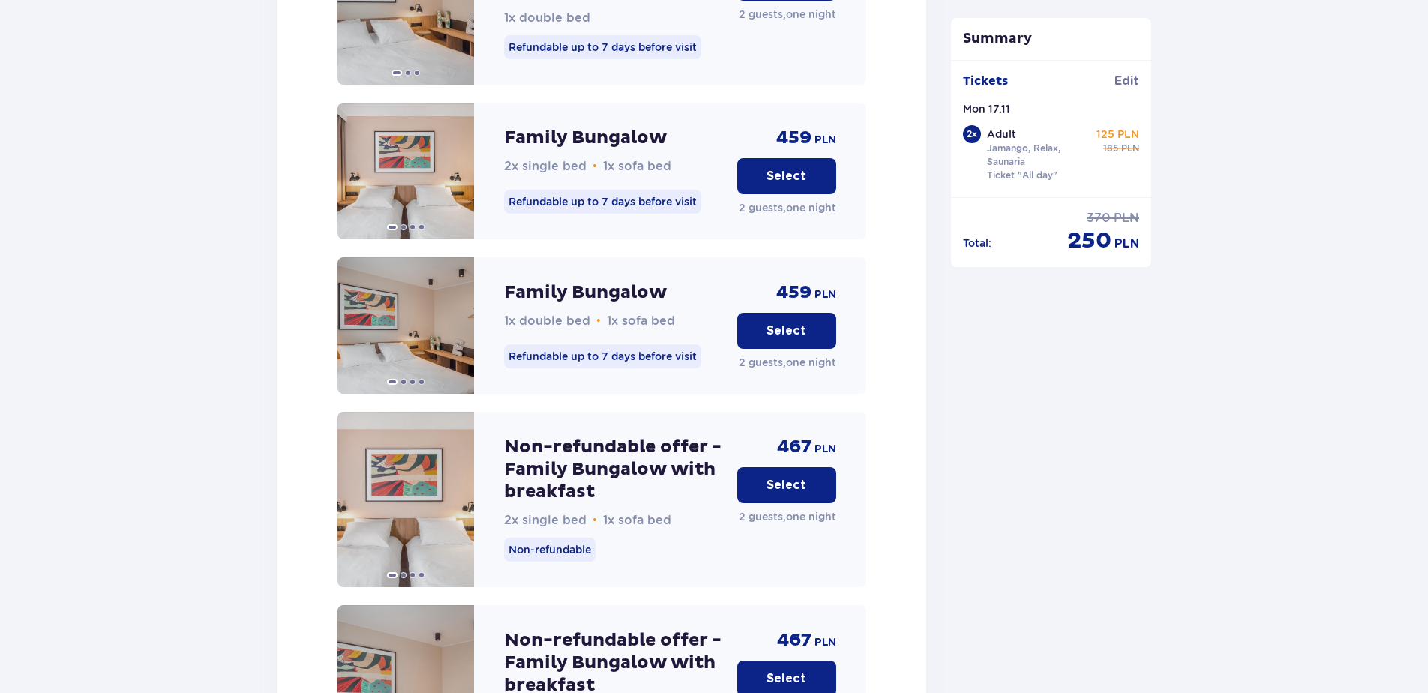
scroll to position [4543, 0]
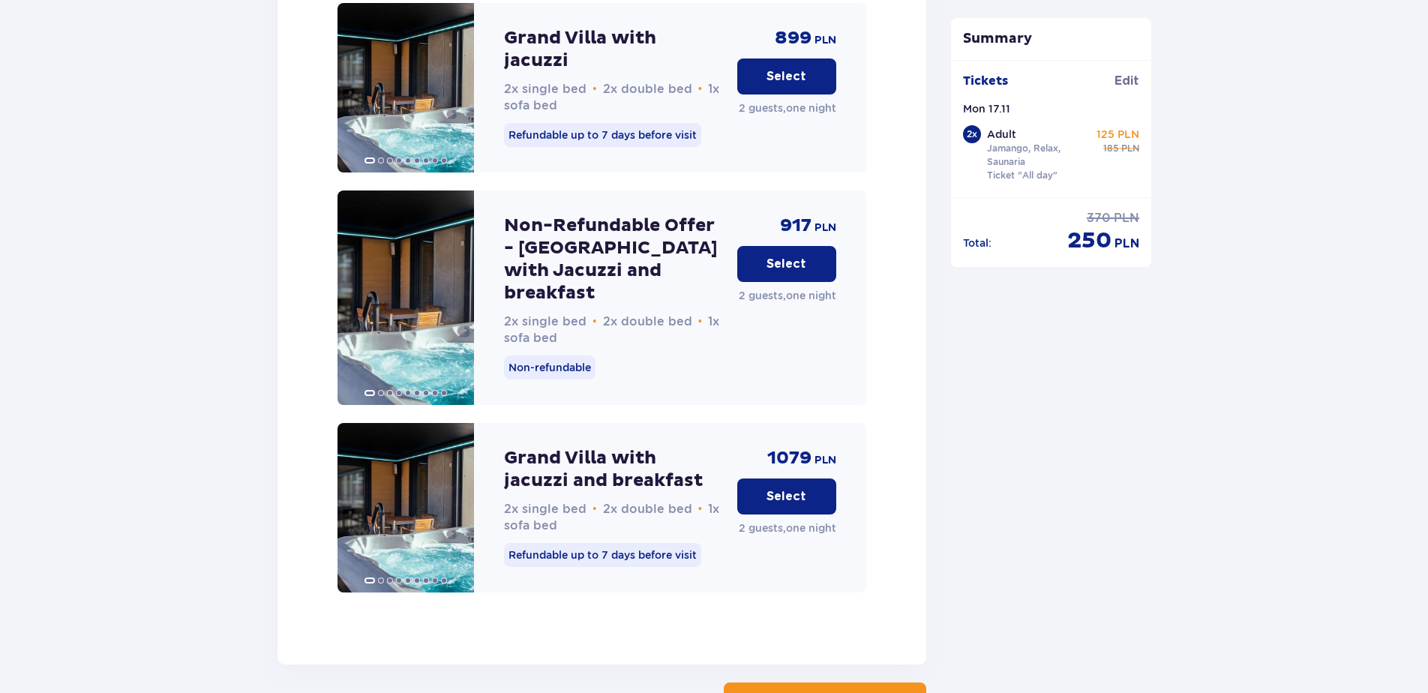
click at [841, 683] on button "Continue" at bounding box center [825, 701] width 203 height 36
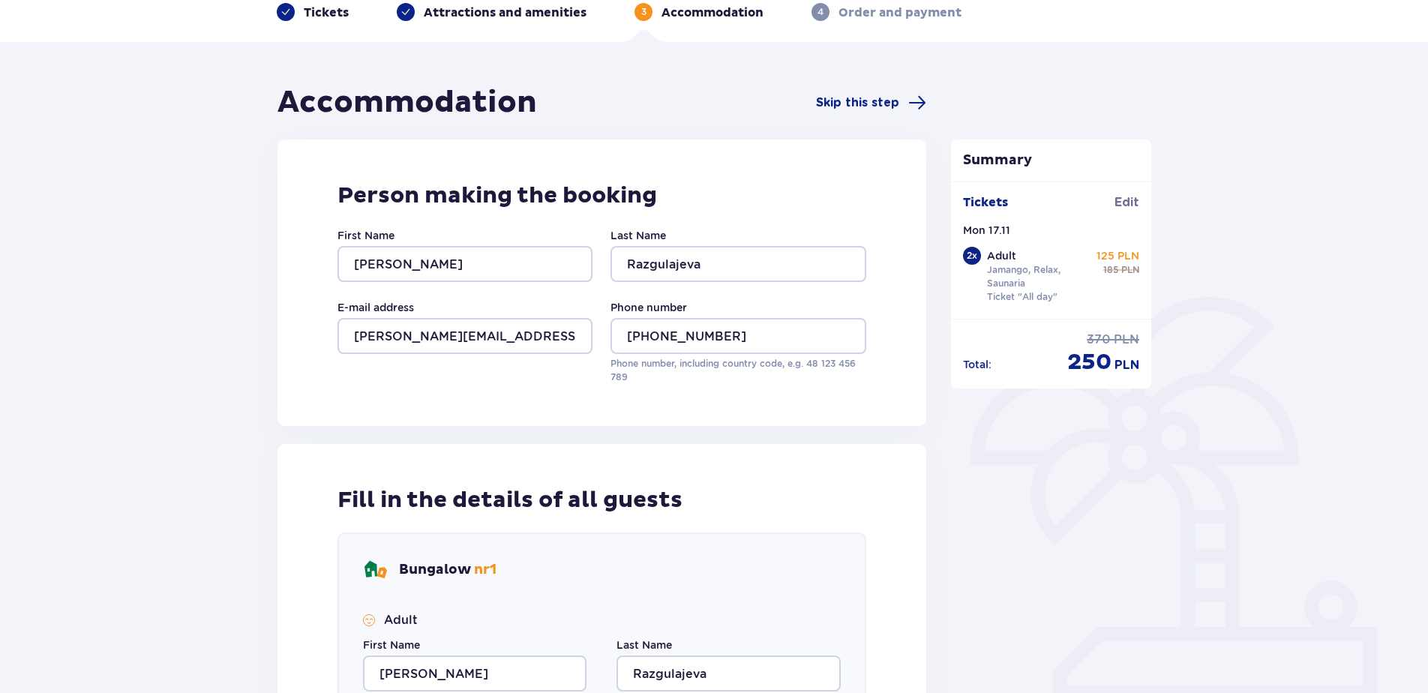
scroll to position [485, 0]
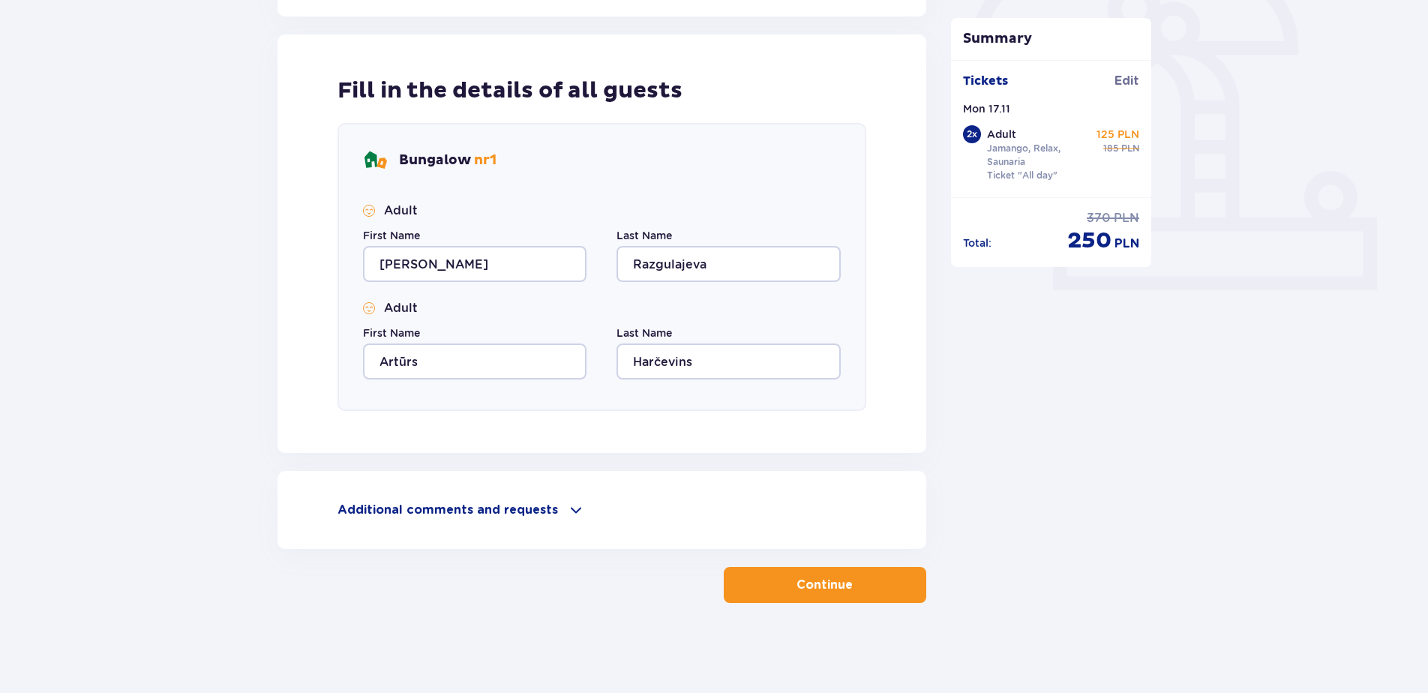
click at [874, 581] on button "Continue" at bounding box center [825, 585] width 203 height 36
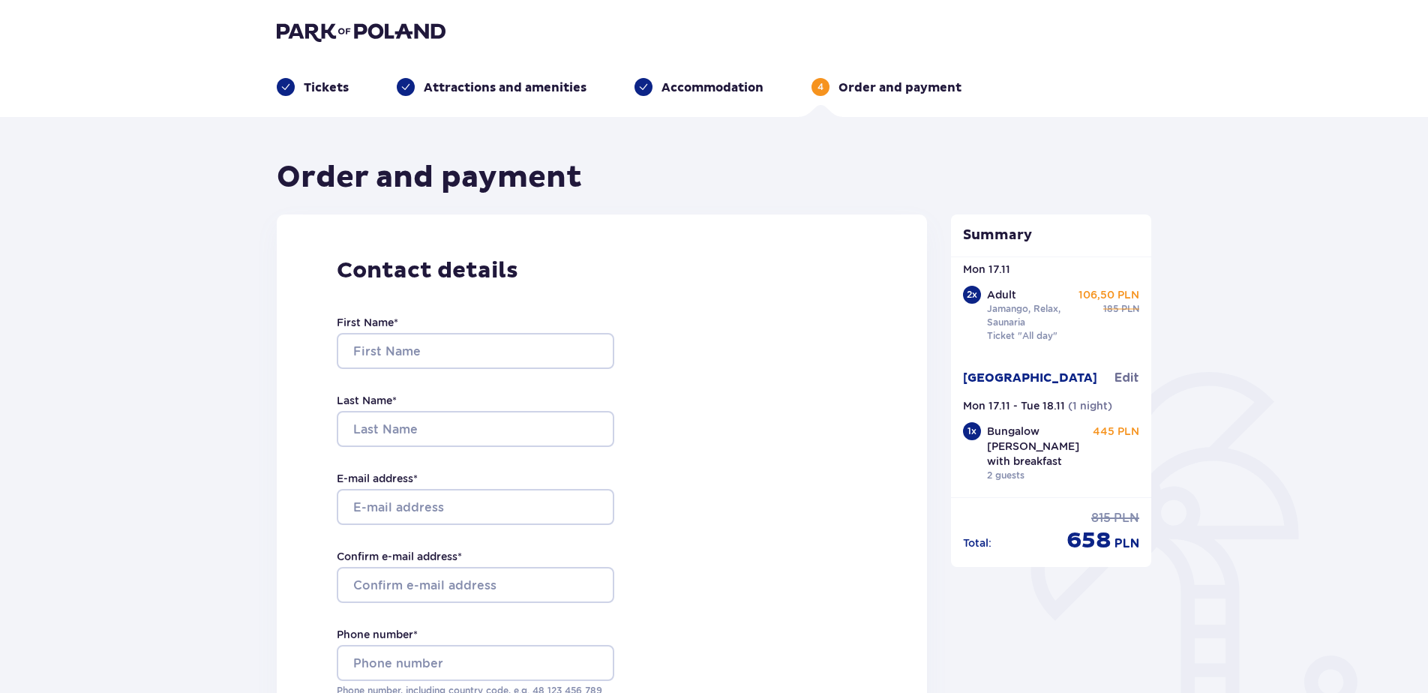
drag, startPoint x: 812, startPoint y: 503, endPoint x: 825, endPoint y: 91, distance: 412.9
drag, startPoint x: 1123, startPoint y: 379, endPoint x: 710, endPoint y: 34, distance: 537.9
click at [1123, 378] on span "Edit" at bounding box center [1127, 378] width 25 height 17
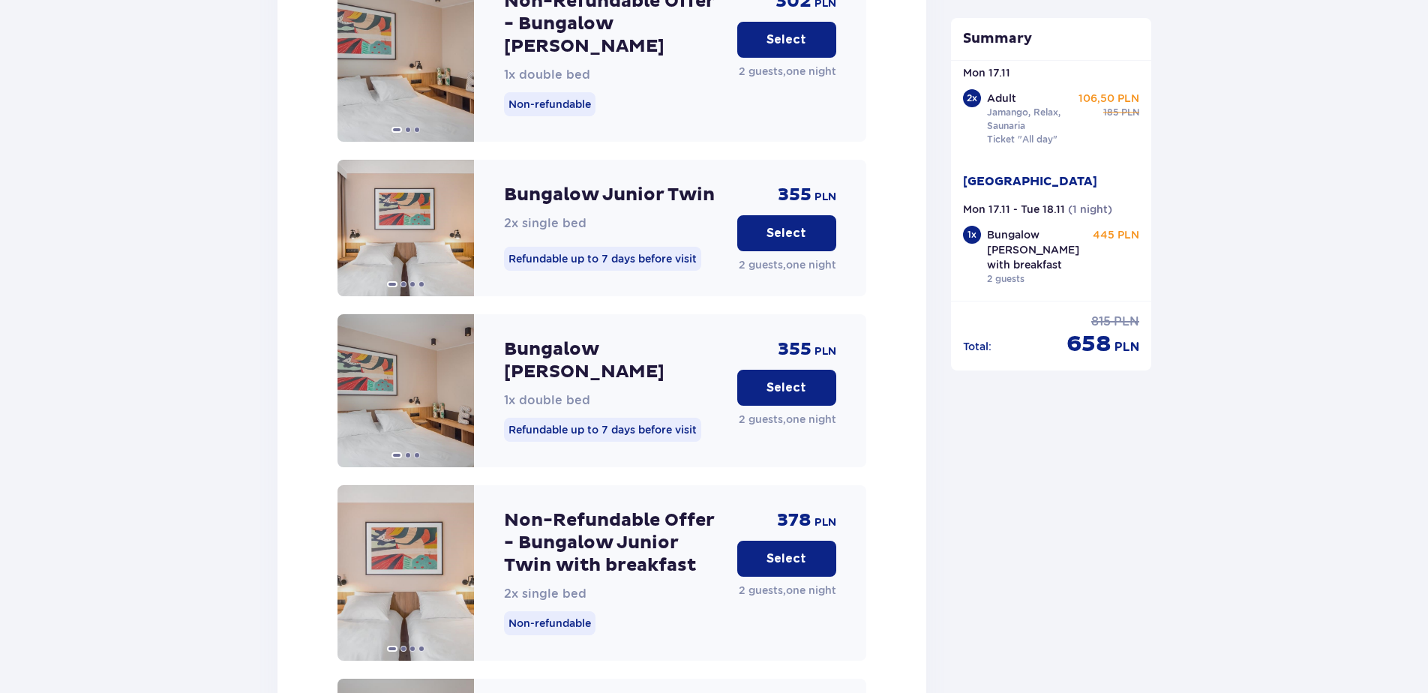
scroll to position [1651, 0]
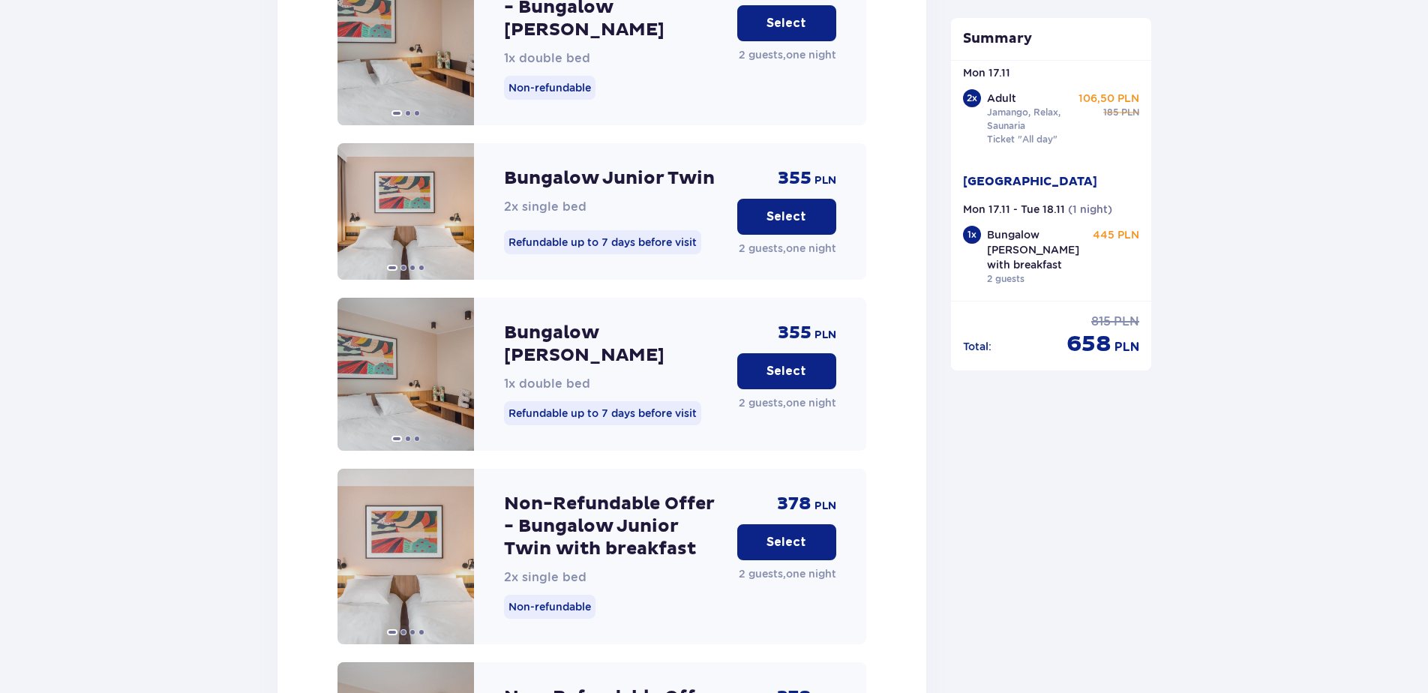
click at [787, 534] on p "Select" at bounding box center [787, 542] width 40 height 17
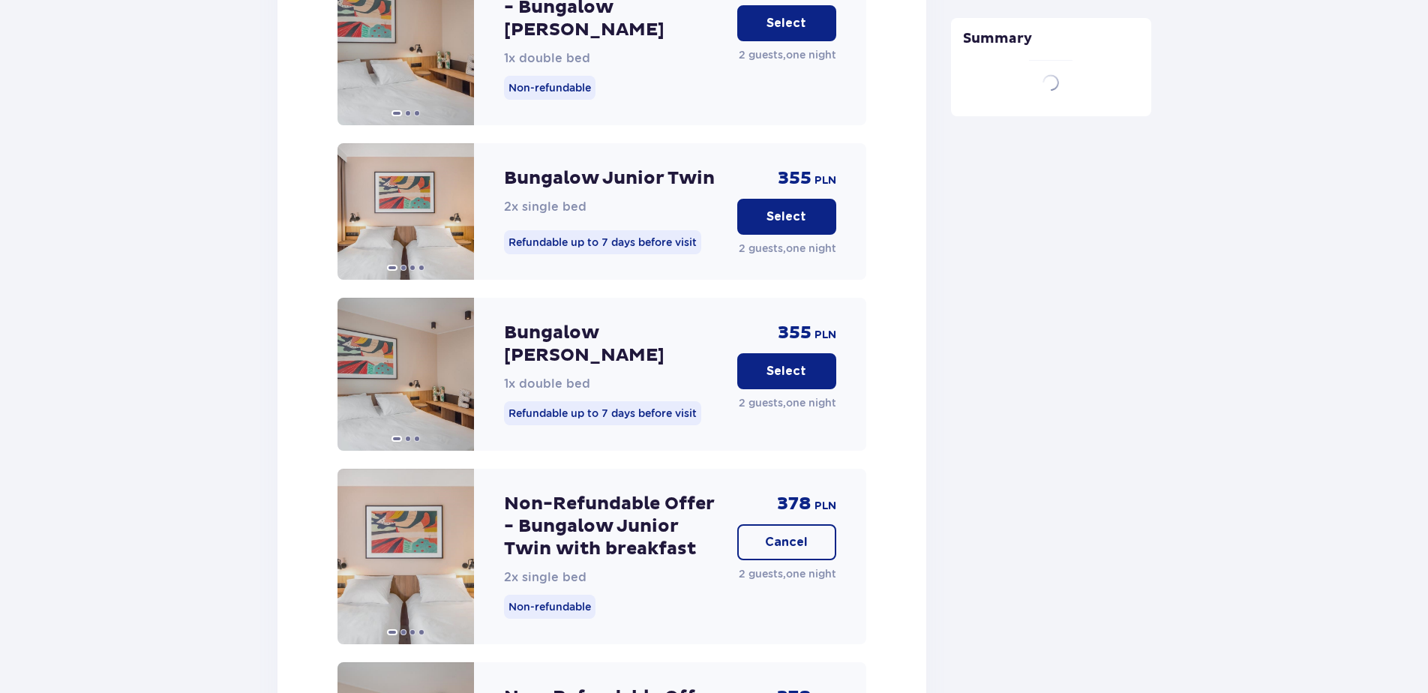
scroll to position [2182, 0]
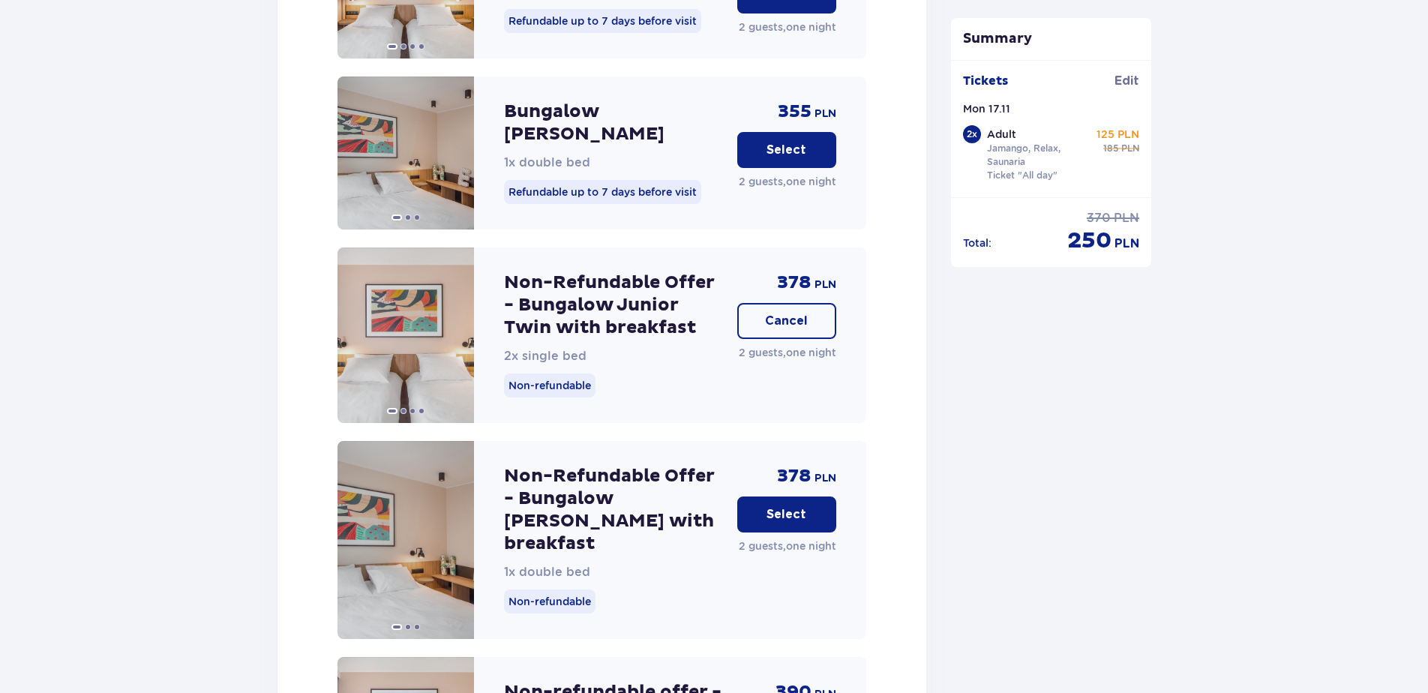
click at [781, 506] on p "Select" at bounding box center [787, 514] width 40 height 17
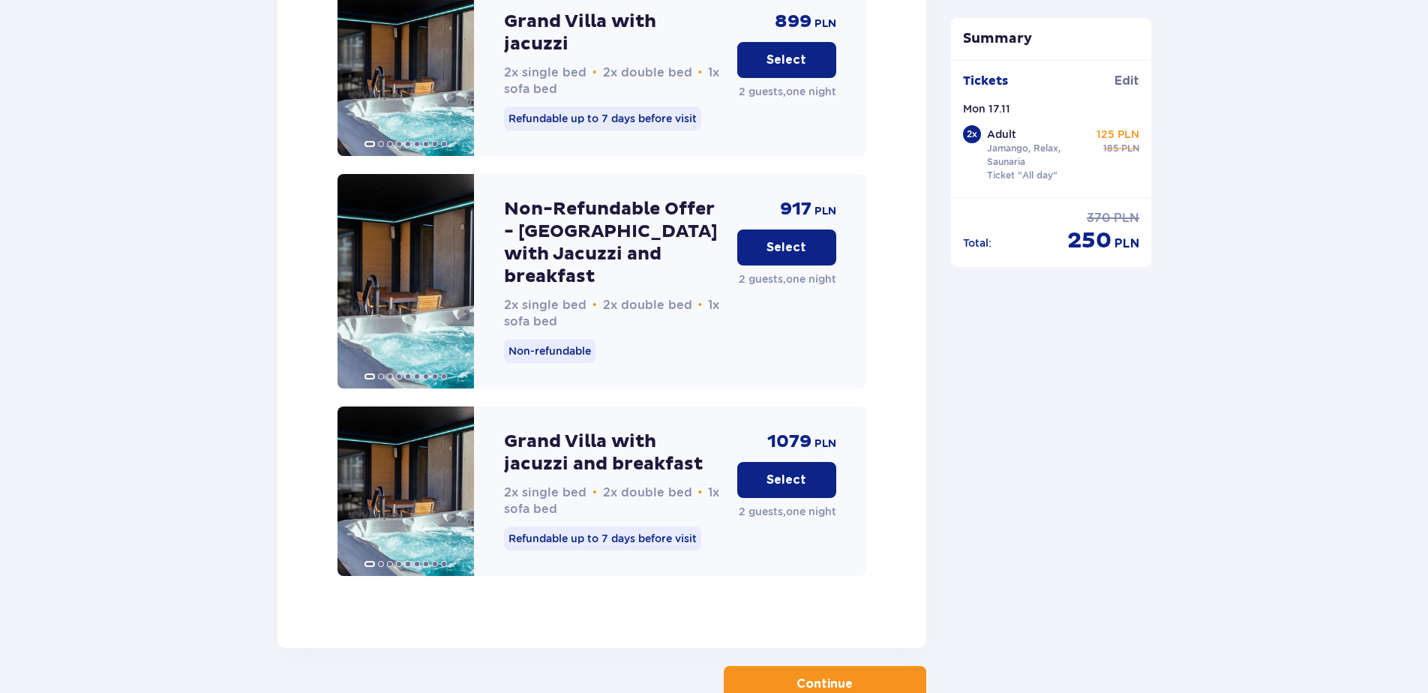
click at [876, 666] on button "Continue" at bounding box center [825, 684] width 203 height 36
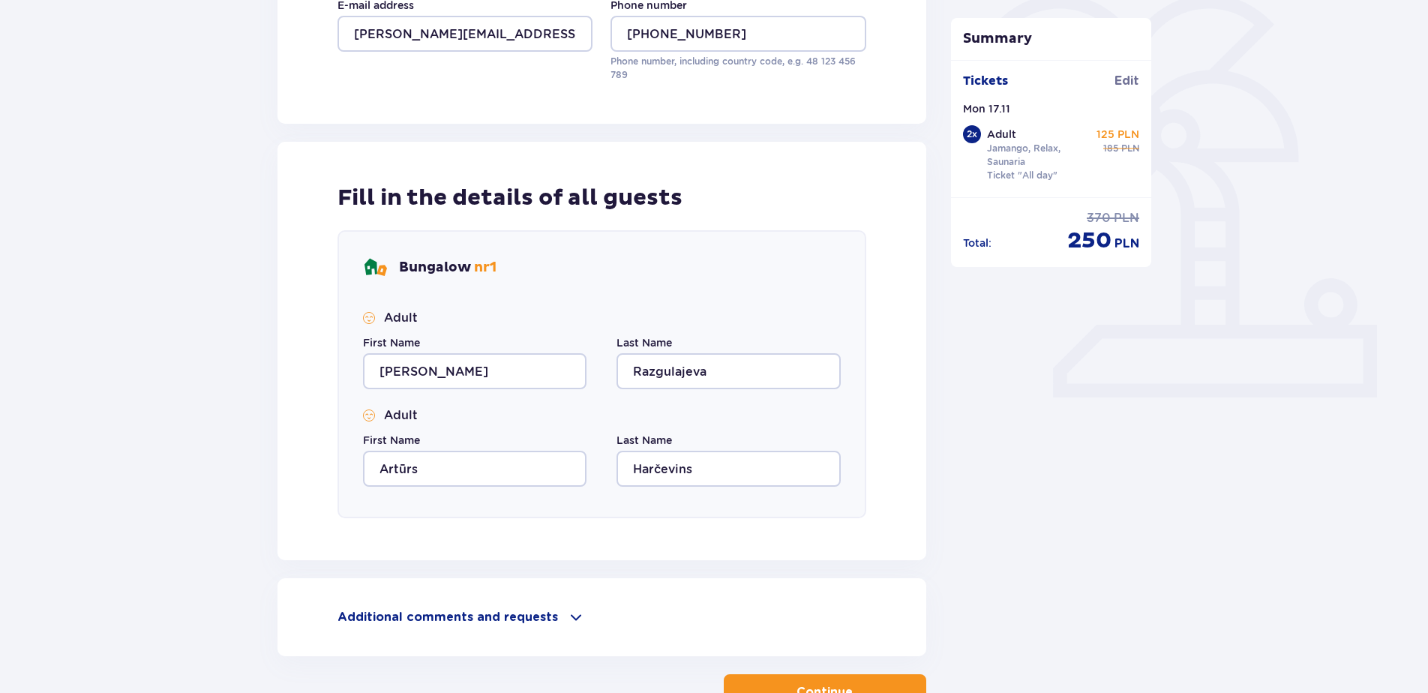
scroll to position [485, 0]
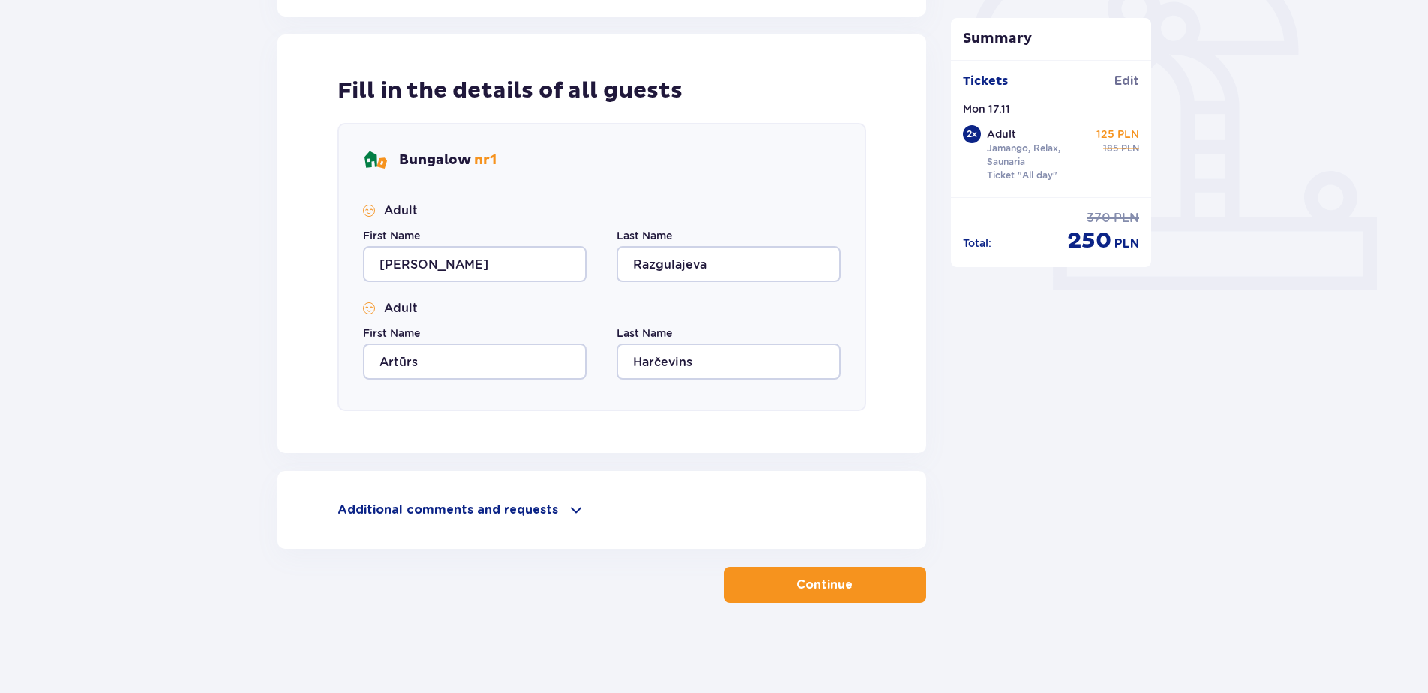
click at [865, 563] on div "Accommodation Skip this step Person making the booking First Name [PERSON_NAME]…" at bounding box center [602, 138] width 649 height 929
click at [867, 574] on button "Continue" at bounding box center [825, 585] width 203 height 36
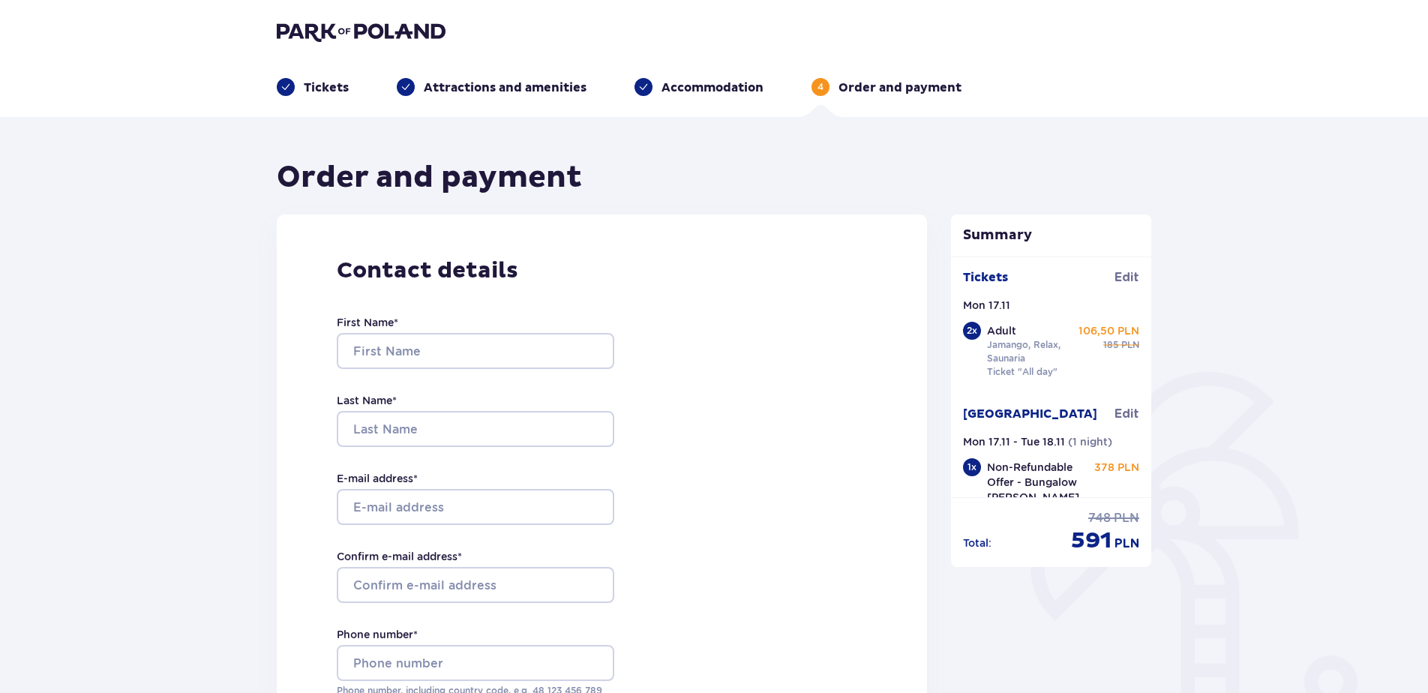
scroll to position [51, 0]
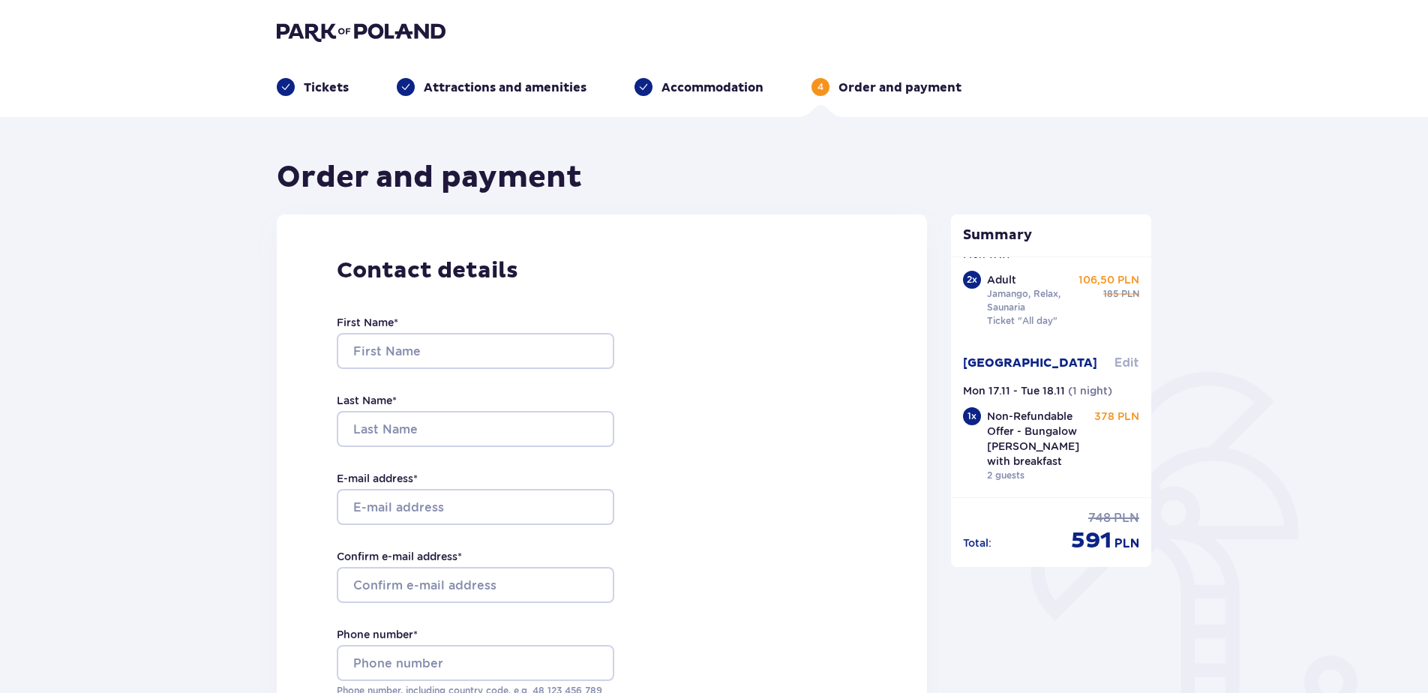
click at [1121, 365] on span "Edit" at bounding box center [1127, 363] width 25 height 17
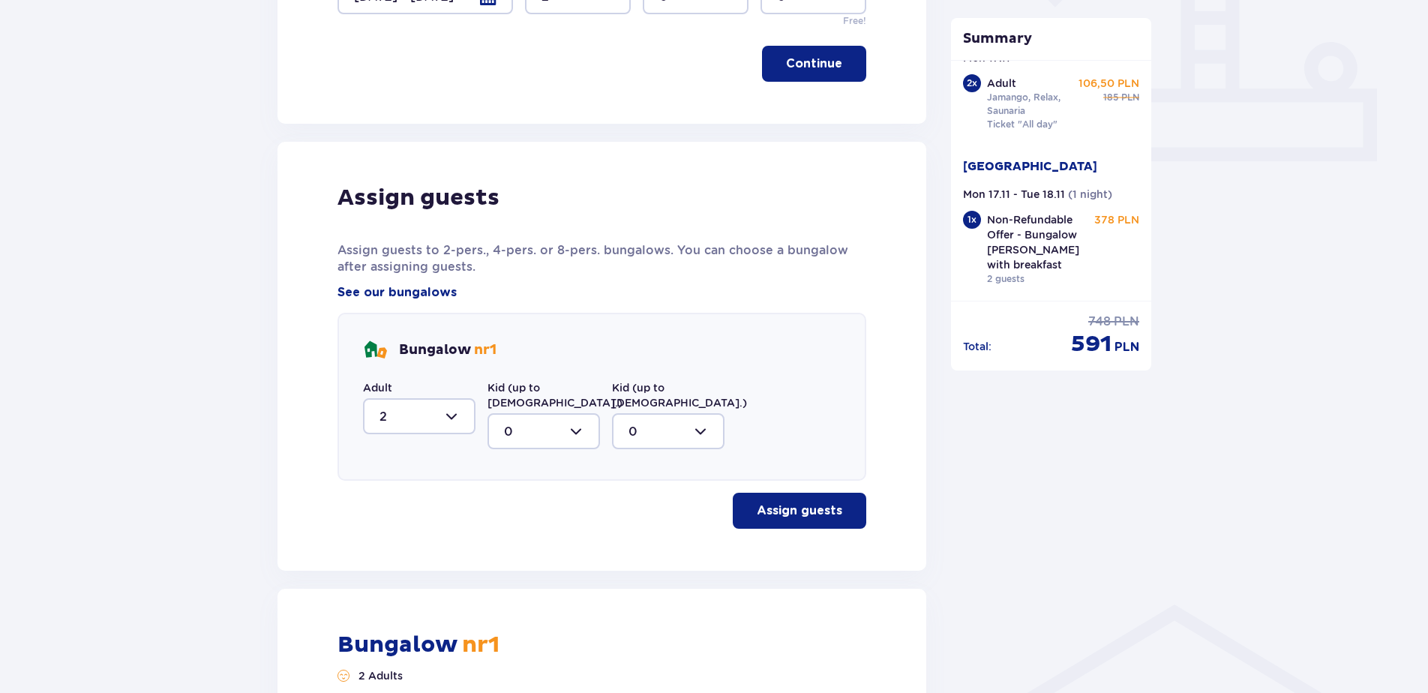
scroll to position [525, 0]
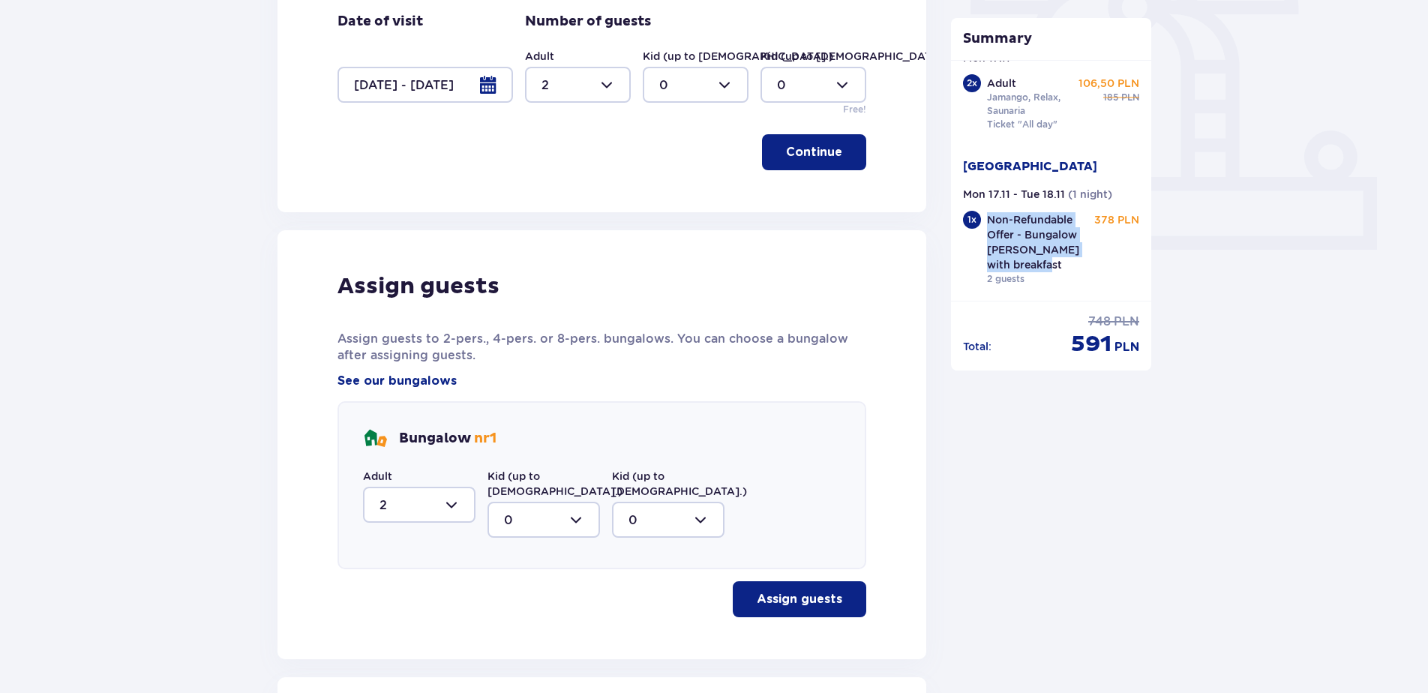
drag, startPoint x: 990, startPoint y: 215, endPoint x: 1069, endPoint y: 257, distance: 89.9
click at [1069, 257] on p "Non-Refundable Offer - Bungalow [PERSON_NAME] with breakfast" at bounding box center [1039, 242] width 104 height 60
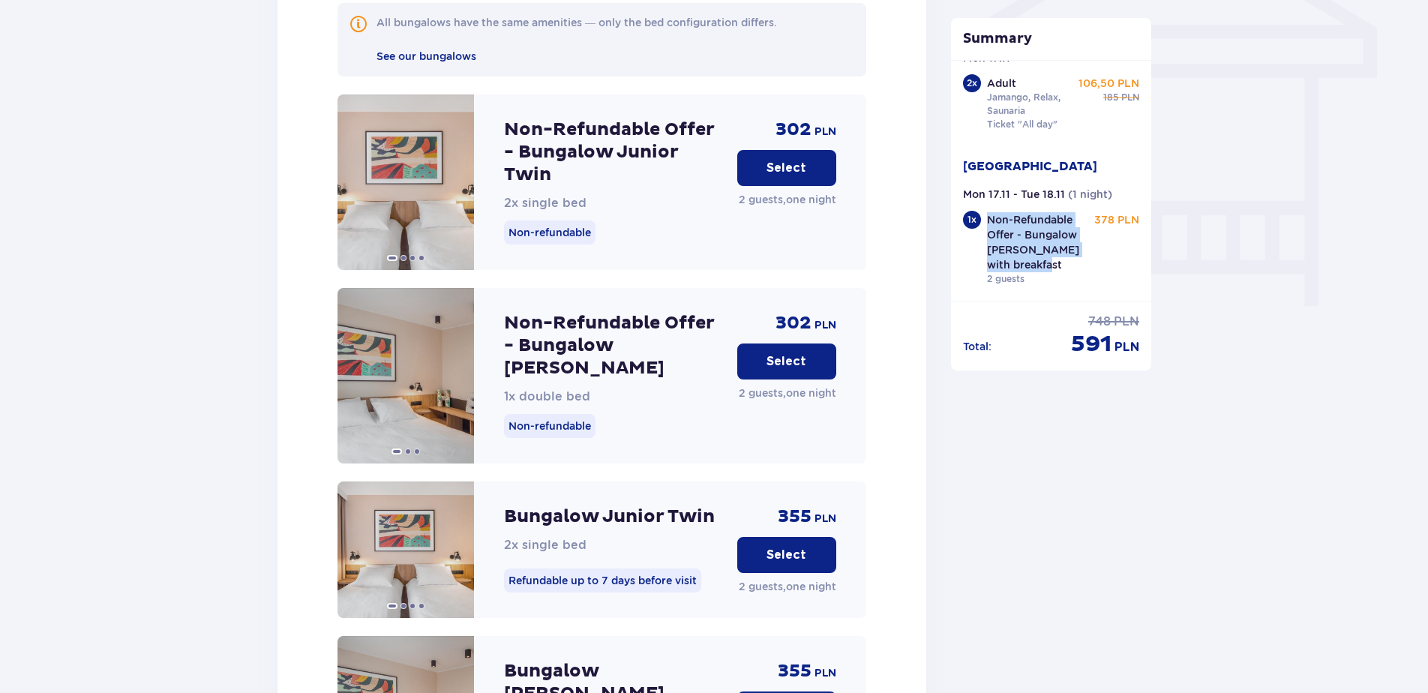
scroll to position [1651, 0]
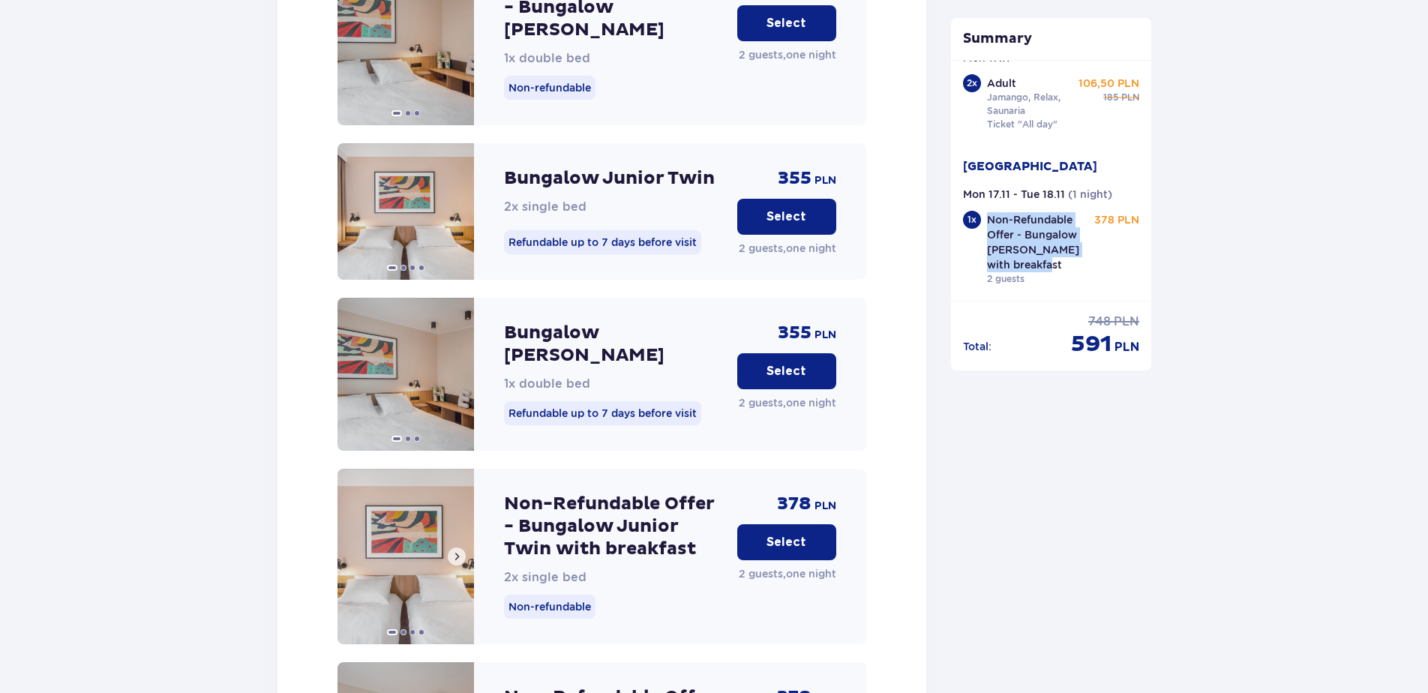
click at [460, 551] on span at bounding box center [457, 557] width 12 height 12
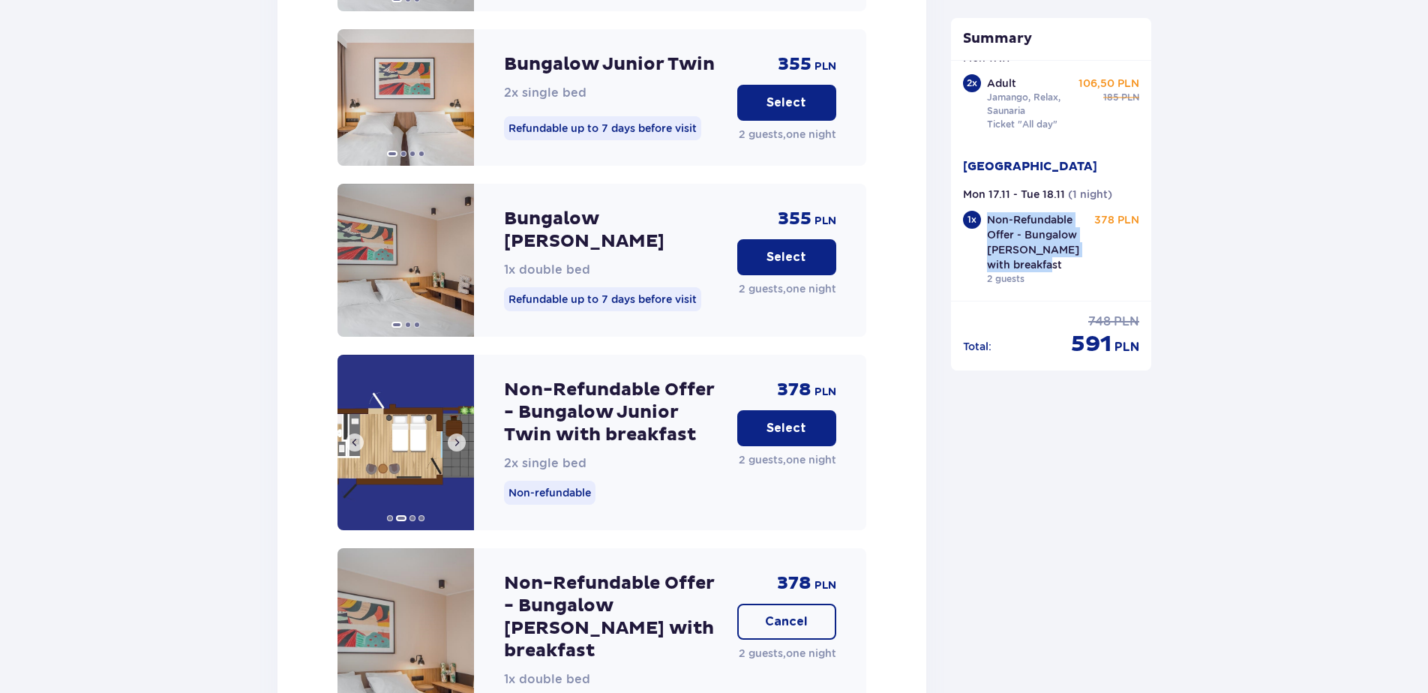
scroll to position [1801, 0]
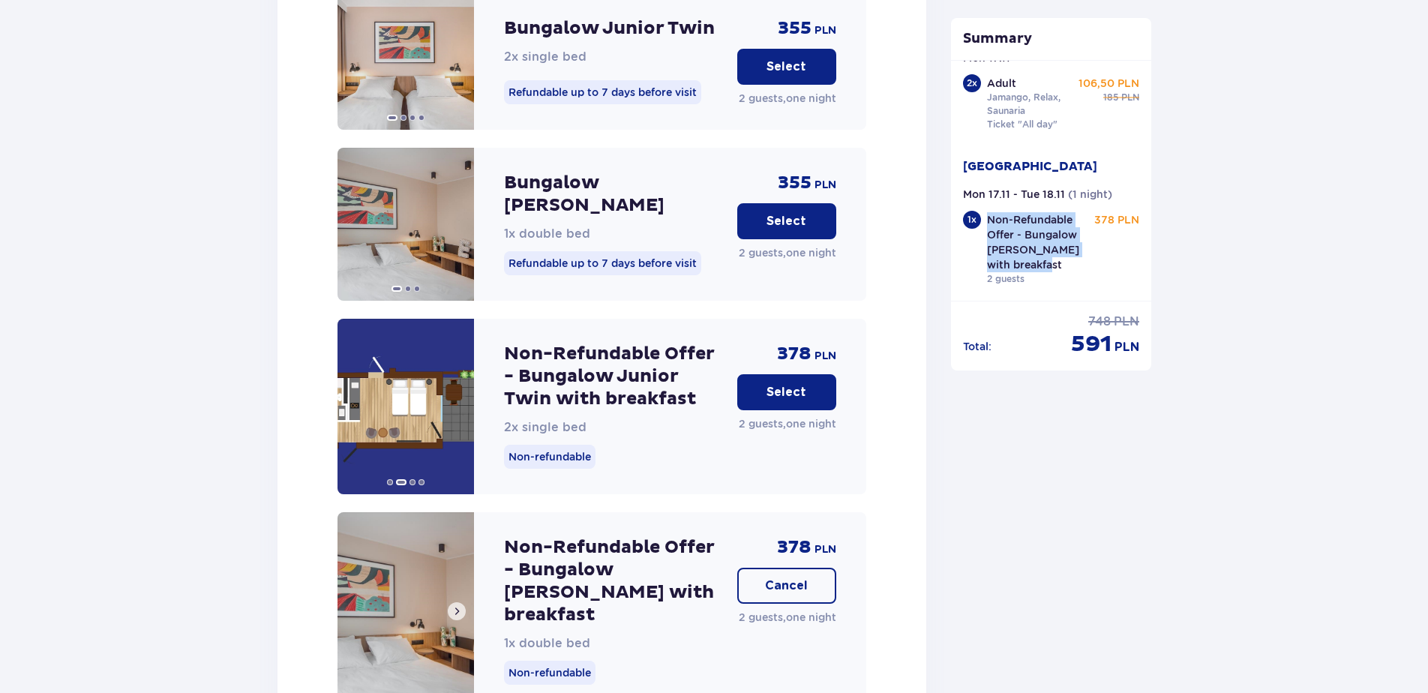
click at [459, 605] on span at bounding box center [457, 611] width 12 height 12
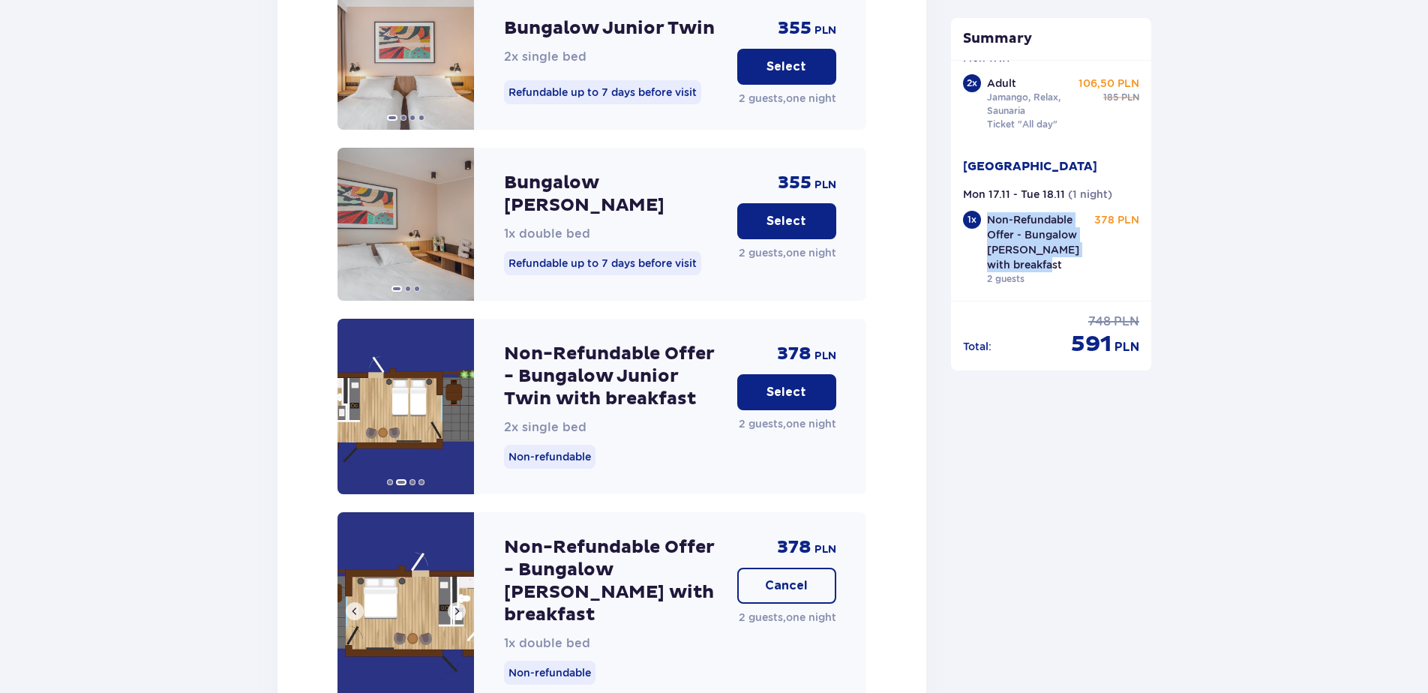
click at [459, 605] on span at bounding box center [457, 611] width 12 height 12
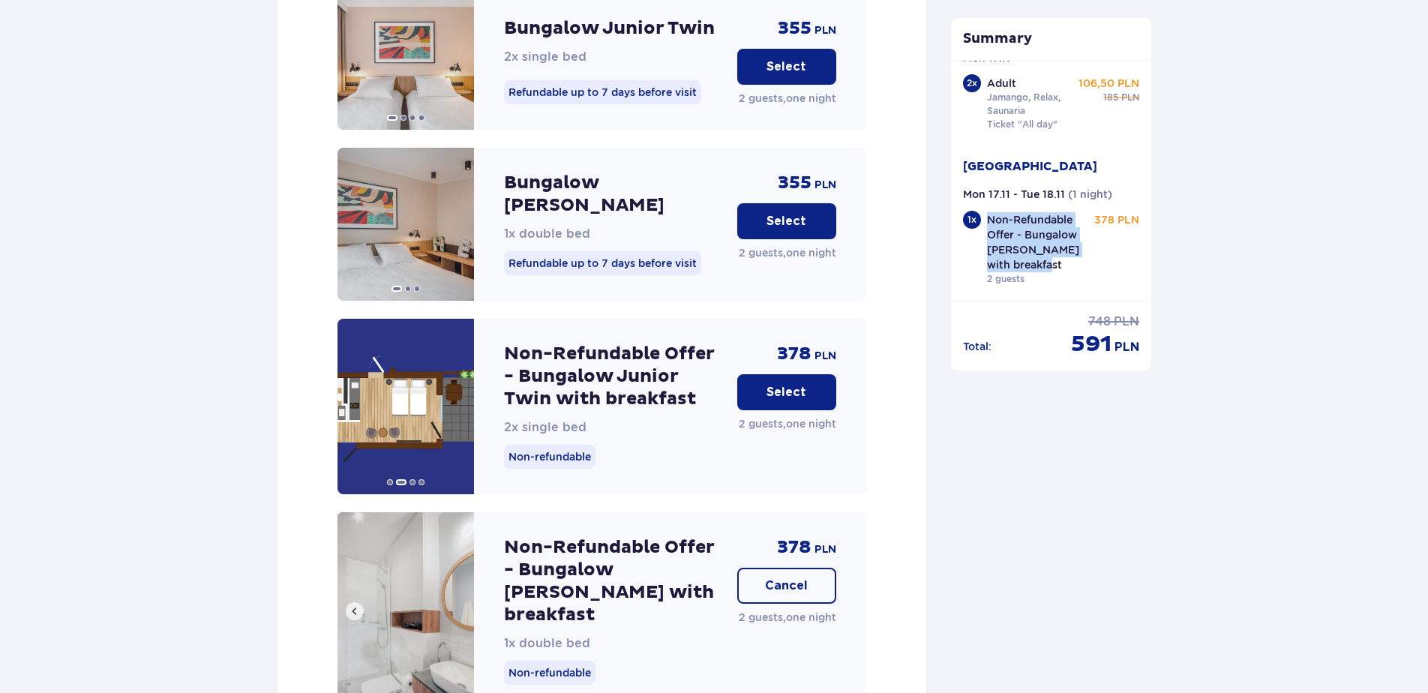
click at [459, 568] on img at bounding box center [406, 611] width 137 height 198
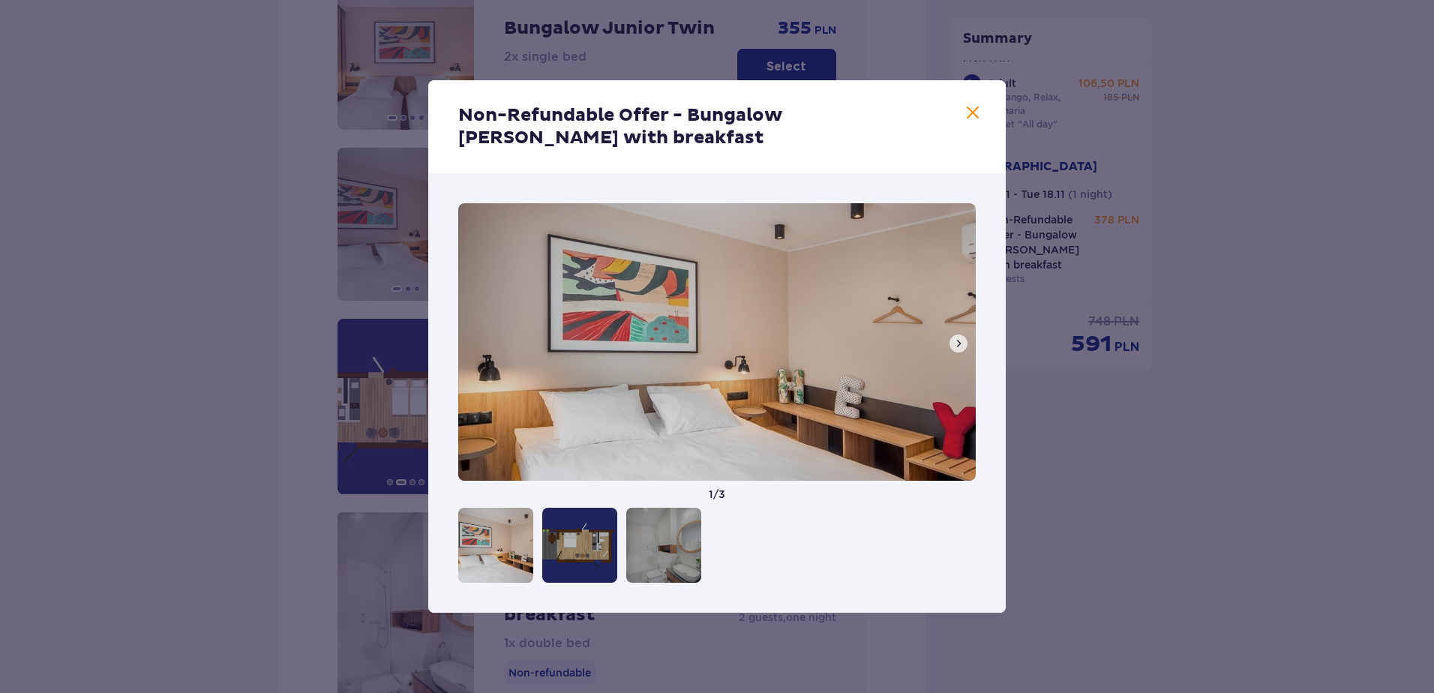
click at [1066, 386] on div "Non-Refundable Offer - Bungalow [PERSON_NAME] with breakfast 1 / 3" at bounding box center [717, 346] width 1434 height 693
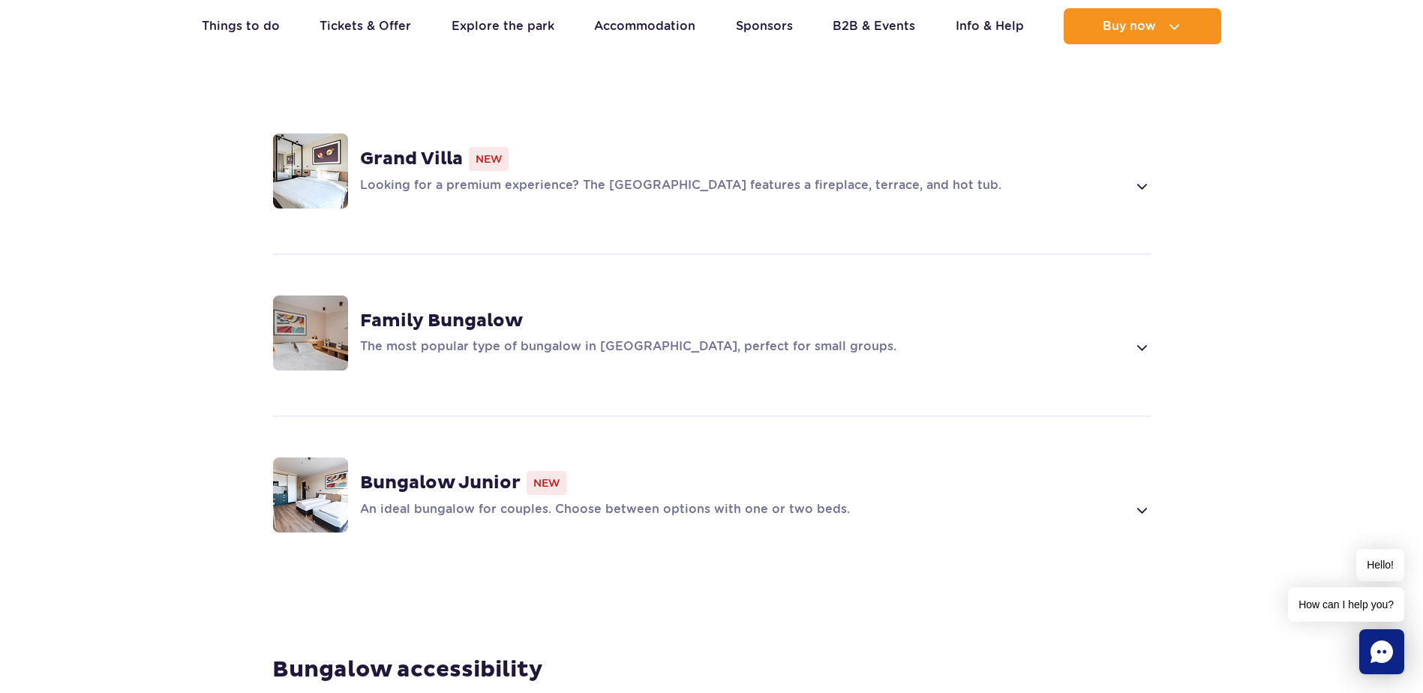
scroll to position [1125, 0]
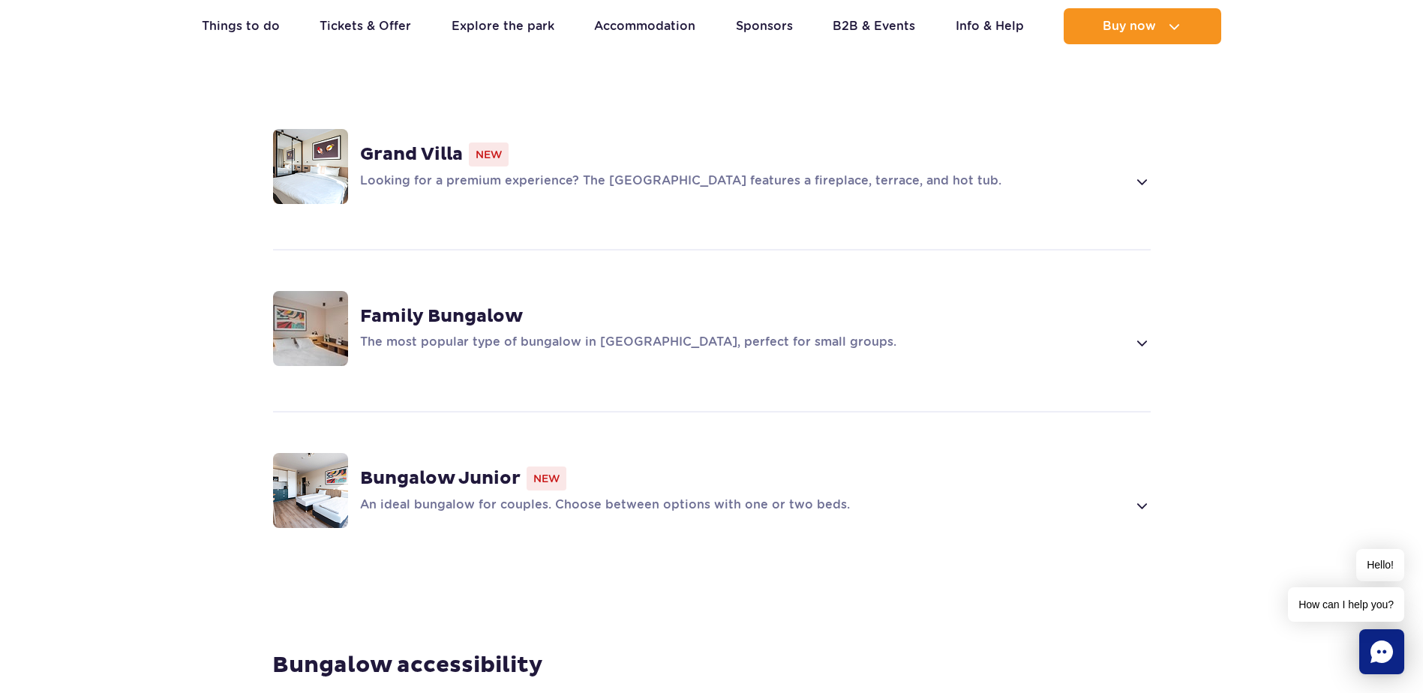
click at [402, 467] on strong "Bungalow Junior" at bounding box center [440, 478] width 161 height 23
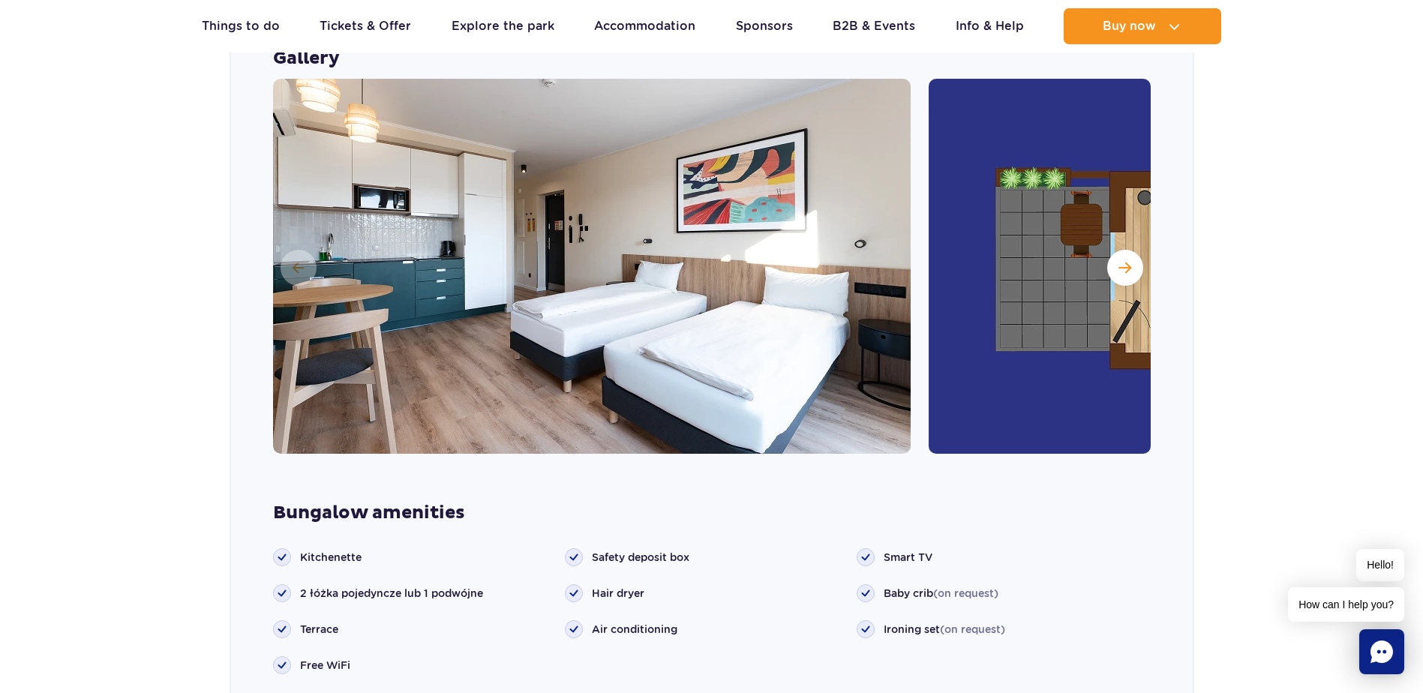
scroll to position [1652, 0]
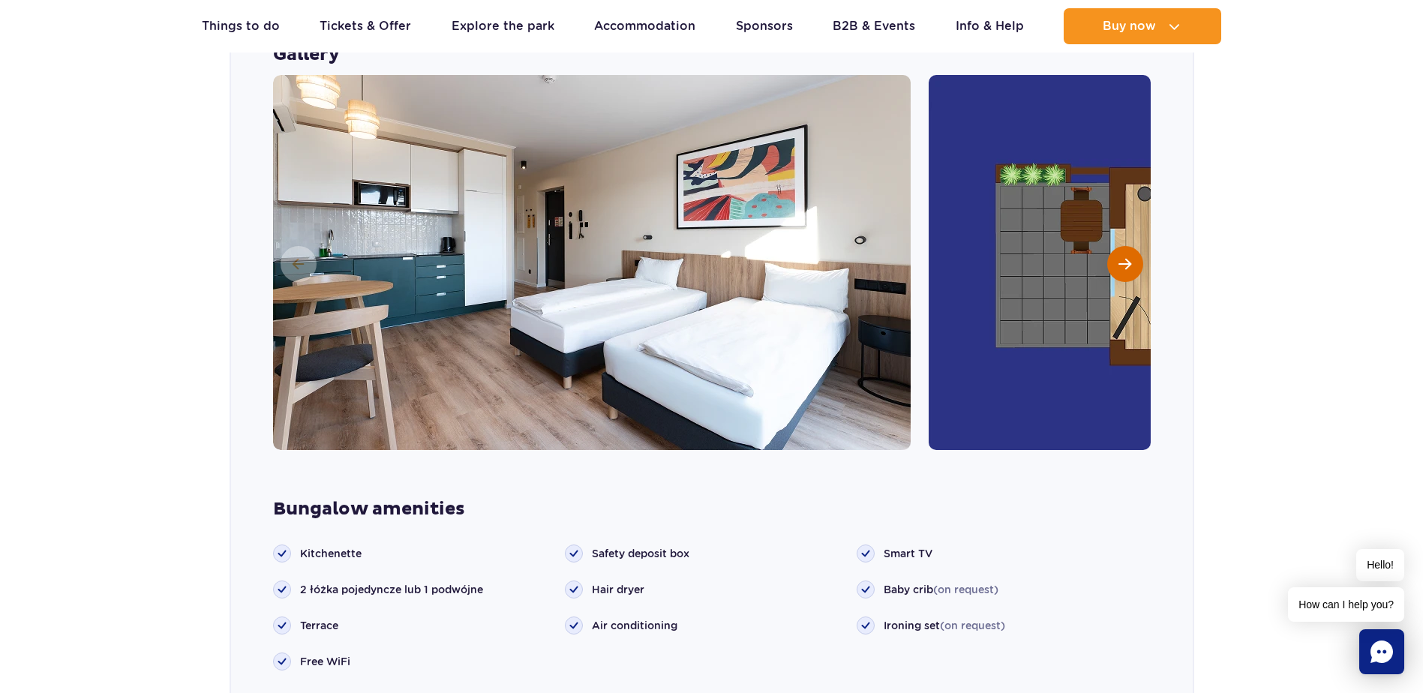
click at [1128, 249] on button "Next slide" at bounding box center [1125, 264] width 36 height 36
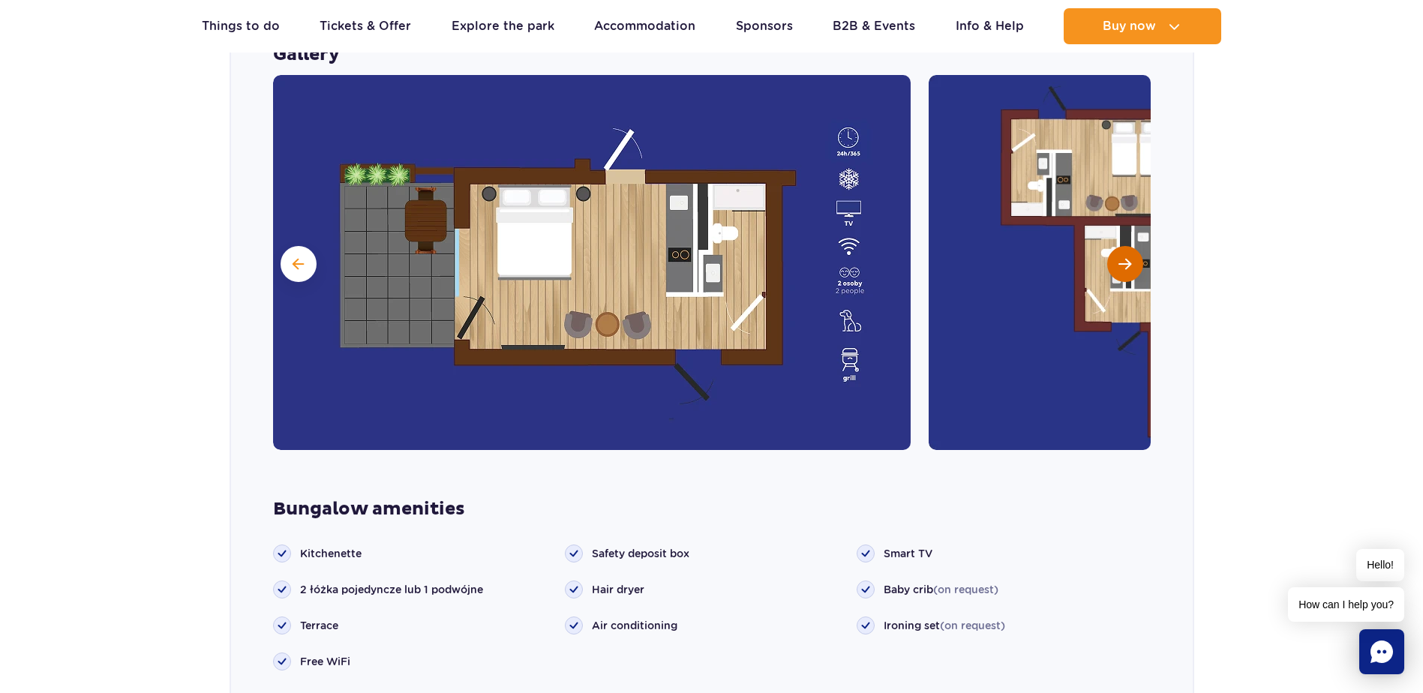
click at [1128, 249] on button "Next slide" at bounding box center [1125, 264] width 36 height 36
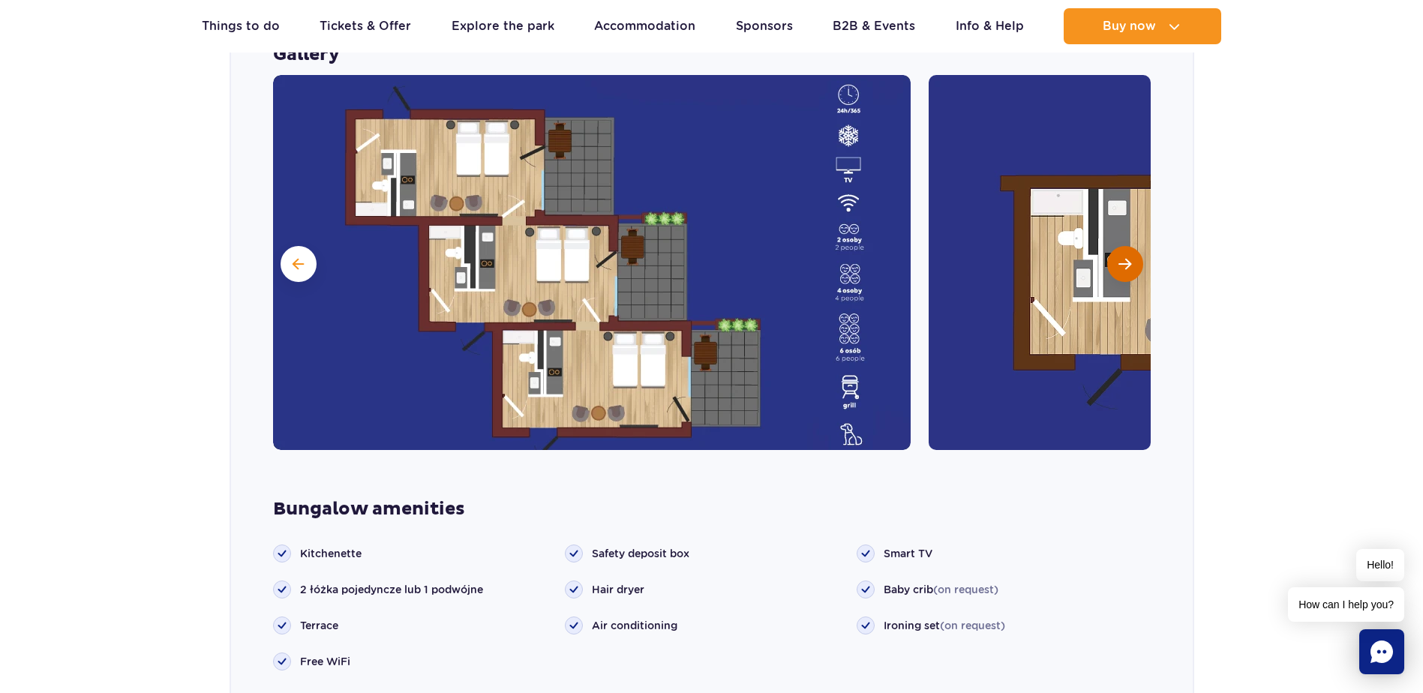
click at [1128, 249] on button "Next slide" at bounding box center [1125, 264] width 36 height 36
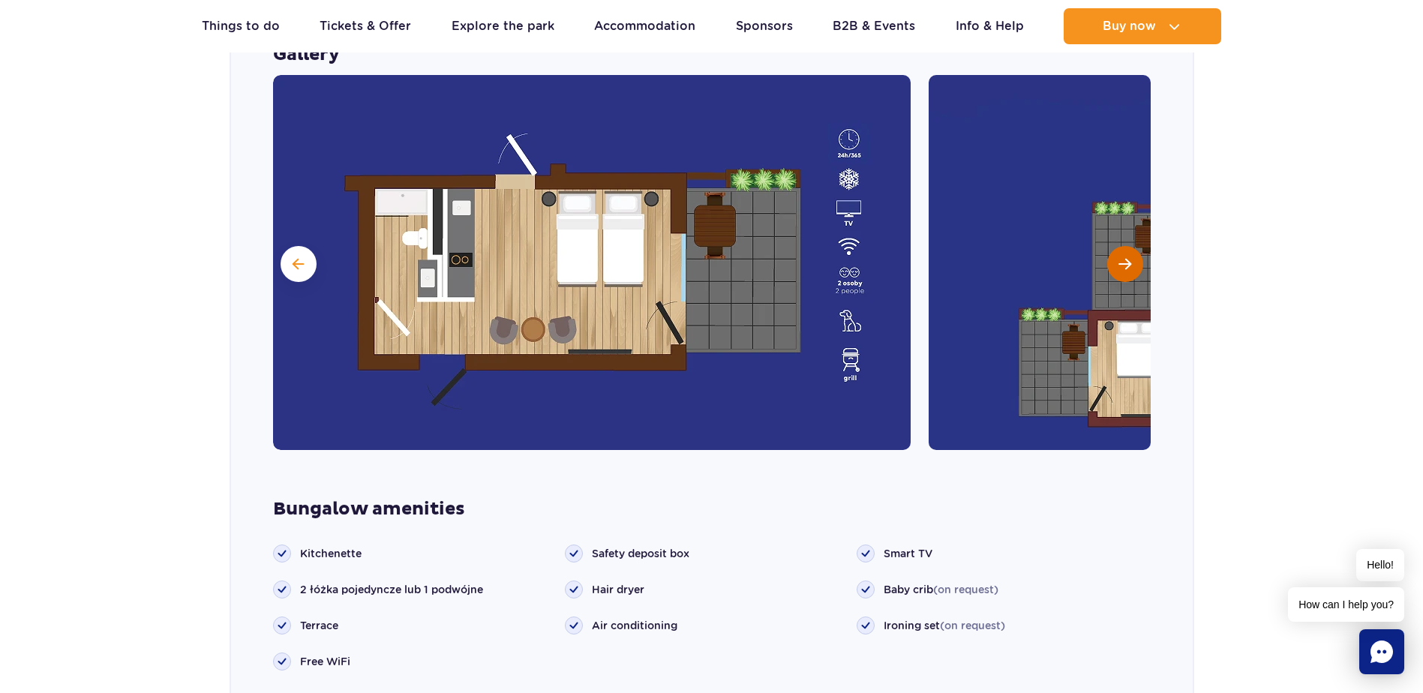
click at [1128, 249] on button "Next slide" at bounding box center [1125, 264] width 36 height 36
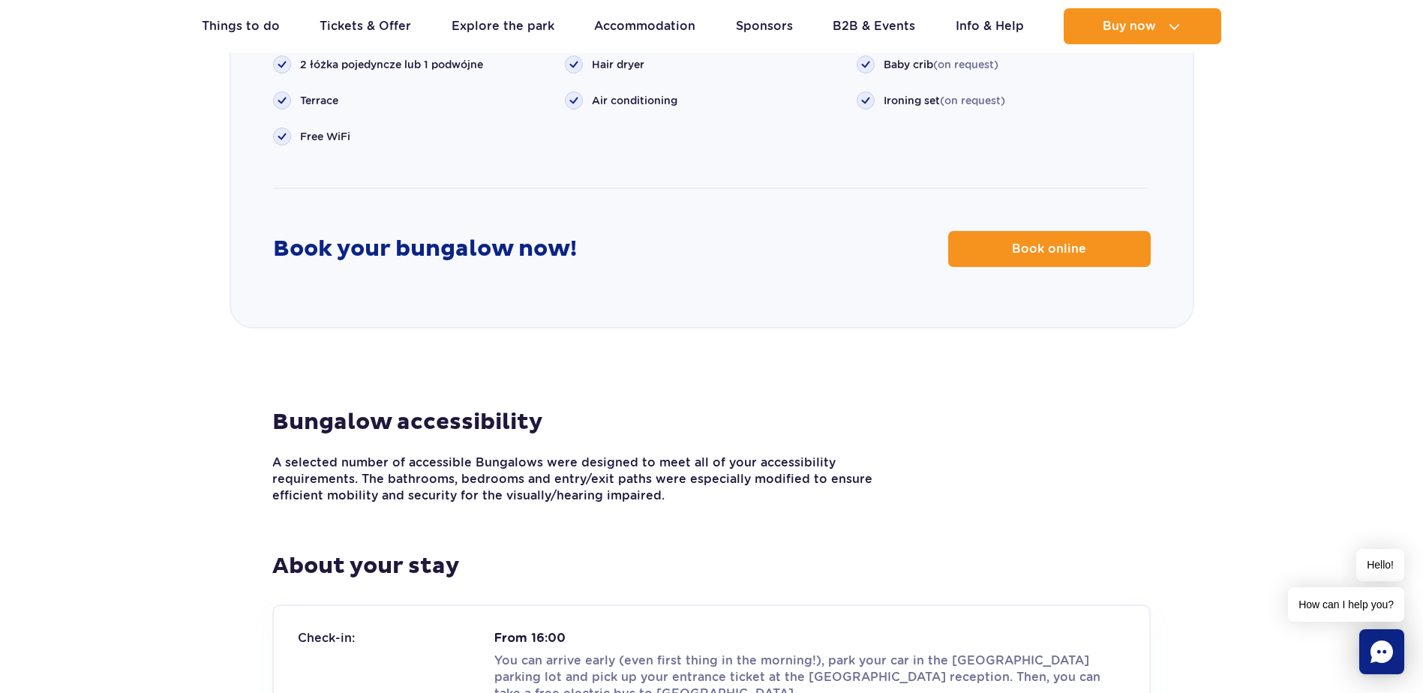
drag, startPoint x: 1128, startPoint y: 253, endPoint x: 924, endPoint y: 306, distance: 211.6
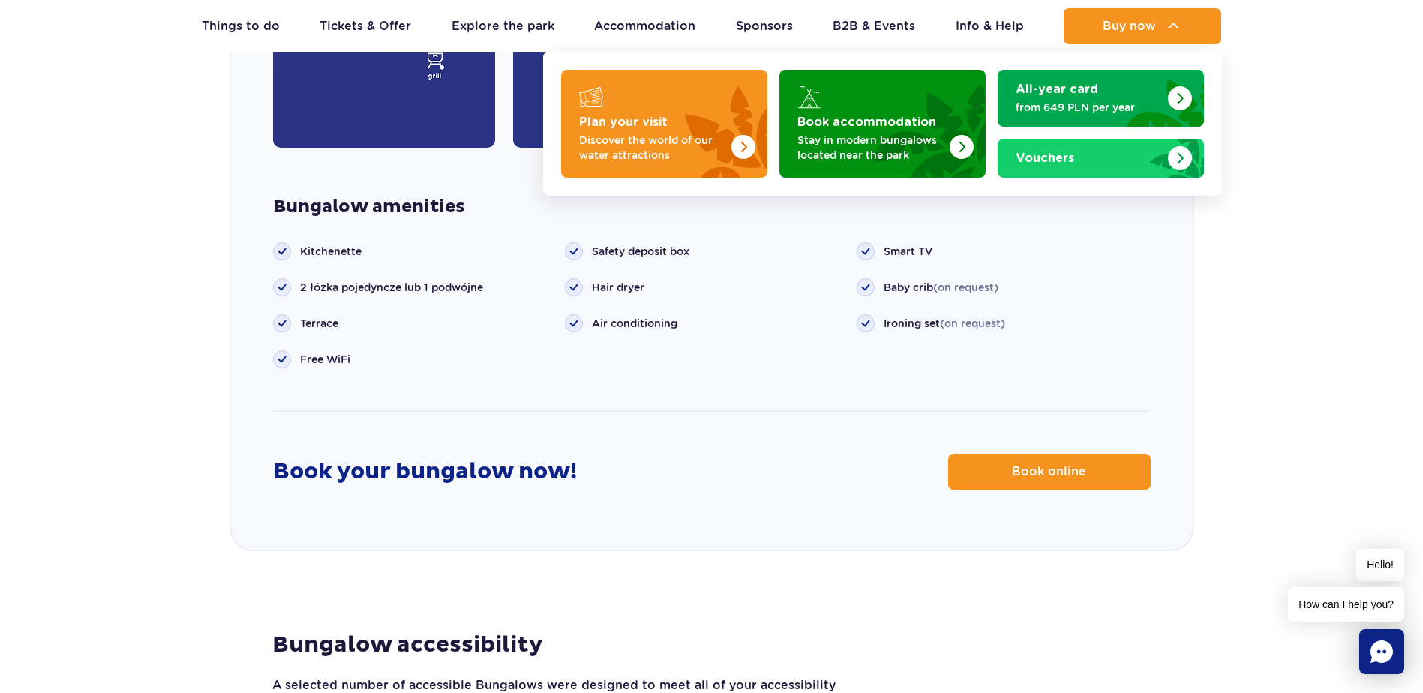
scroll to position [1952, 0]
